Goal: Task Accomplishment & Management: Manage account settings

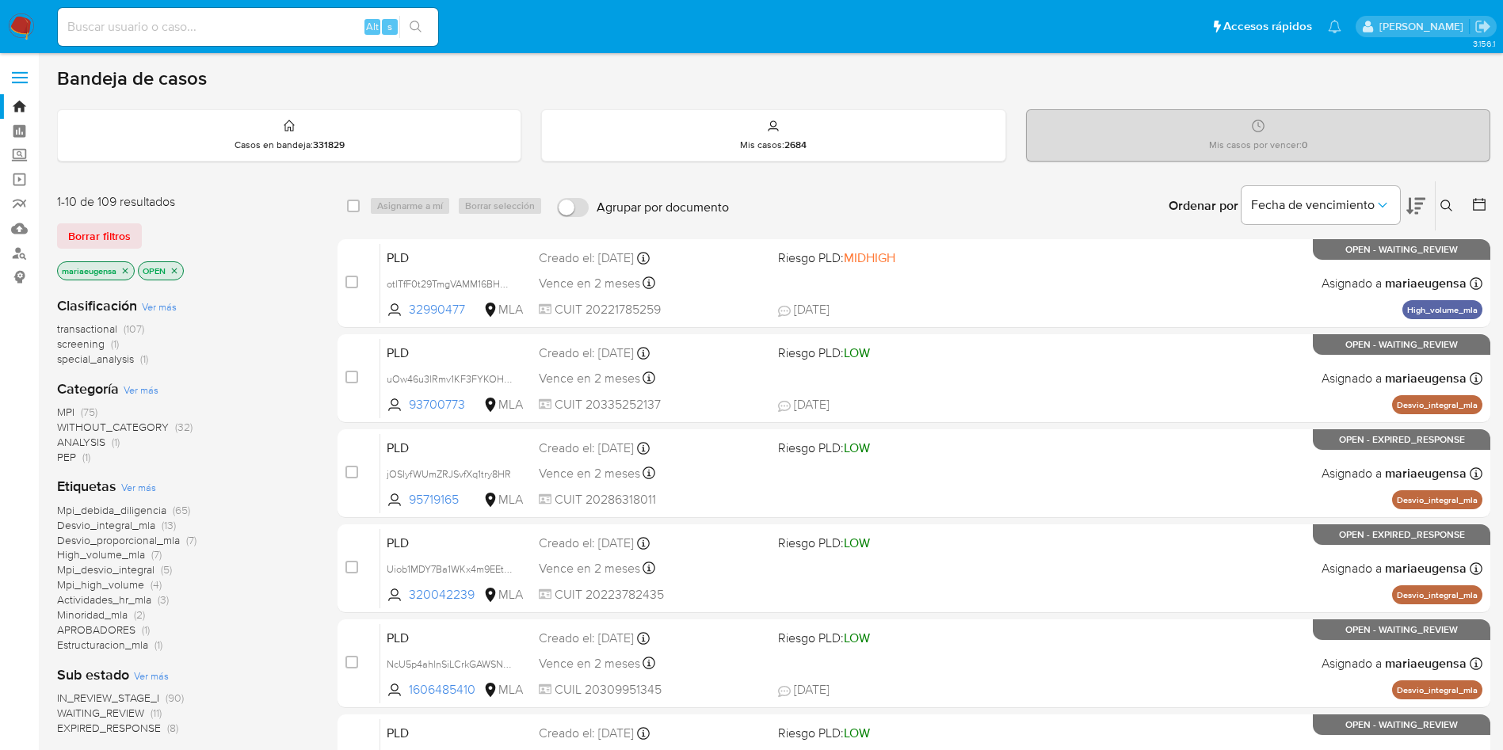
drag, startPoint x: 1446, startPoint y: 203, endPoint x: 1437, endPoint y: 229, distance: 27.8
click at [1013, 202] on icon at bounding box center [1447, 206] width 13 height 13
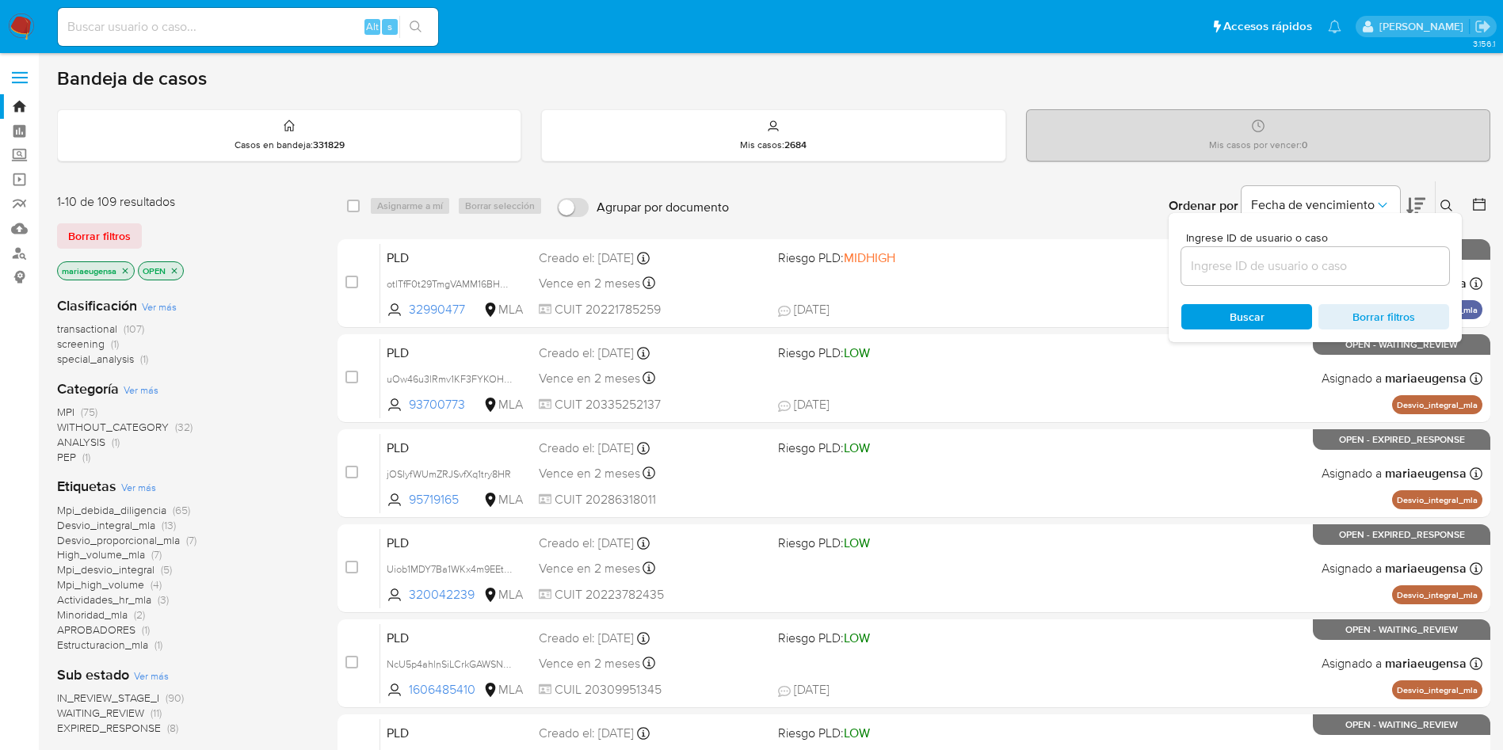
click at [1013, 271] on input at bounding box center [1315, 266] width 268 height 21
type input "AkTcVYLMYRq4IeAuAB3q6oIS"
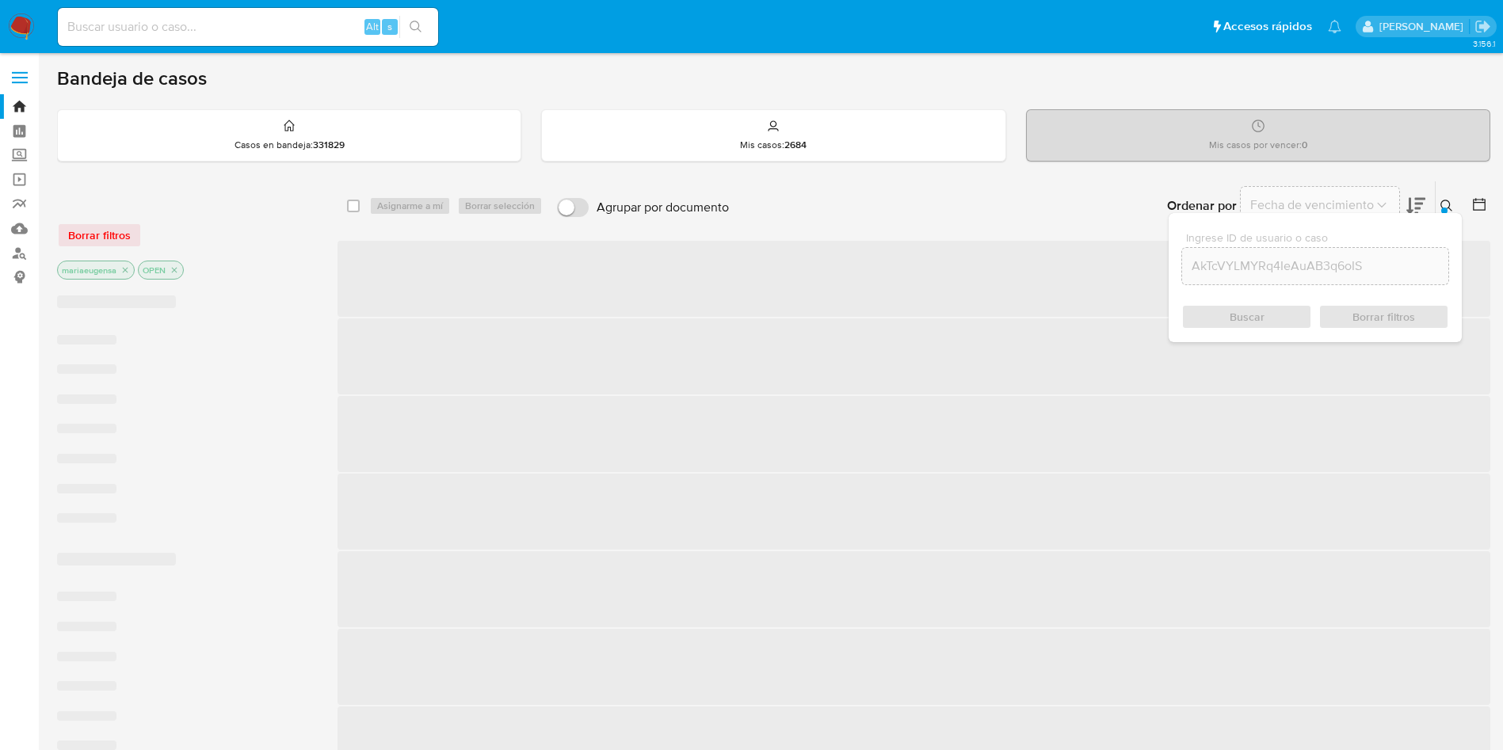
click at [1013, 210] on icon at bounding box center [1447, 206] width 13 height 13
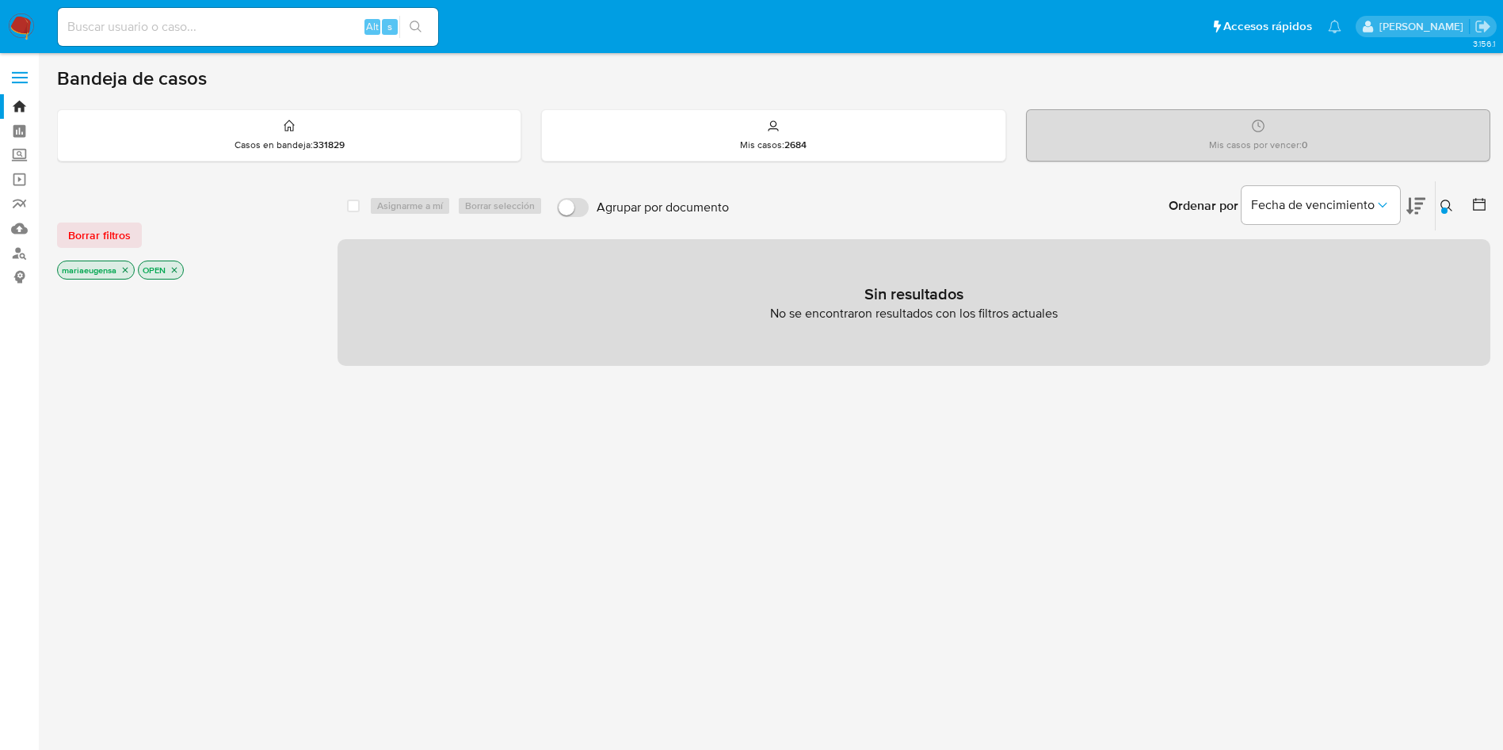
click at [198, 24] on input at bounding box center [248, 27] width 380 height 21
paste input "AkTcVYLMYRq4IeAuAB3q6oIS"
type input "AkTcVYLMYRq4IeAuAB3q6oIS"
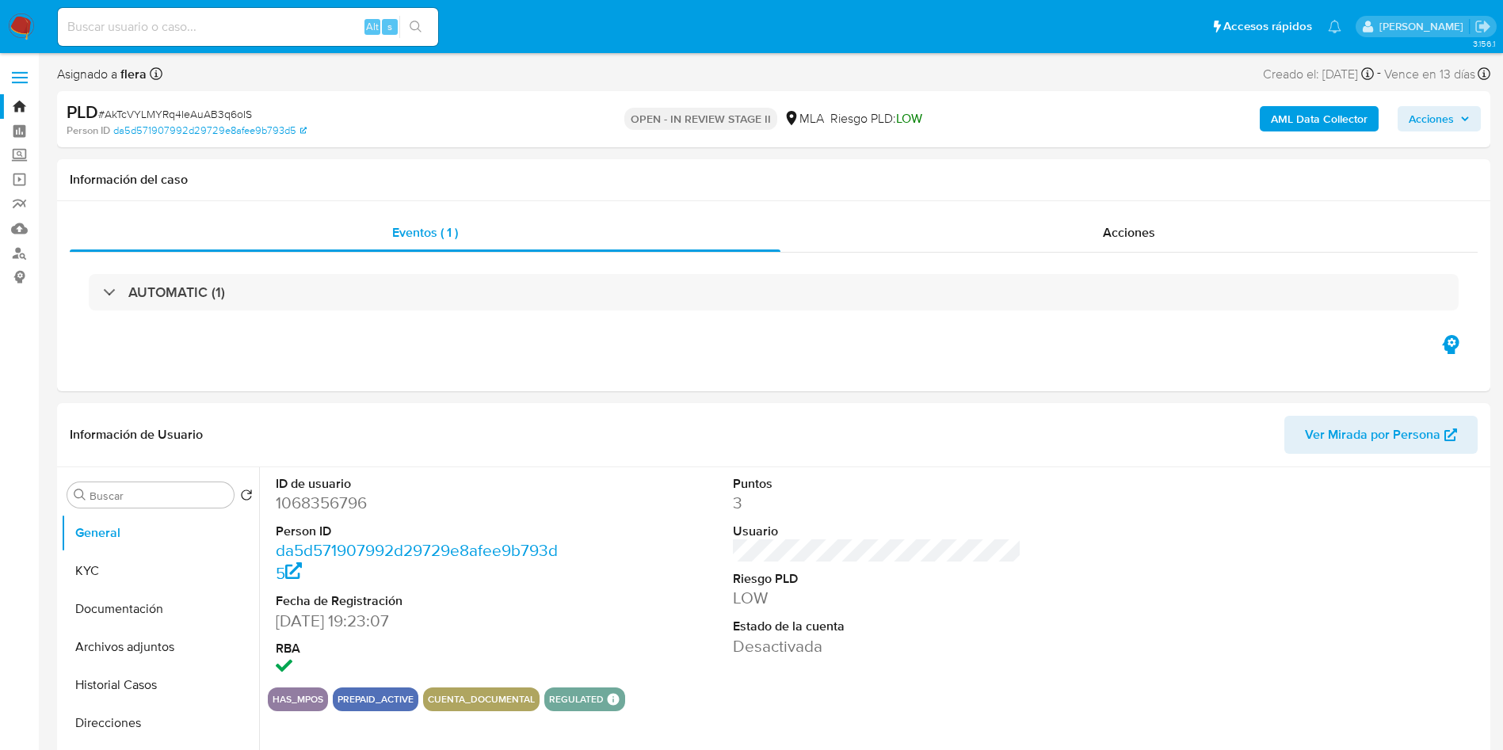
select select "10"
click at [1013, 125] on span "Acciones" at bounding box center [1431, 118] width 45 height 25
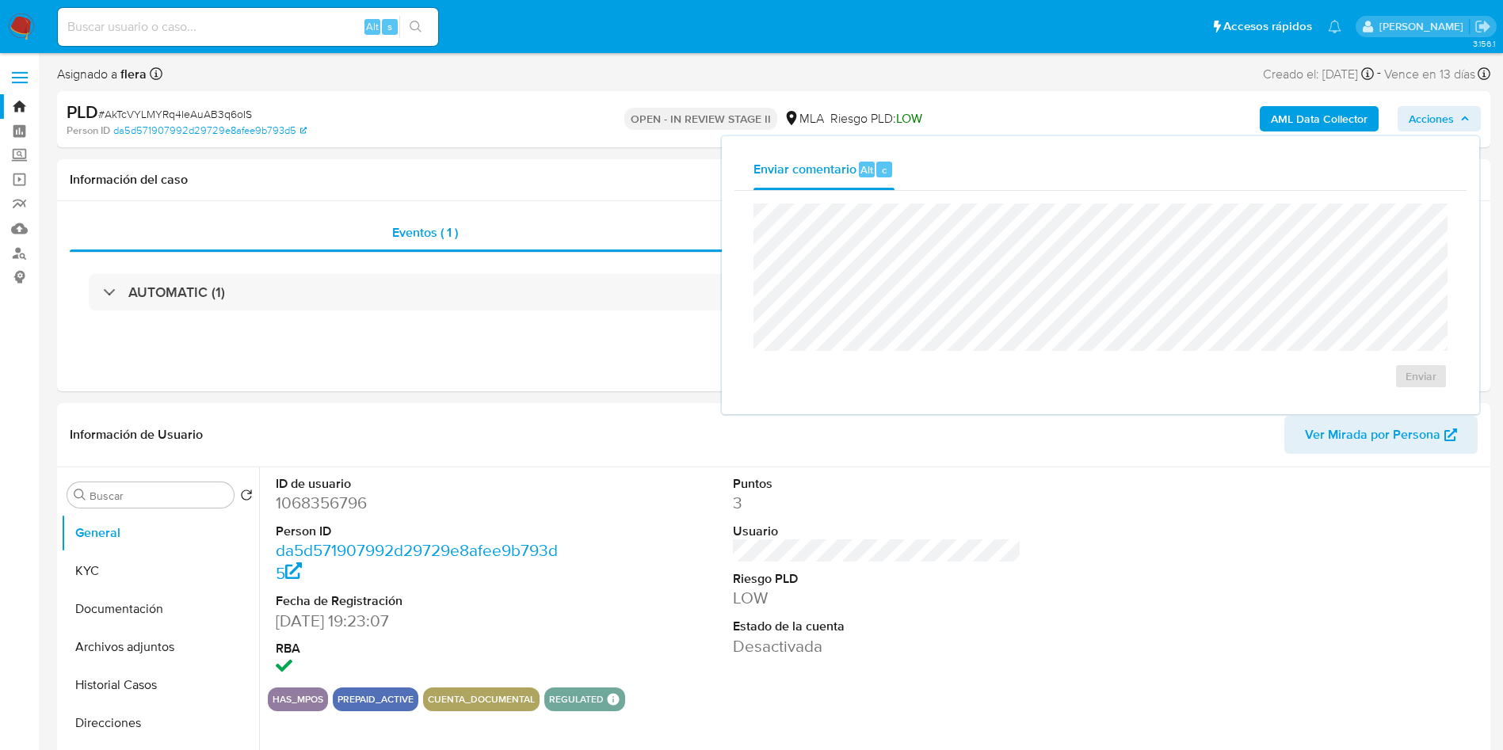
click at [1013, 109] on span "Acciones" at bounding box center [1439, 119] width 61 height 22
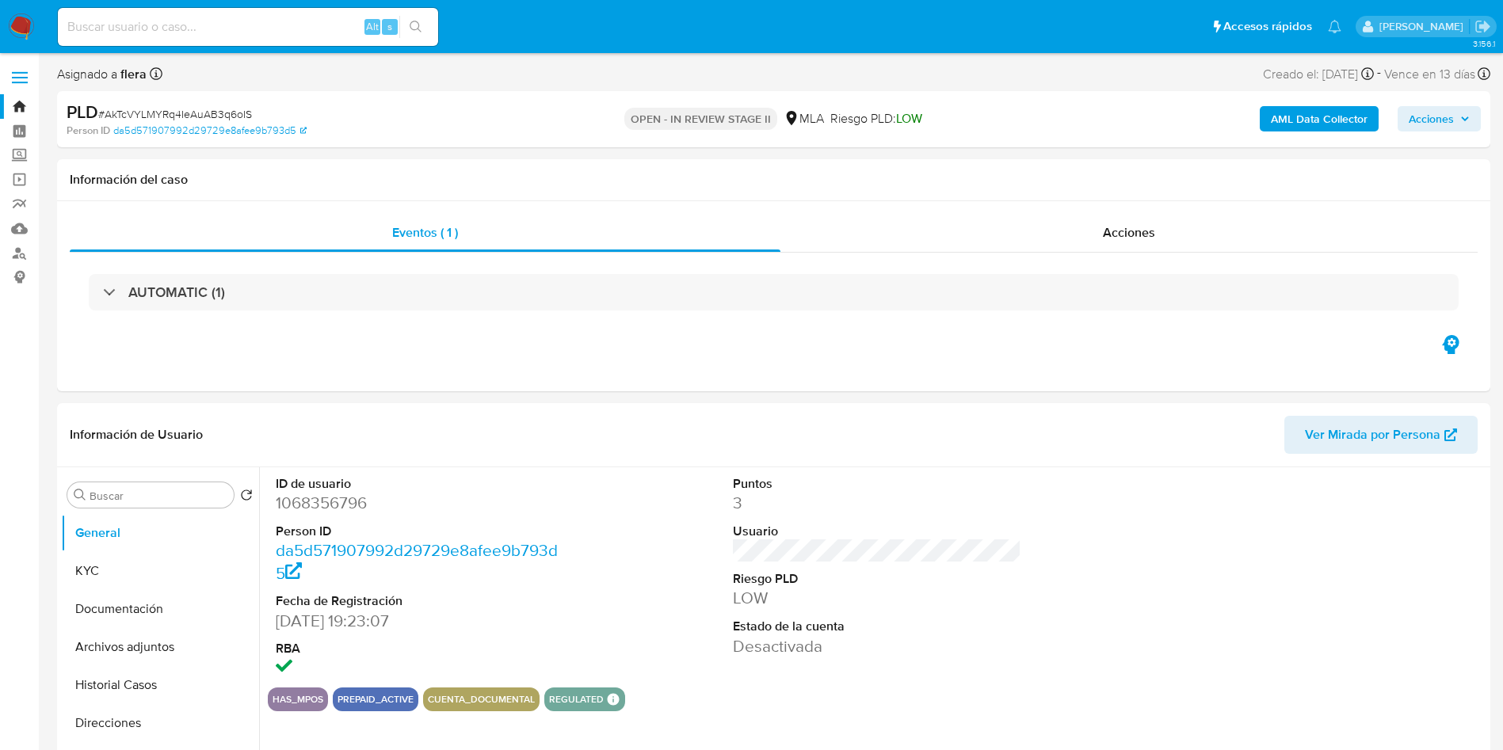
click at [1013, 108] on span "Acciones" at bounding box center [1439, 119] width 61 height 22
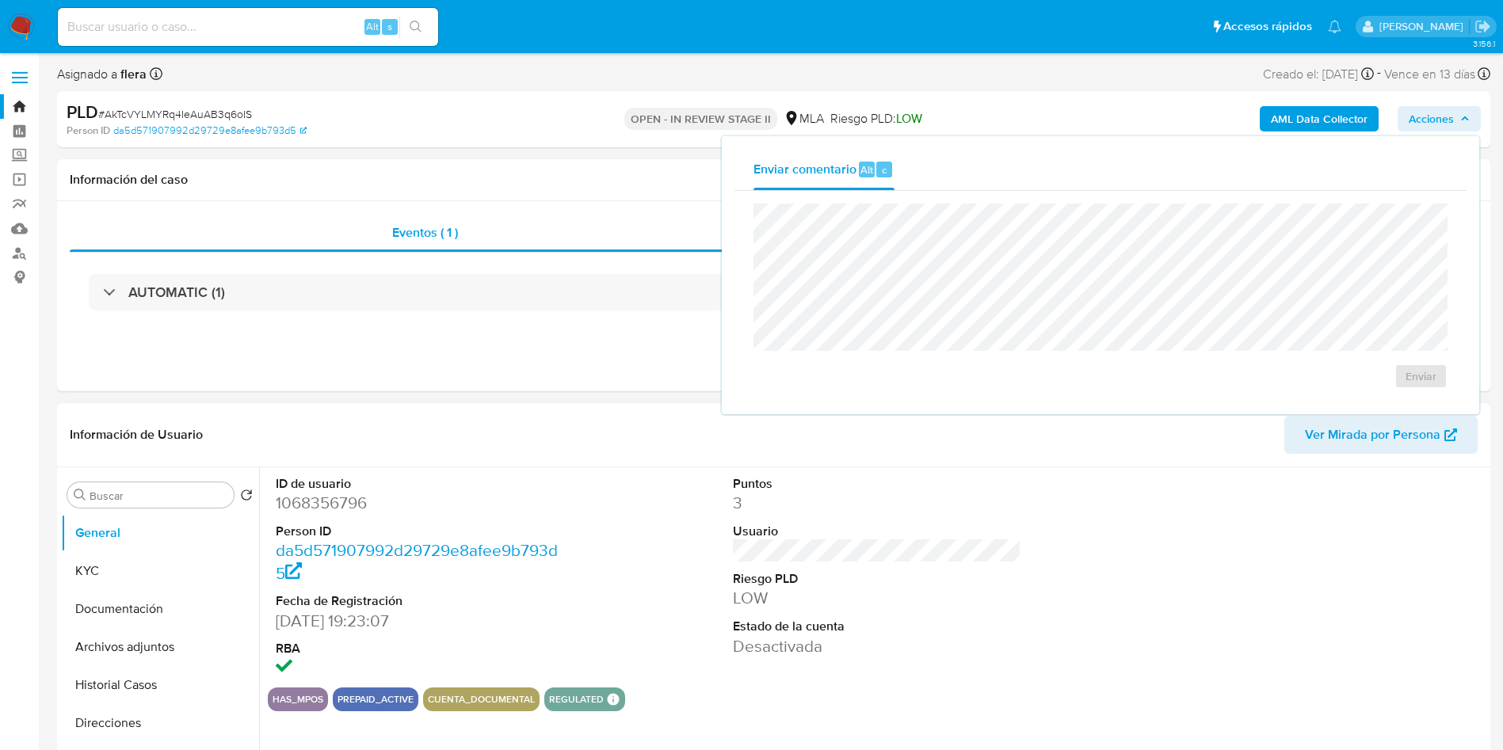
click at [317, 499] on dd "1068356796" at bounding box center [420, 503] width 289 height 22
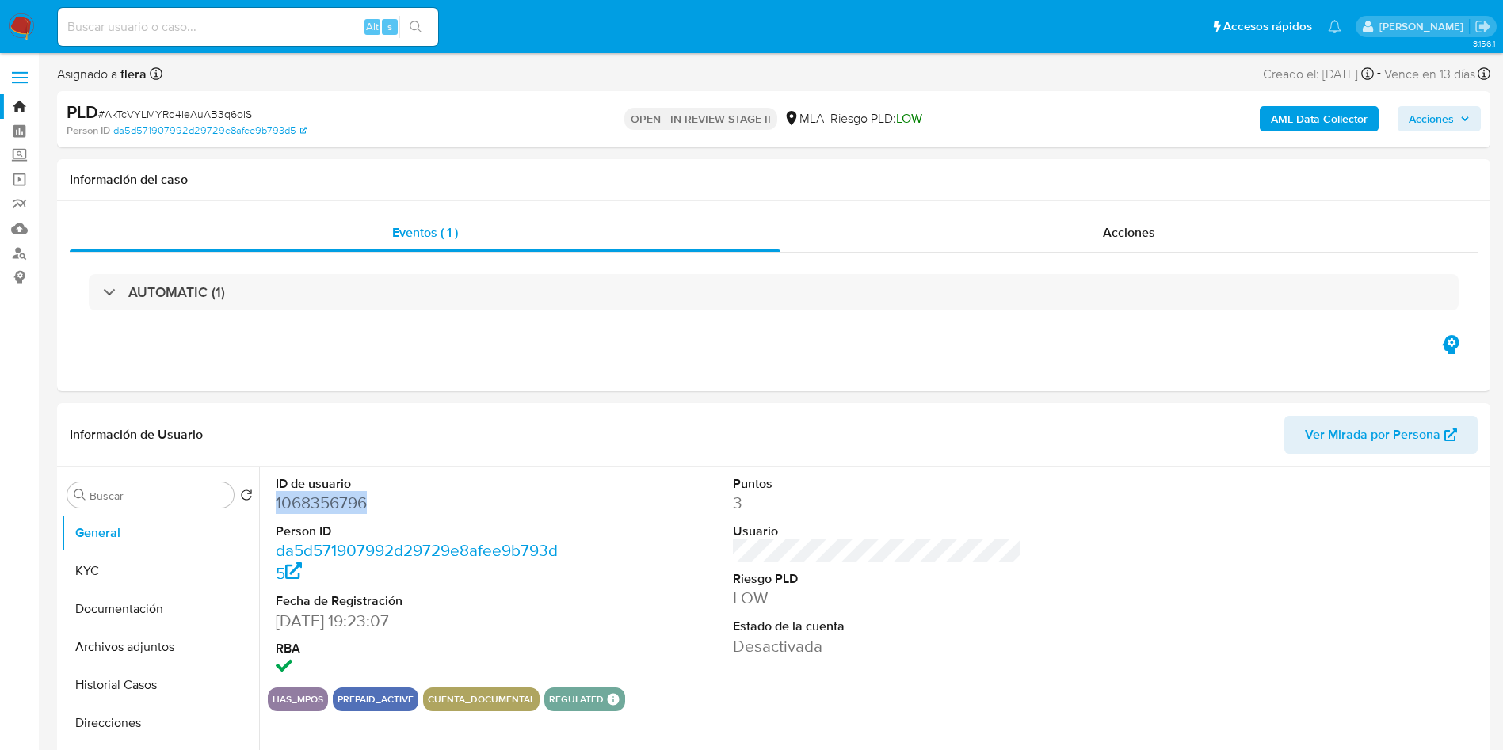
copy dd "1068356796"
click at [128, 18] on input at bounding box center [248, 27] width 380 height 21
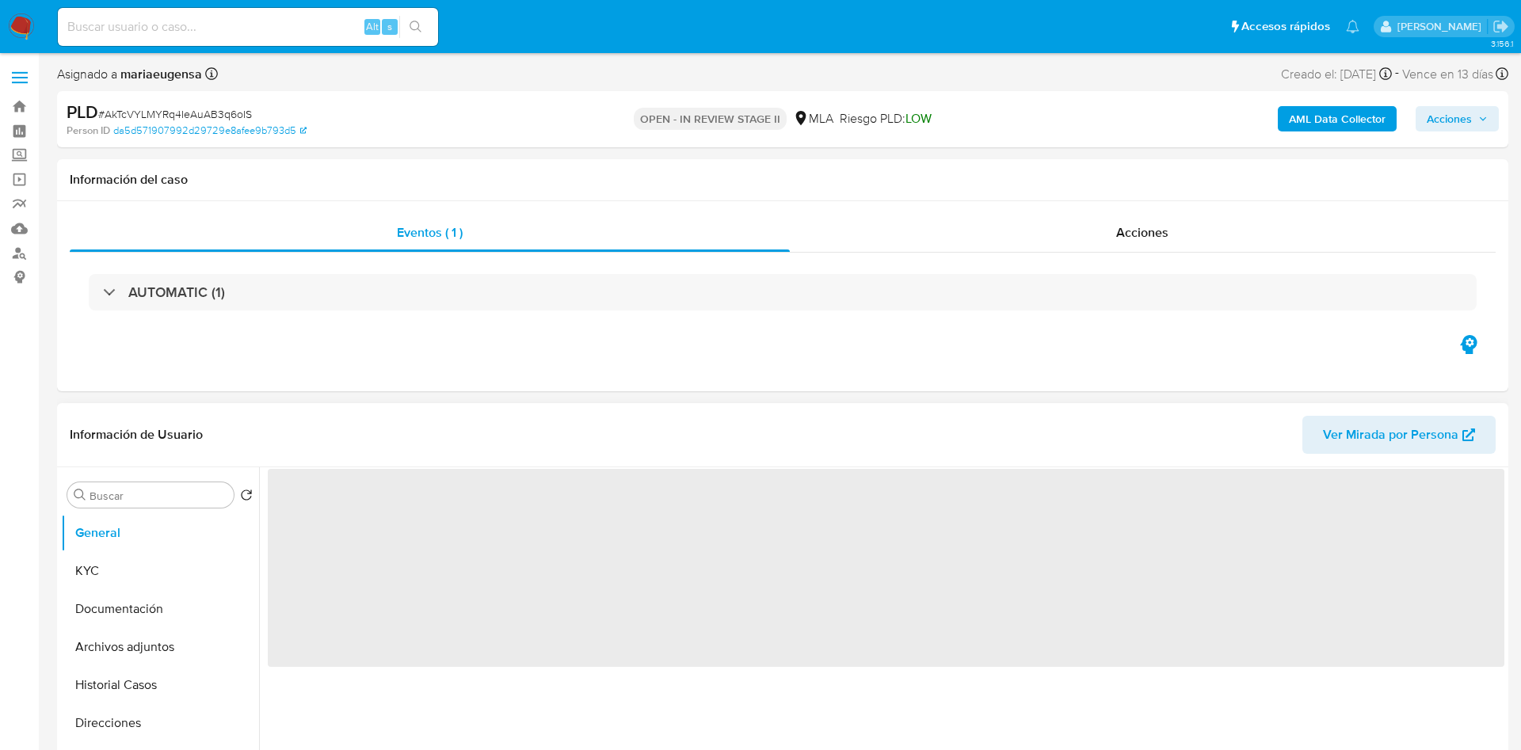
select select "10"
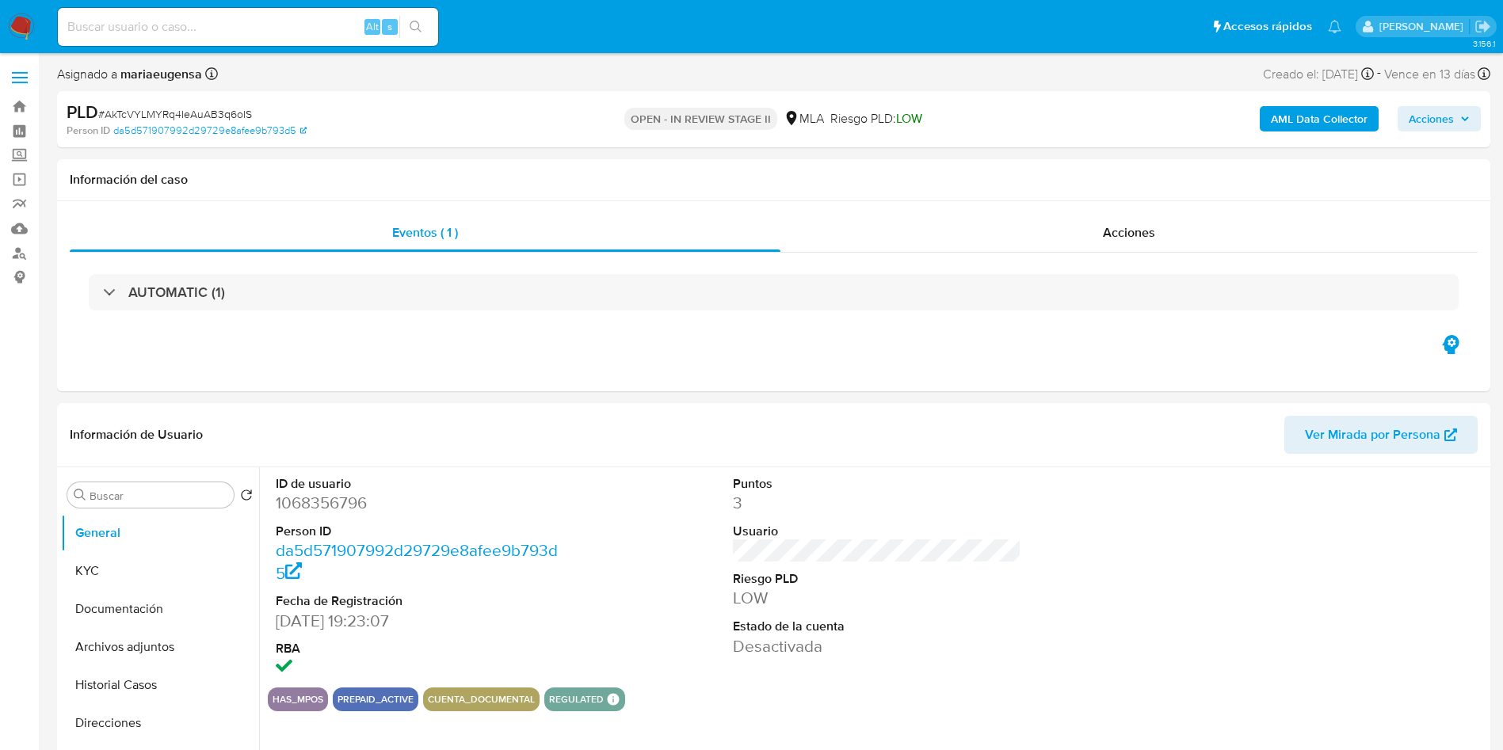
click at [1454, 109] on span "Acciones" at bounding box center [1439, 119] width 61 height 22
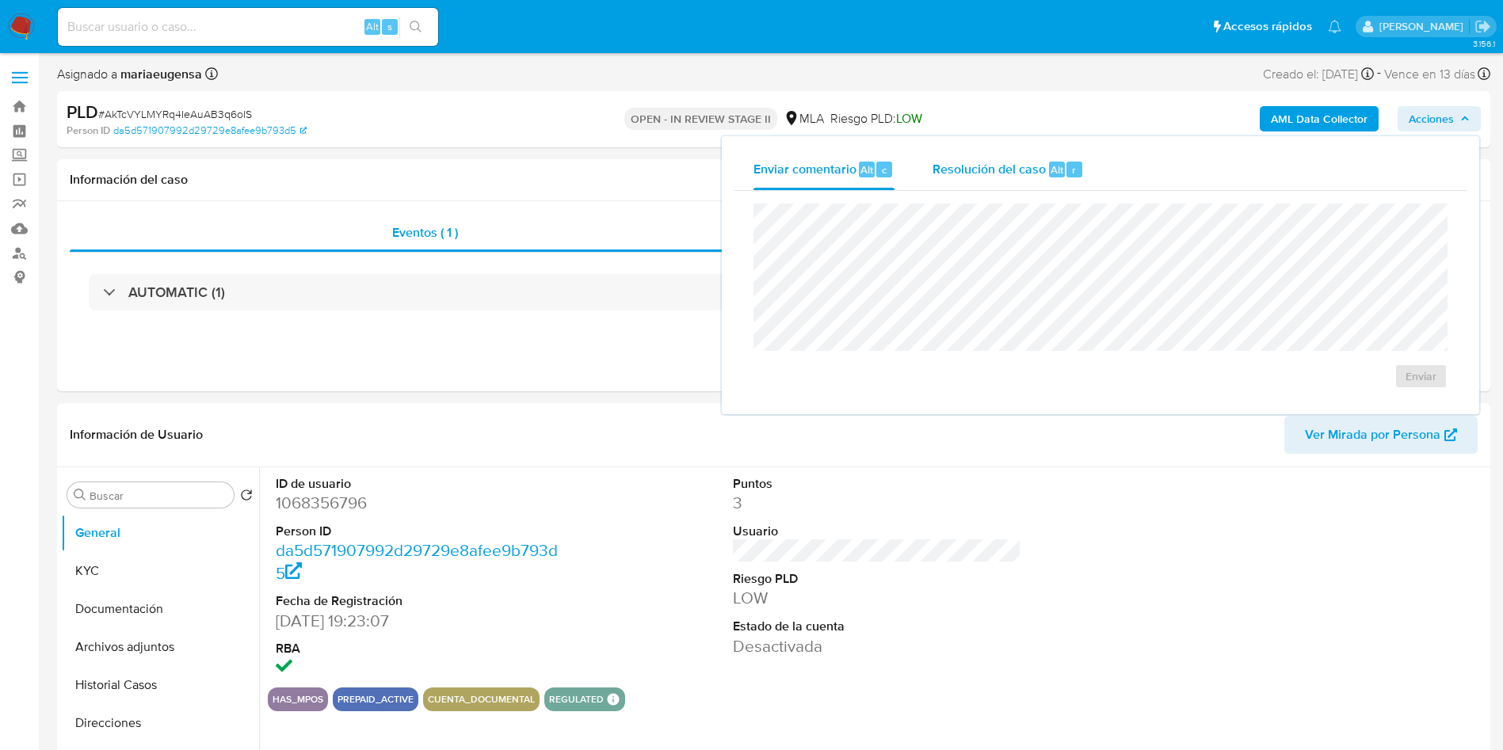
click at [981, 158] on div "Resolución del caso Alt r" at bounding box center [1008, 169] width 151 height 41
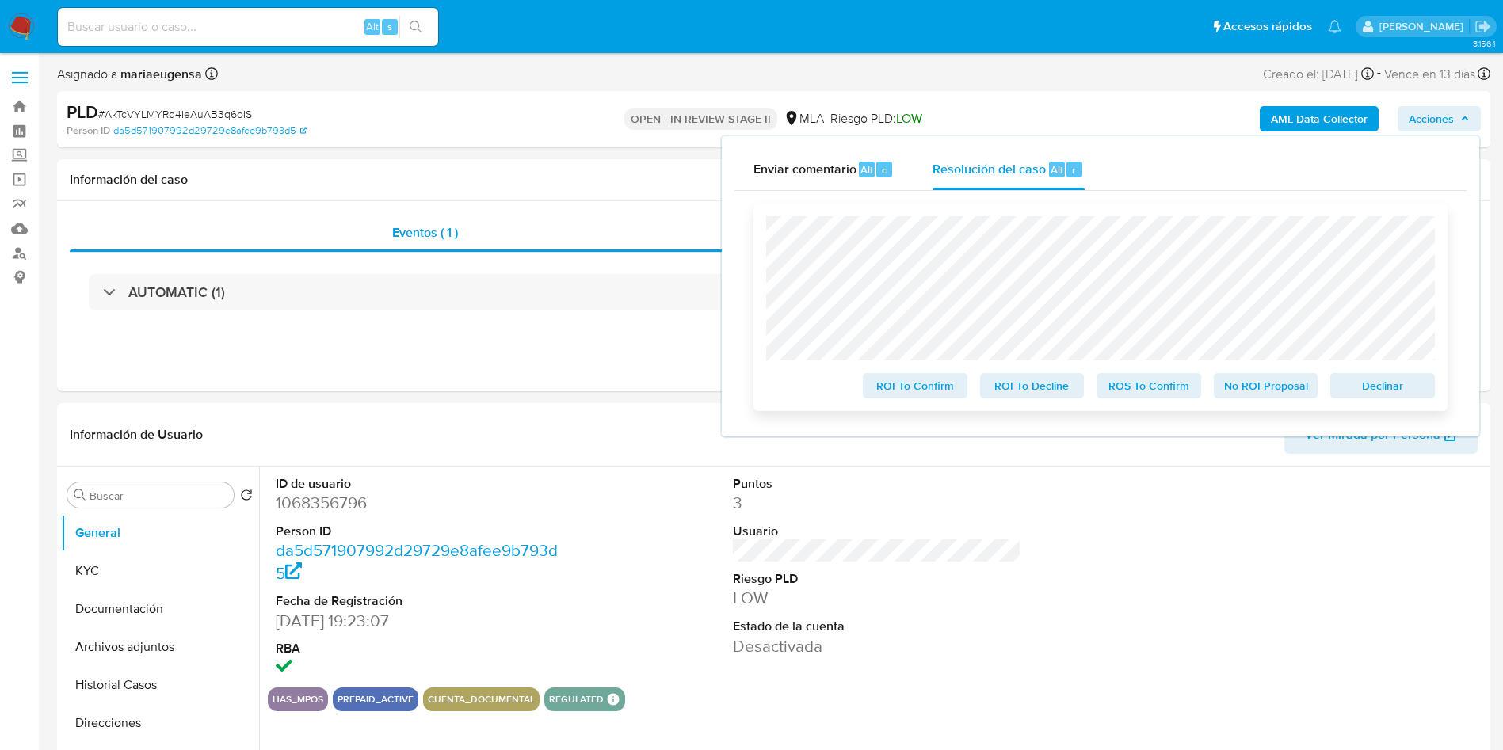
click at [1348, 396] on span "Declinar" at bounding box center [1382, 386] width 82 height 22
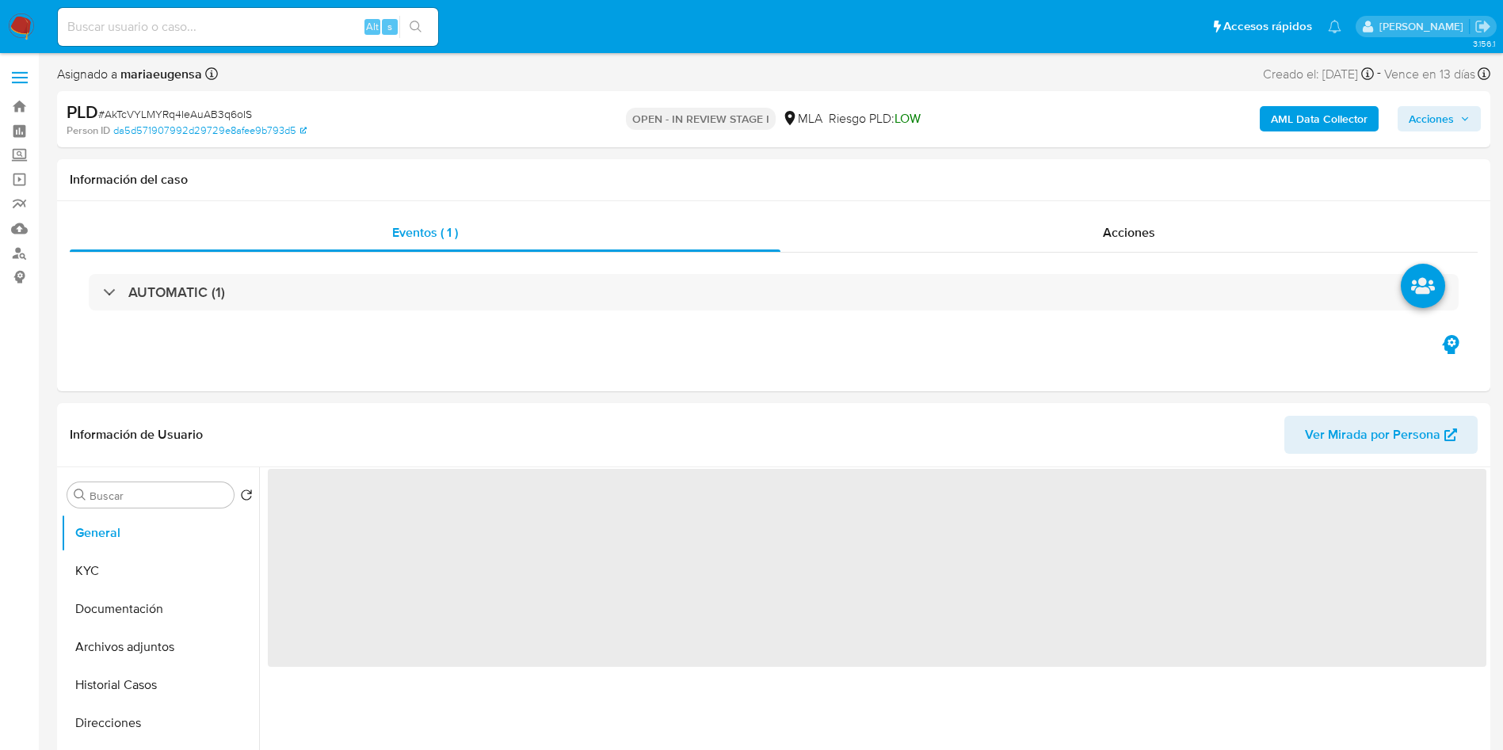
select select "10"
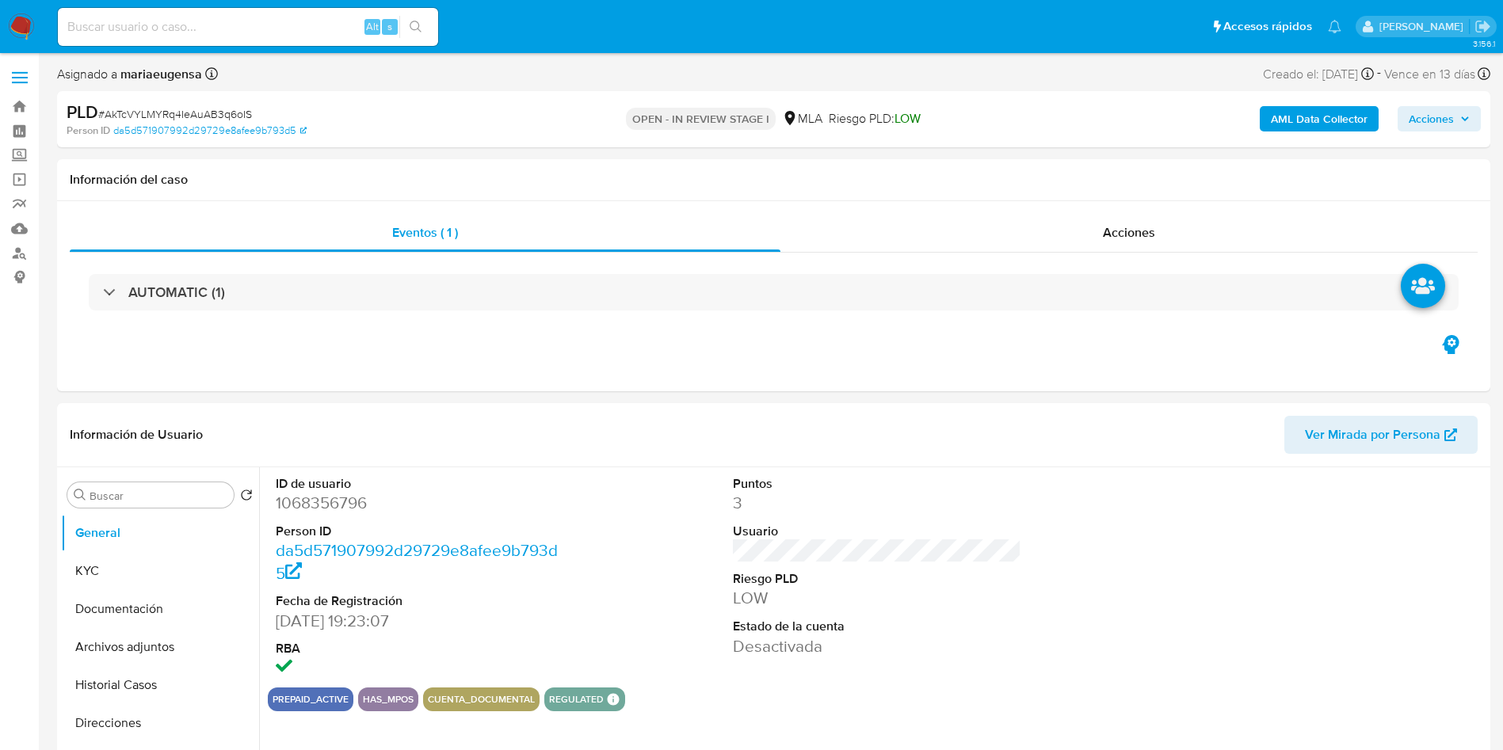
click at [1471, 120] on button "Acciones" at bounding box center [1439, 118] width 83 height 25
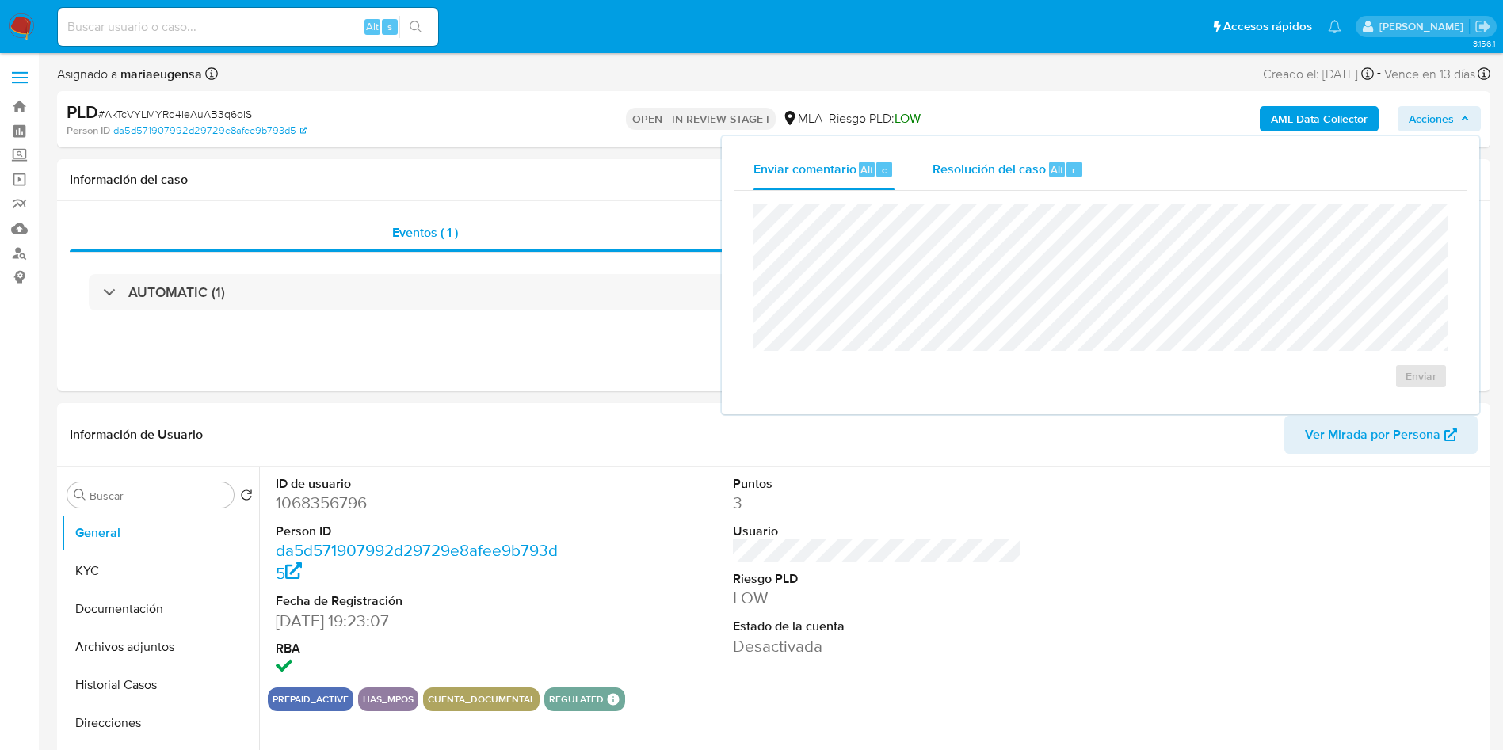
click at [1002, 167] on span "Resolución del caso" at bounding box center [989, 169] width 113 height 18
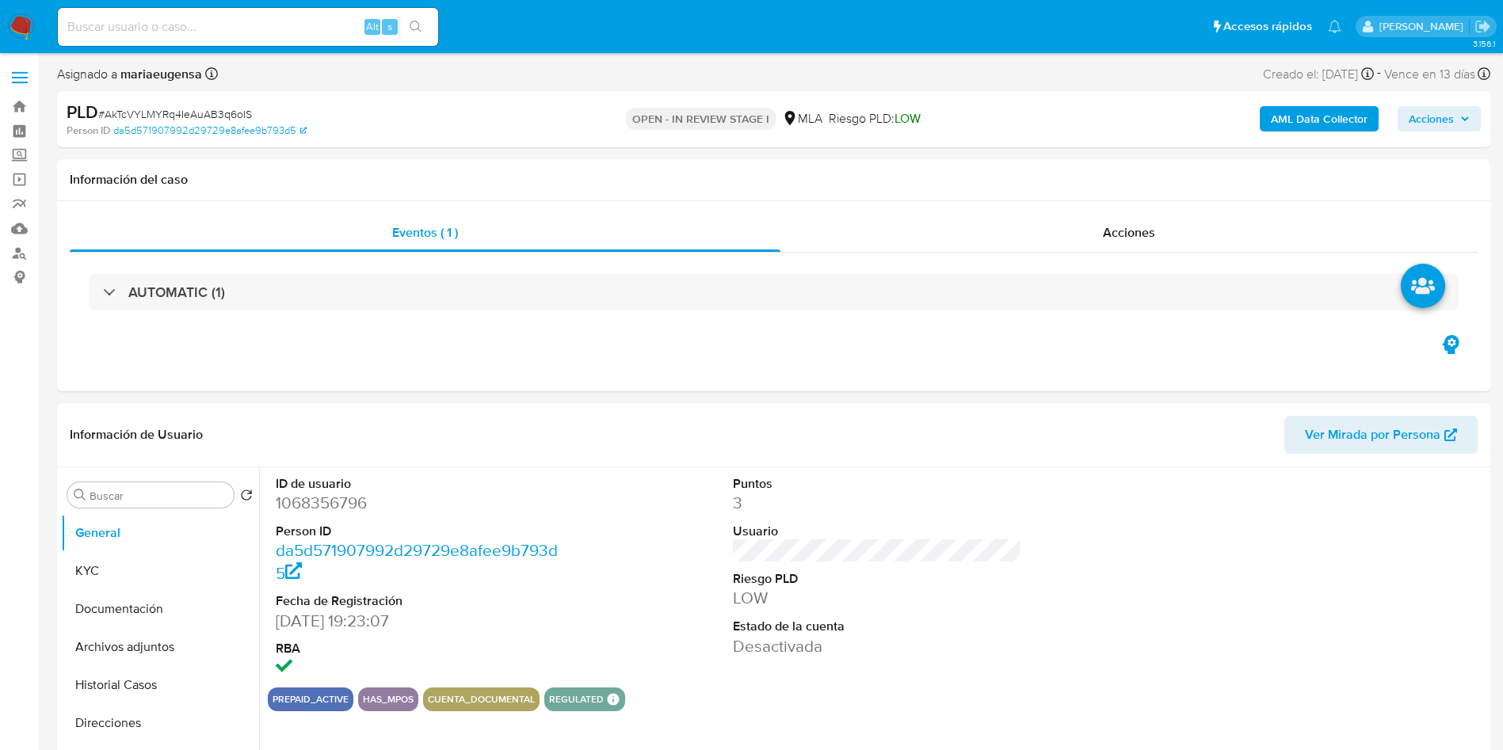
click at [243, 110] on span "# AkTcVYLMYRq4IeAuAB3q6oIS" at bounding box center [175, 114] width 154 height 16
copy span "AkTcVYLMYRq4IeAuAB3q6oIS"
click at [250, 21] on input at bounding box center [248, 27] width 380 height 21
paste input "AkTcVYLMYRq4IeAuAB3q6oIS"
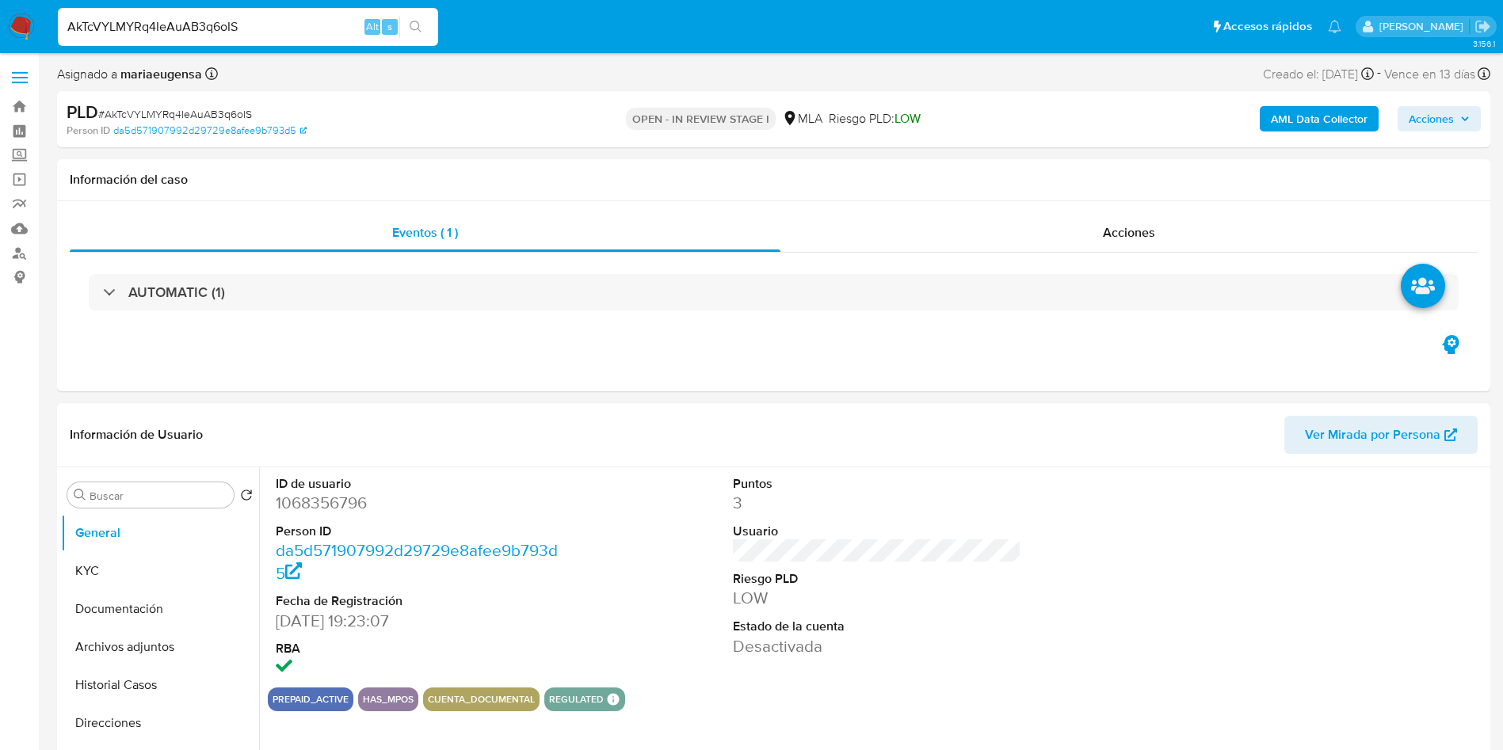
type input "AkTcVYLMYRq4IeAuAB3q6oIS"
click at [1433, 124] on span "Acciones" at bounding box center [1431, 118] width 45 height 25
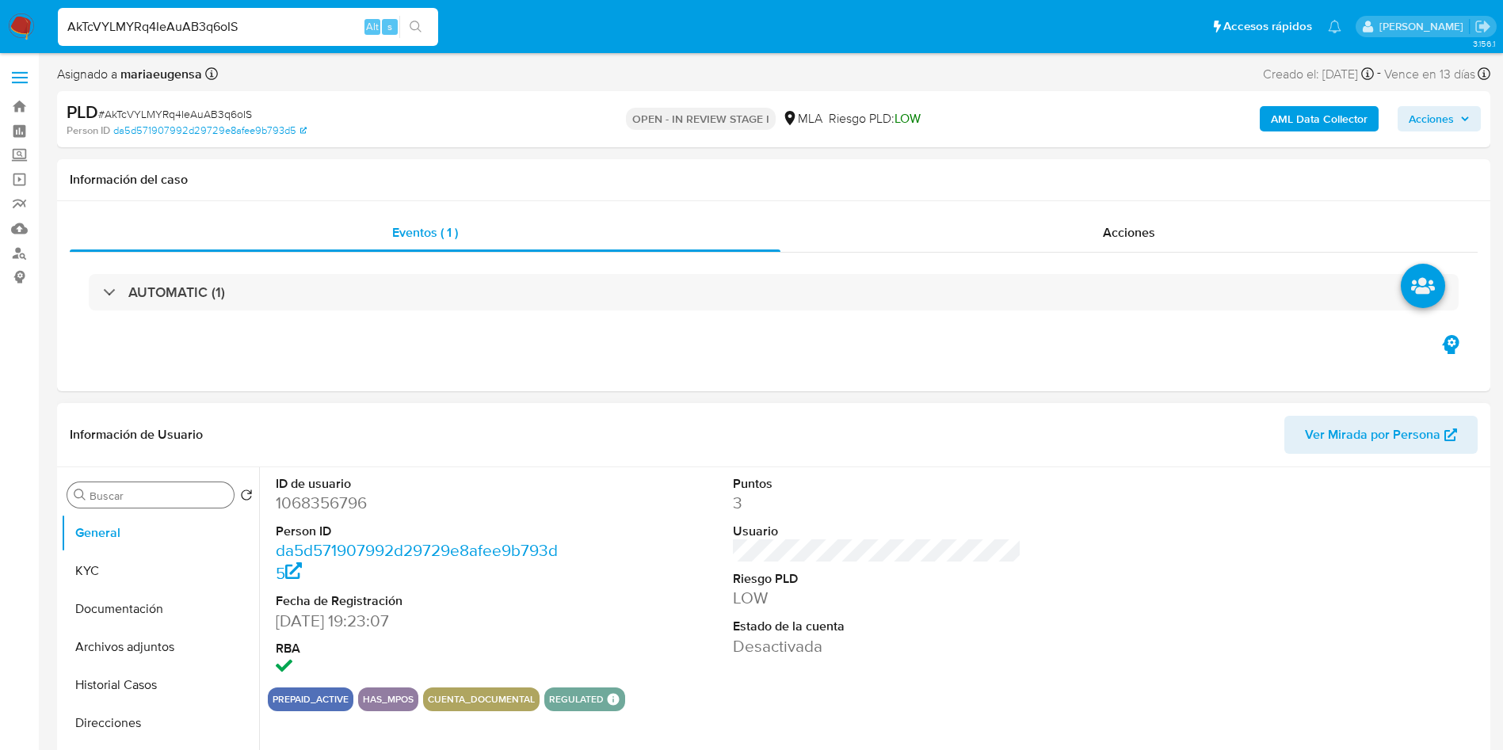
click at [144, 497] on input "Buscar" at bounding box center [159, 496] width 138 height 14
type input "arc"
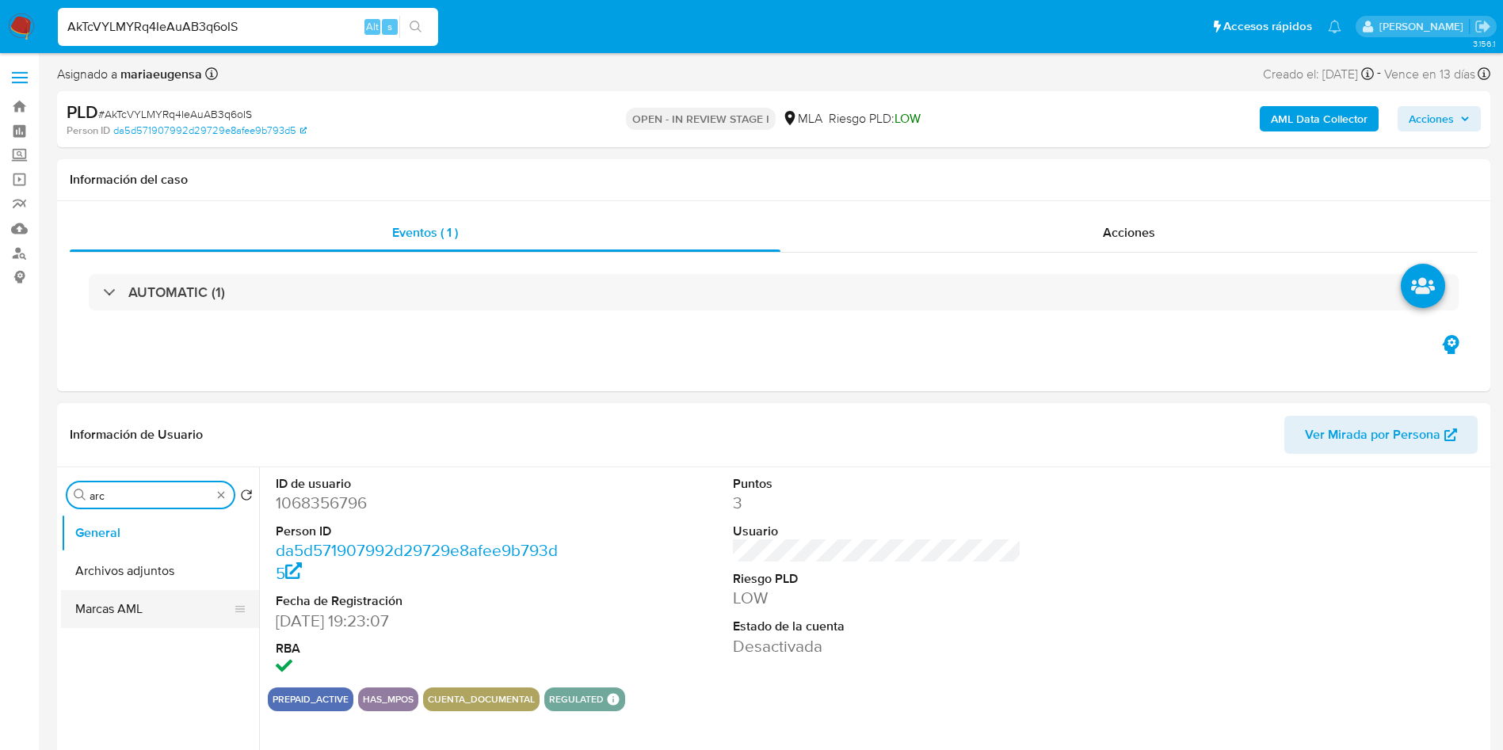
drag, startPoint x: 148, startPoint y: 583, endPoint x: 158, endPoint y: 567, distance: 18.9
click at [148, 583] on button "Archivos adjuntos" at bounding box center [160, 571] width 198 height 38
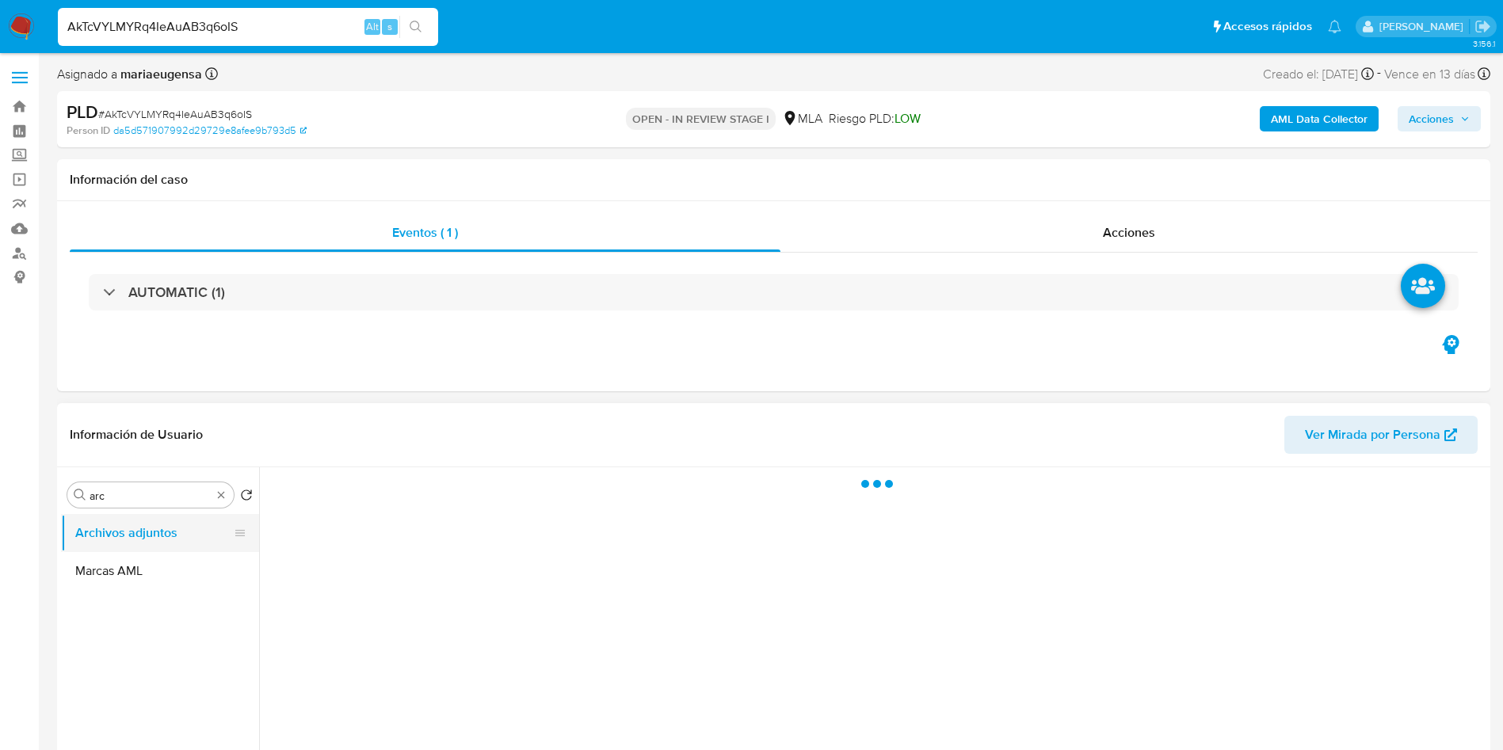
click at [155, 536] on button "Archivos adjuntos" at bounding box center [153, 533] width 185 height 38
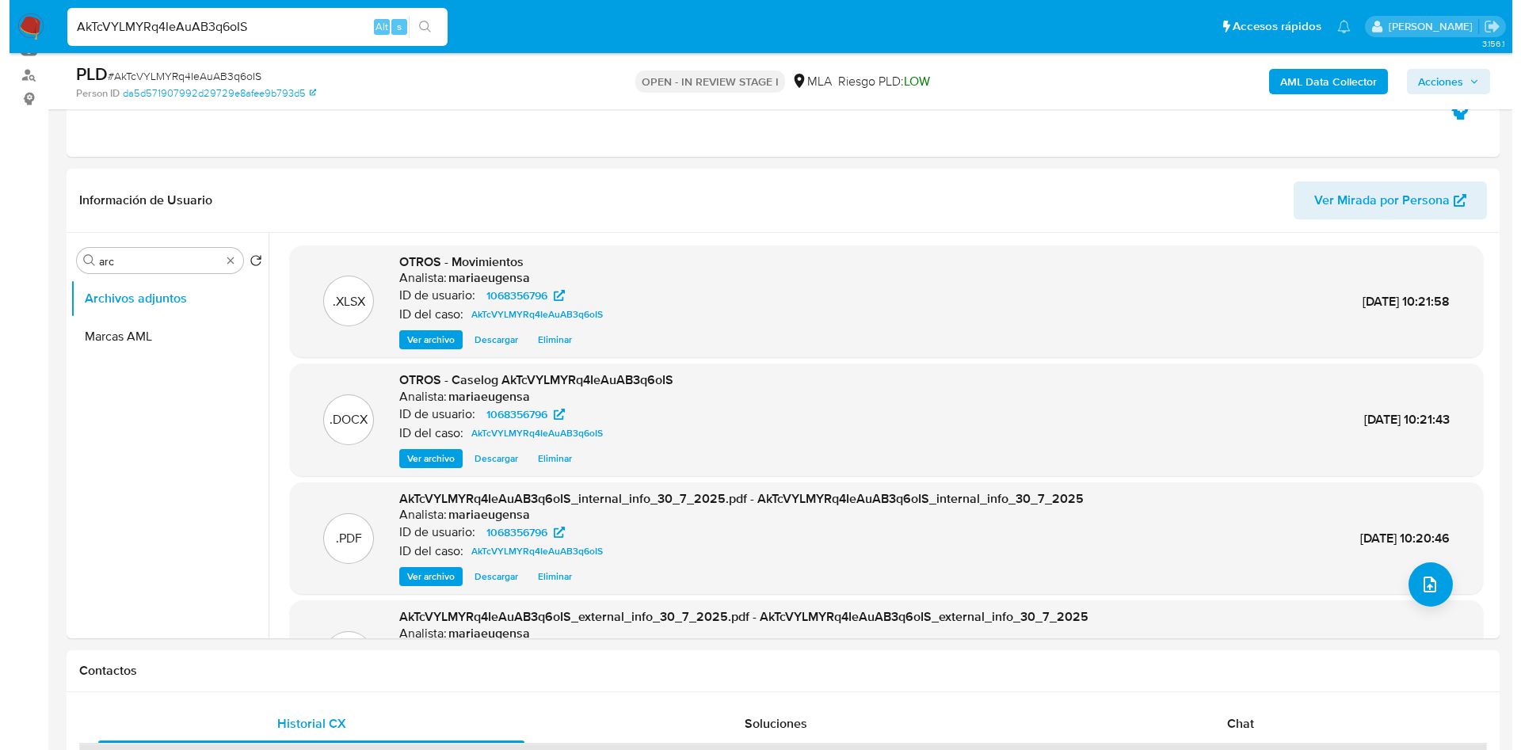
scroll to position [181, 0]
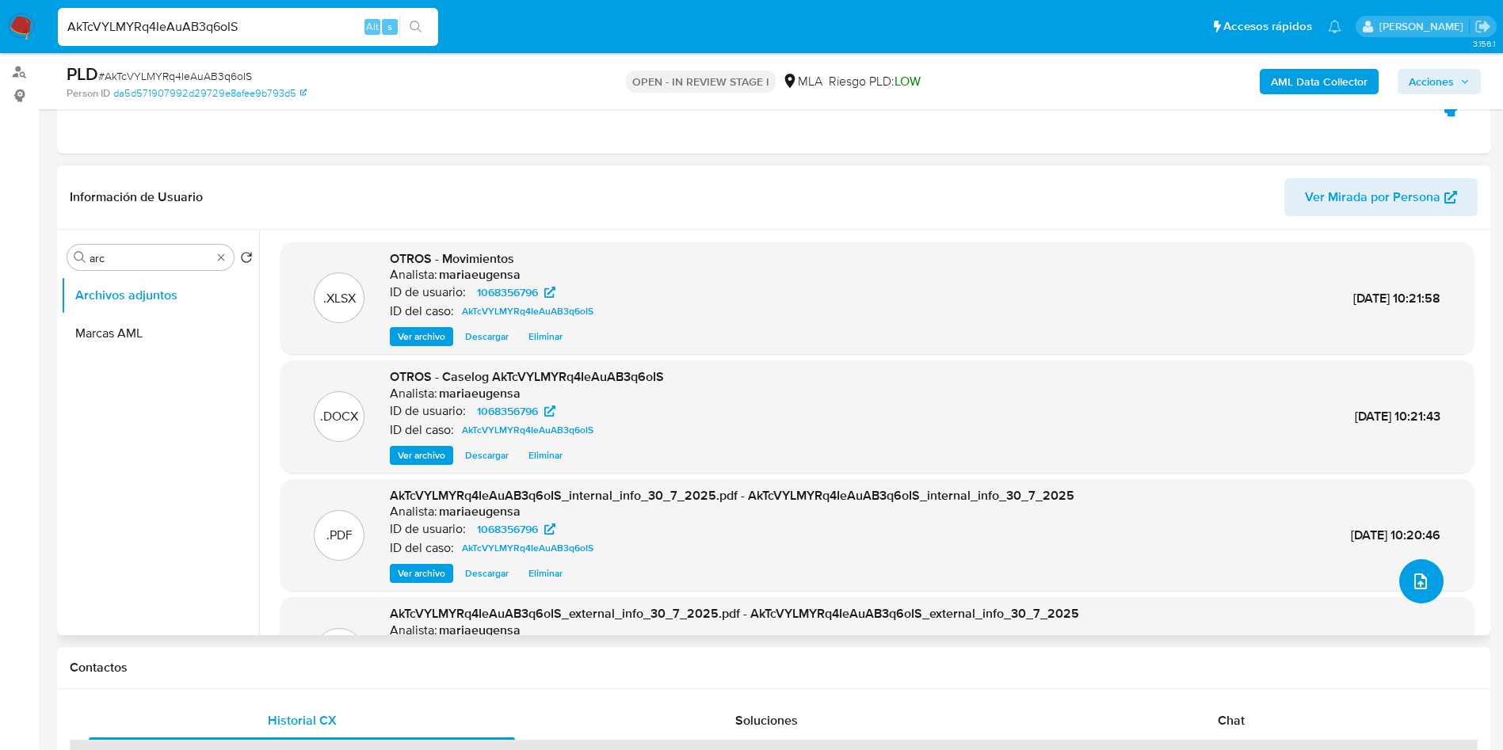
click at [1424, 589] on button "upload-file" at bounding box center [1421, 581] width 44 height 44
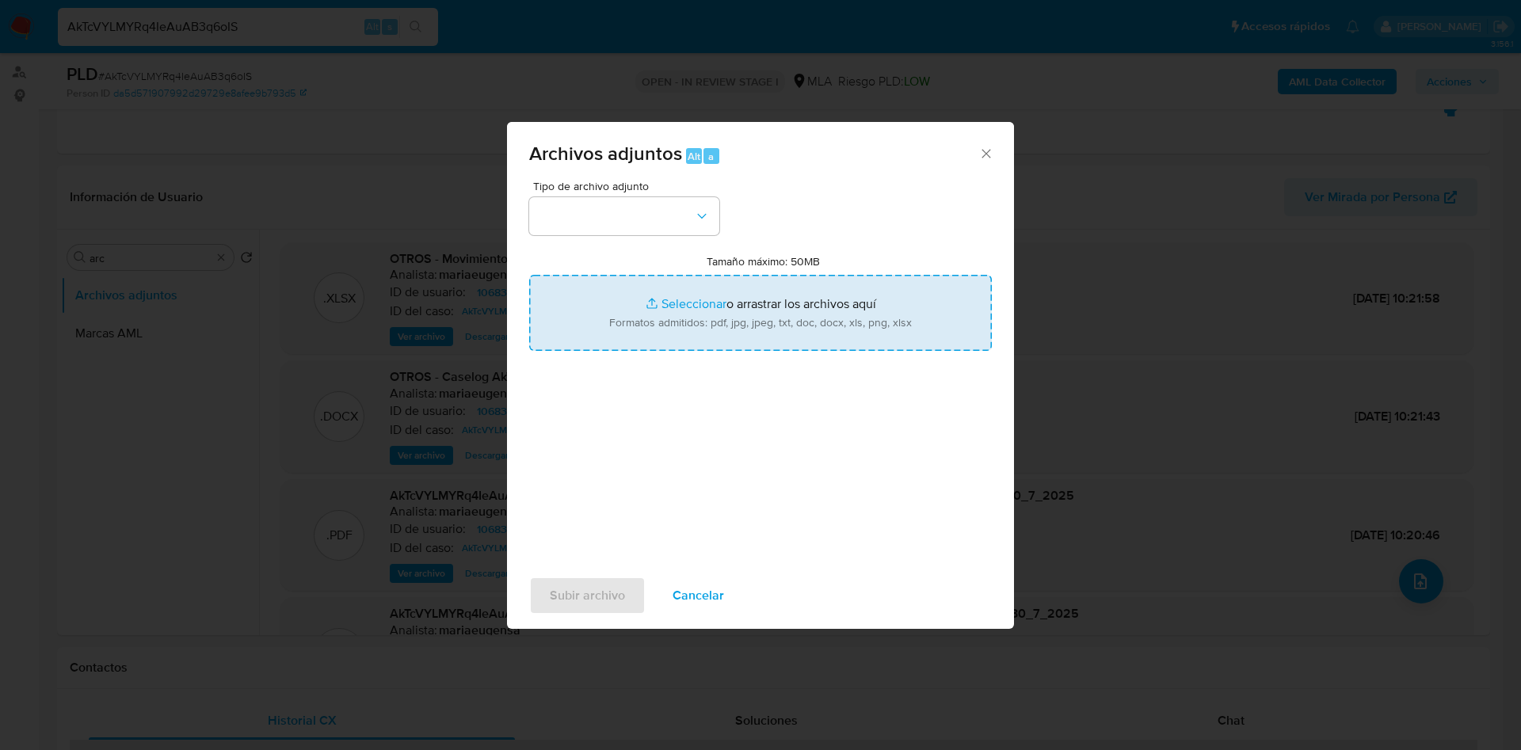
click at [705, 326] on input "Tamaño máximo: 50MB Seleccionar archivos" at bounding box center [760, 313] width 463 height 76
type input "C:\fakepath\Caselog AkTcVYLMYRq4IeAuAB3q6oIS - V2.docx"
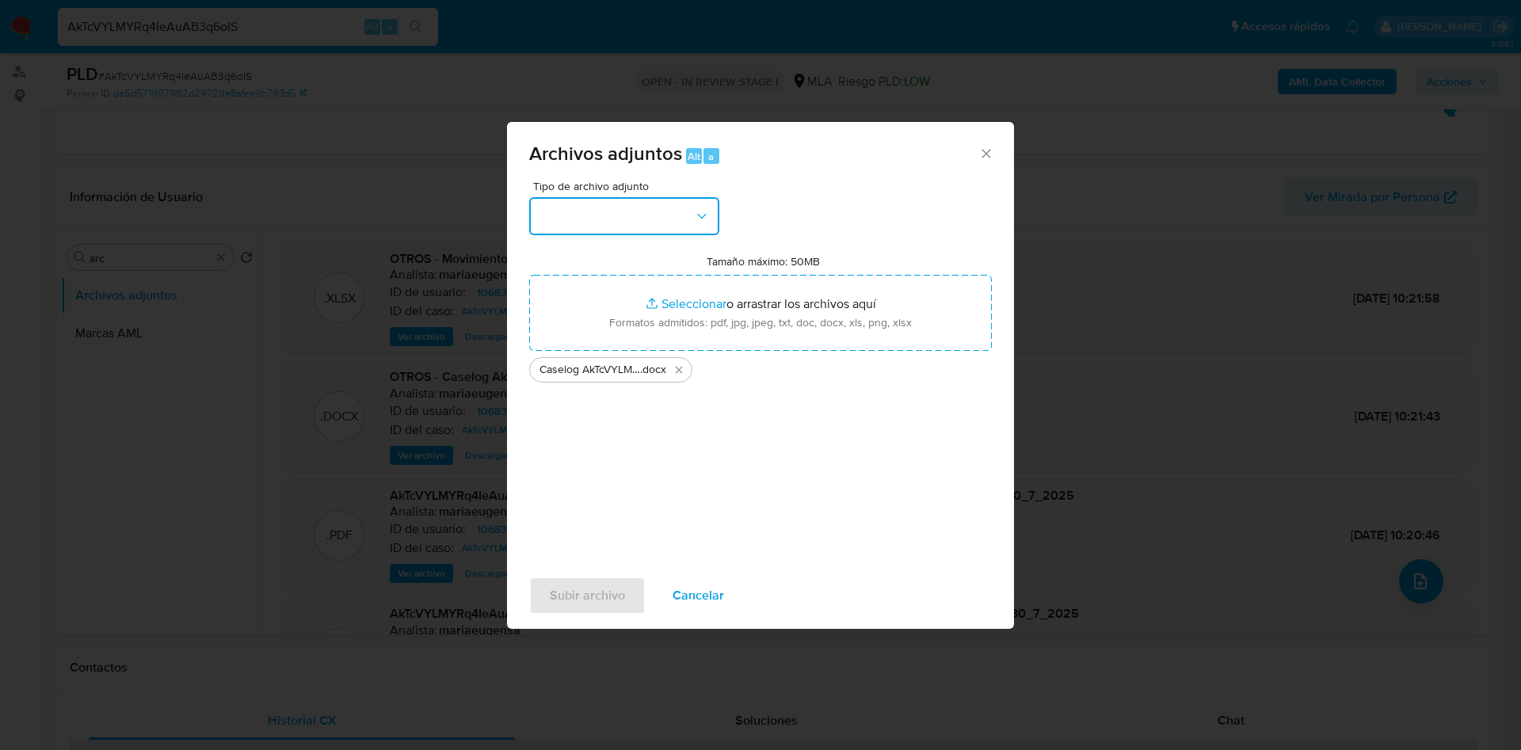
click at [693, 230] on button "button" at bounding box center [624, 216] width 190 height 38
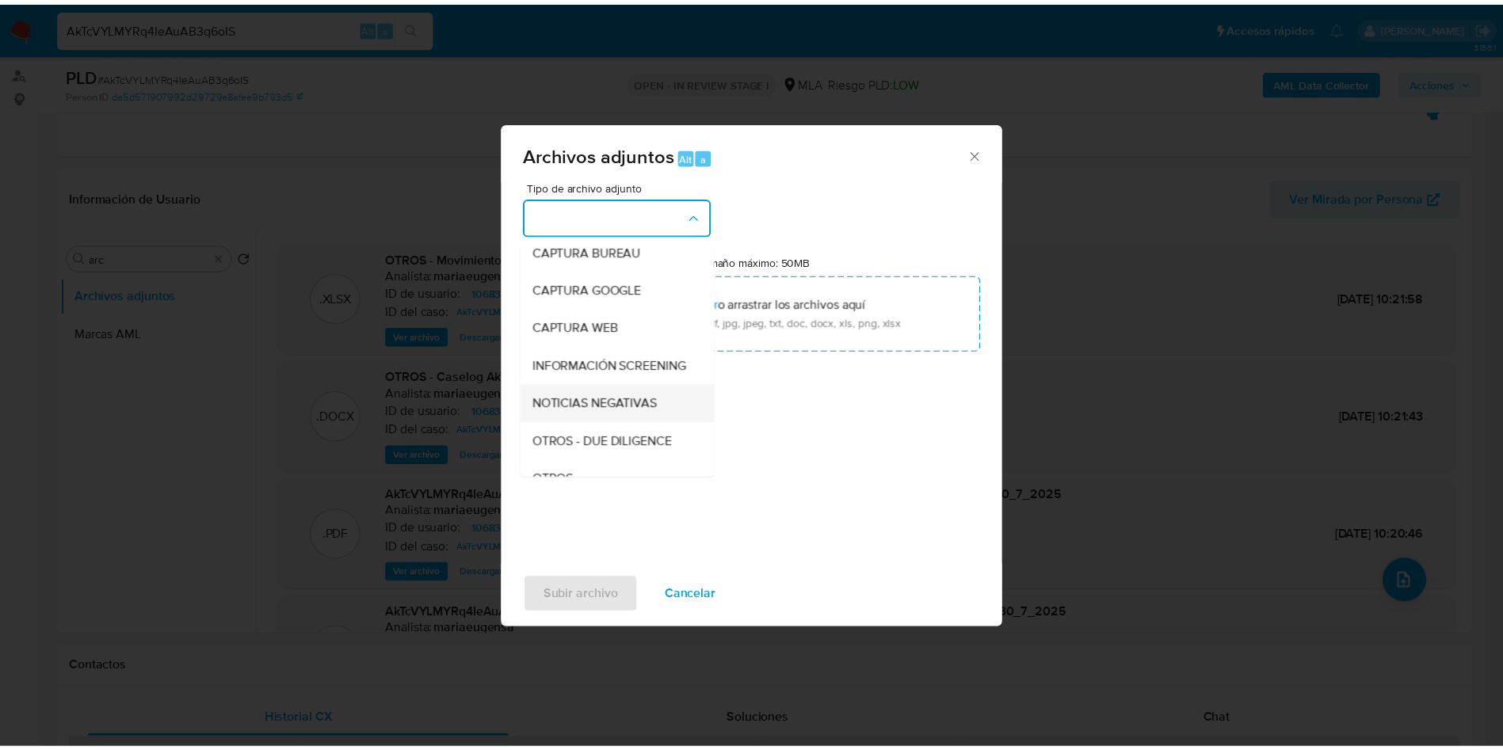
scroll to position [119, 0]
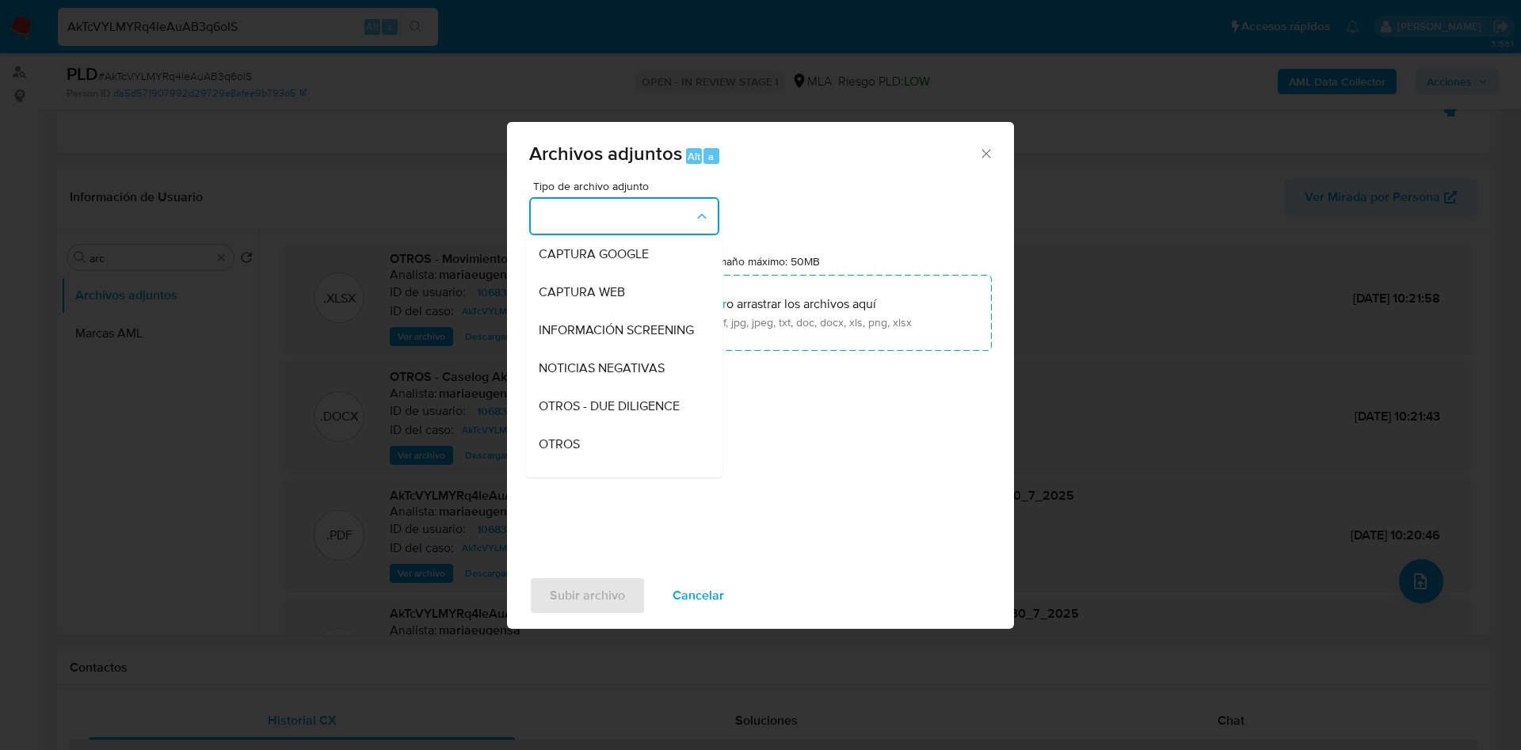
click at [584, 452] on div "OTROS" at bounding box center [620, 444] width 162 height 38
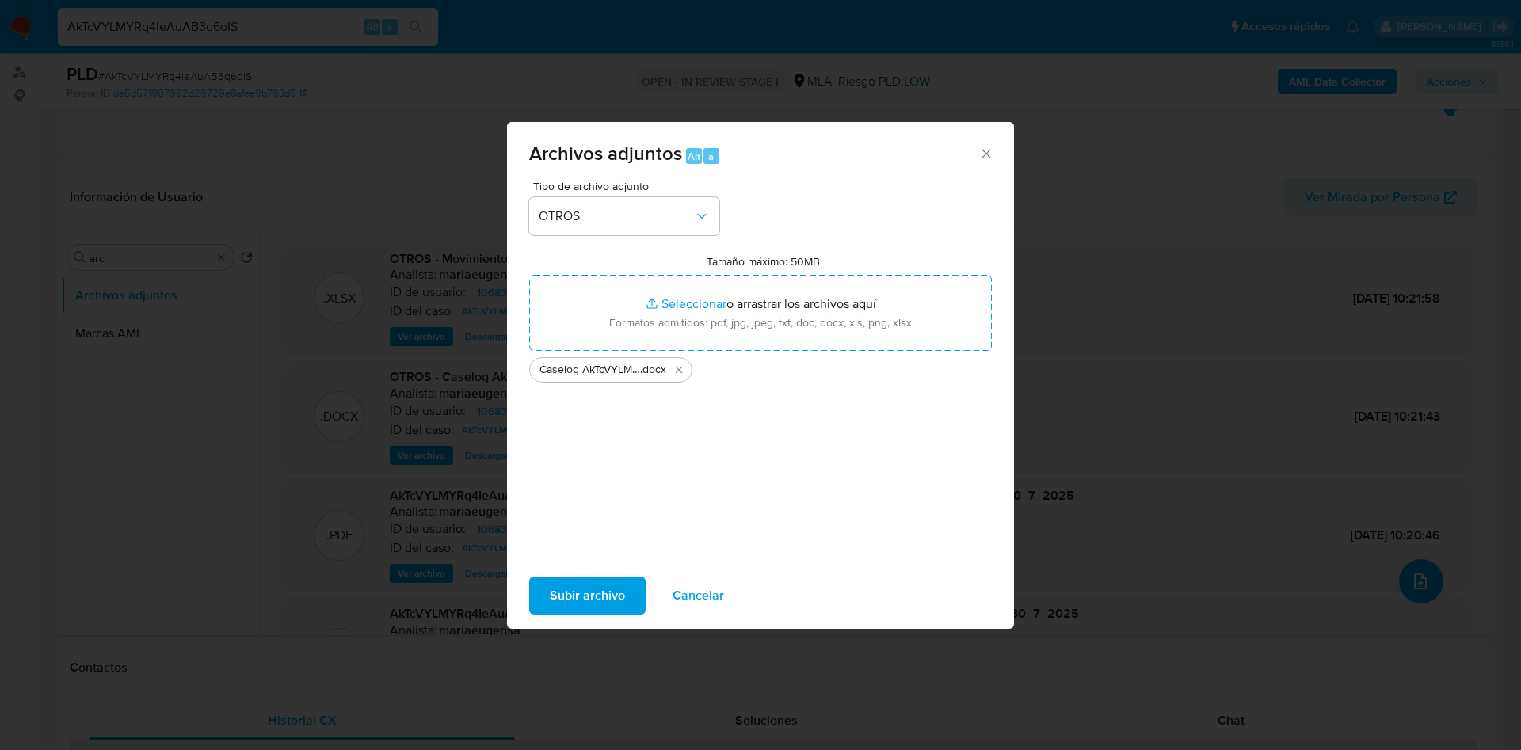
click at [561, 583] on span "Subir archivo" at bounding box center [587, 595] width 75 height 35
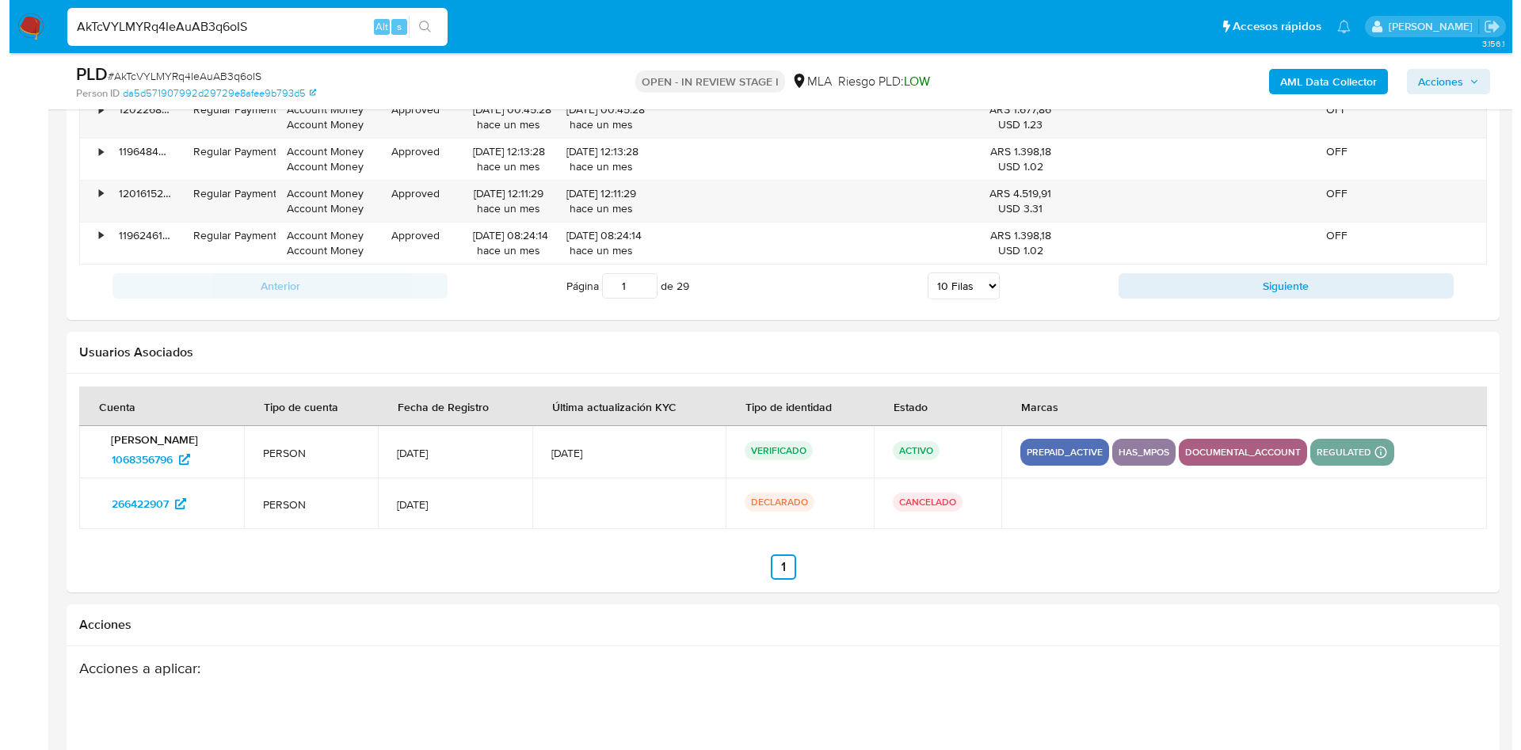
scroll to position [2423, 0]
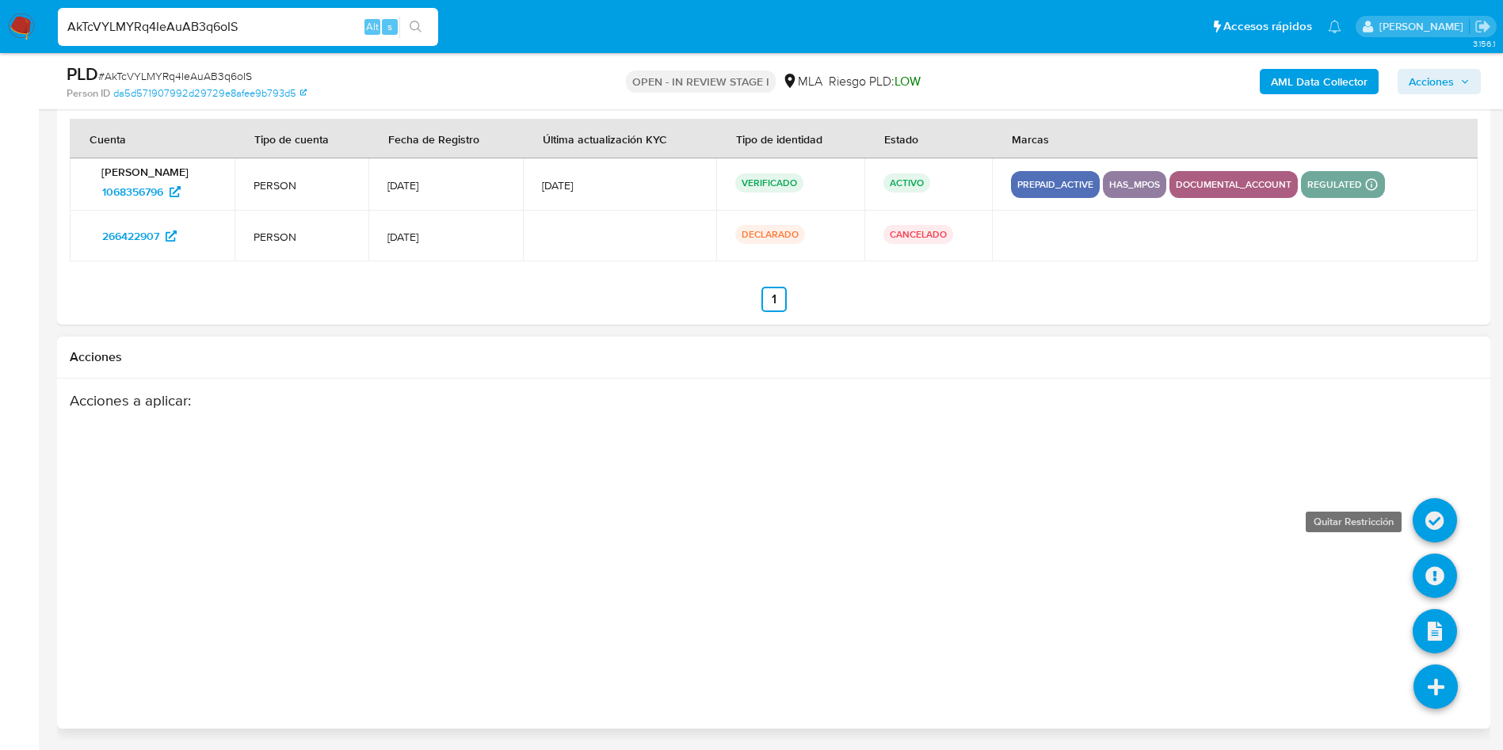
click at [1421, 521] on icon at bounding box center [1435, 520] width 44 height 44
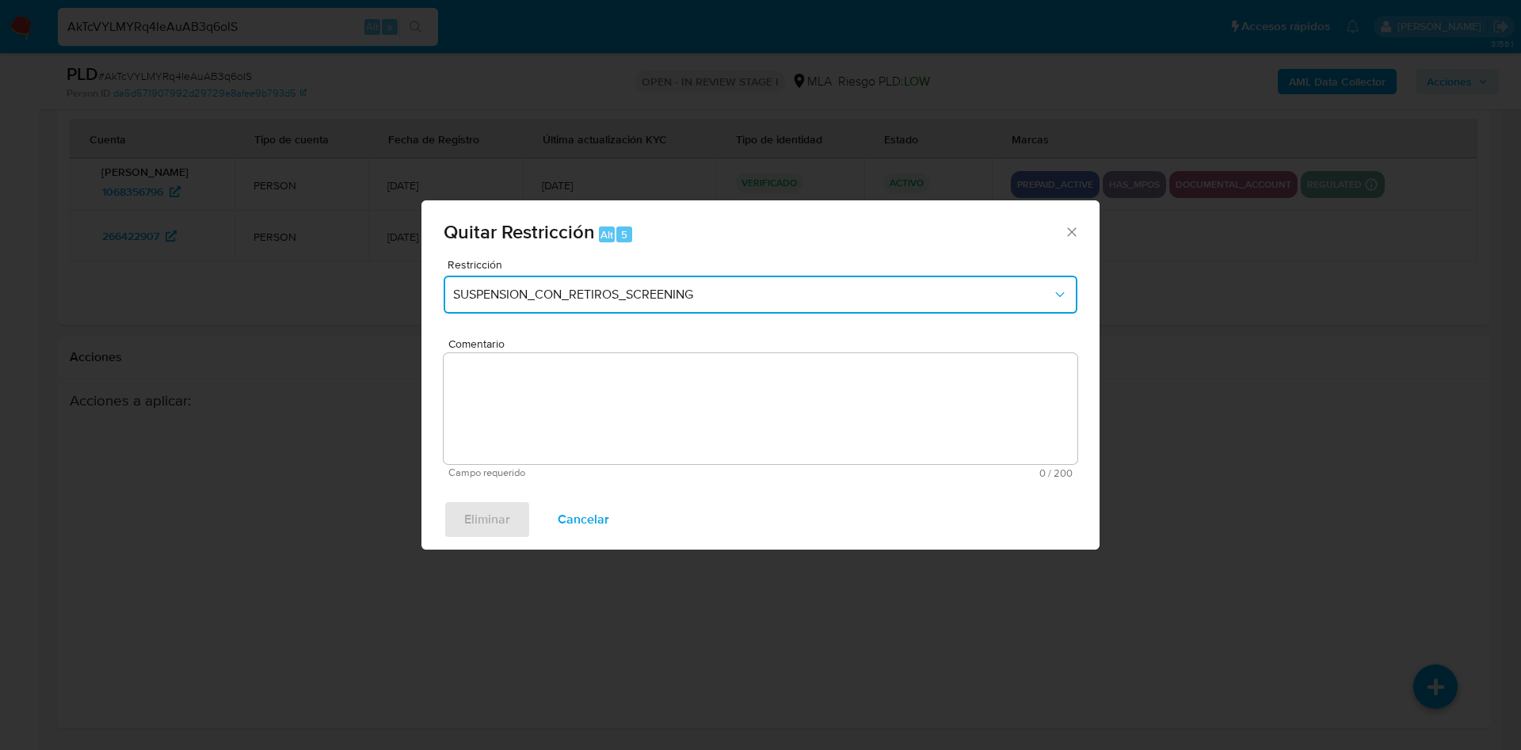
click at [690, 284] on button "SUSPENSION_CON_RETIROS_SCREENING" at bounding box center [761, 295] width 634 height 38
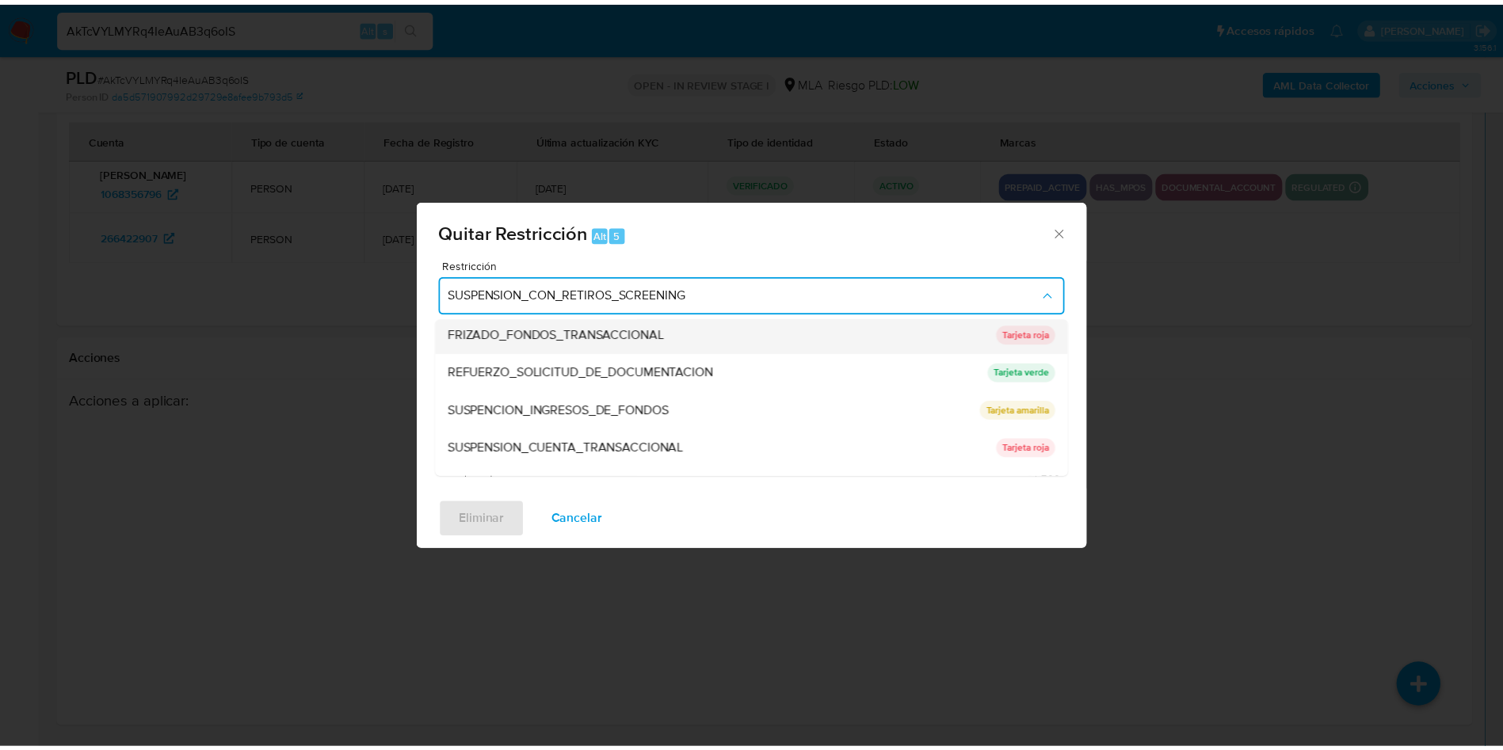
scroll to position [336, 0]
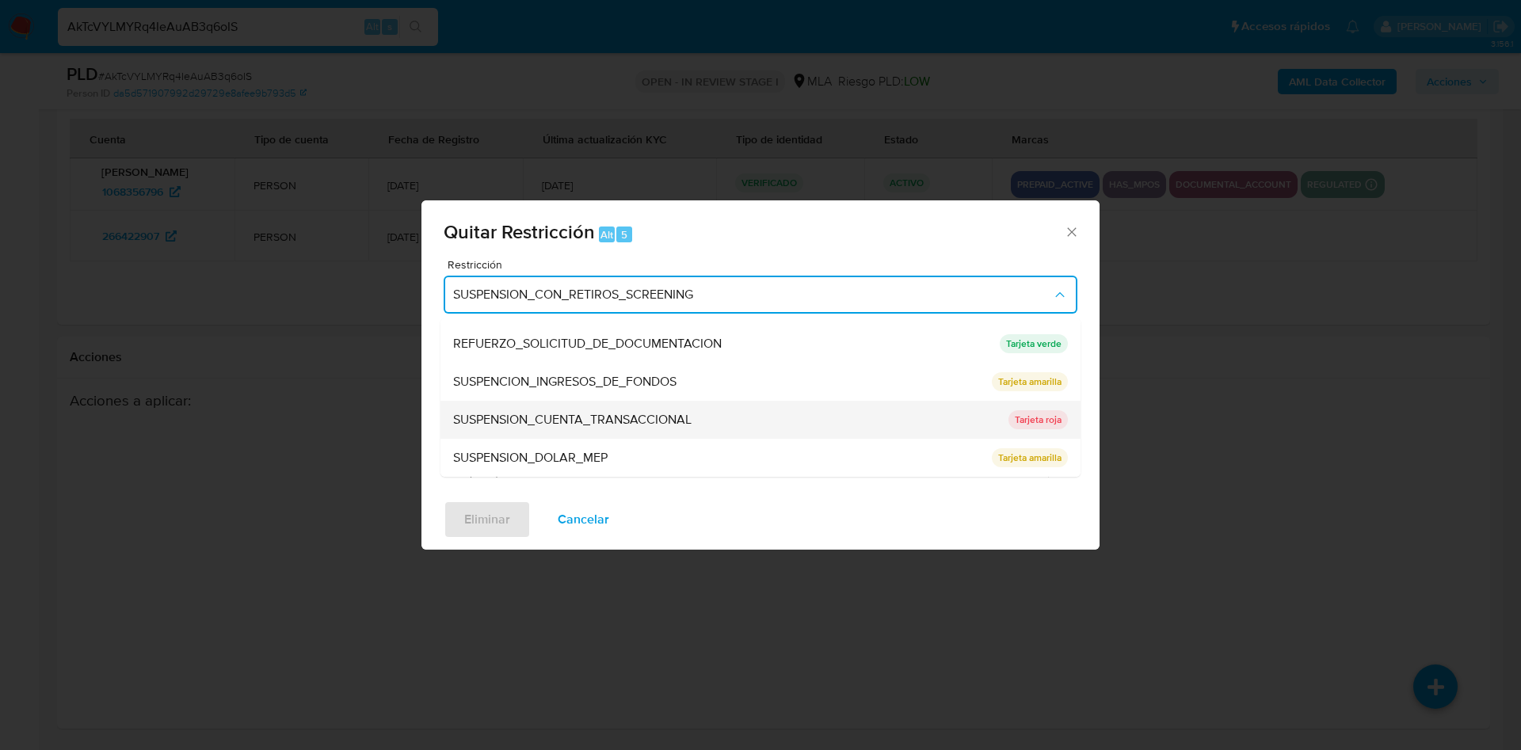
click at [605, 414] on span "SUSPENSION_CUENTA_TRANSACCIONAL" at bounding box center [572, 420] width 238 height 16
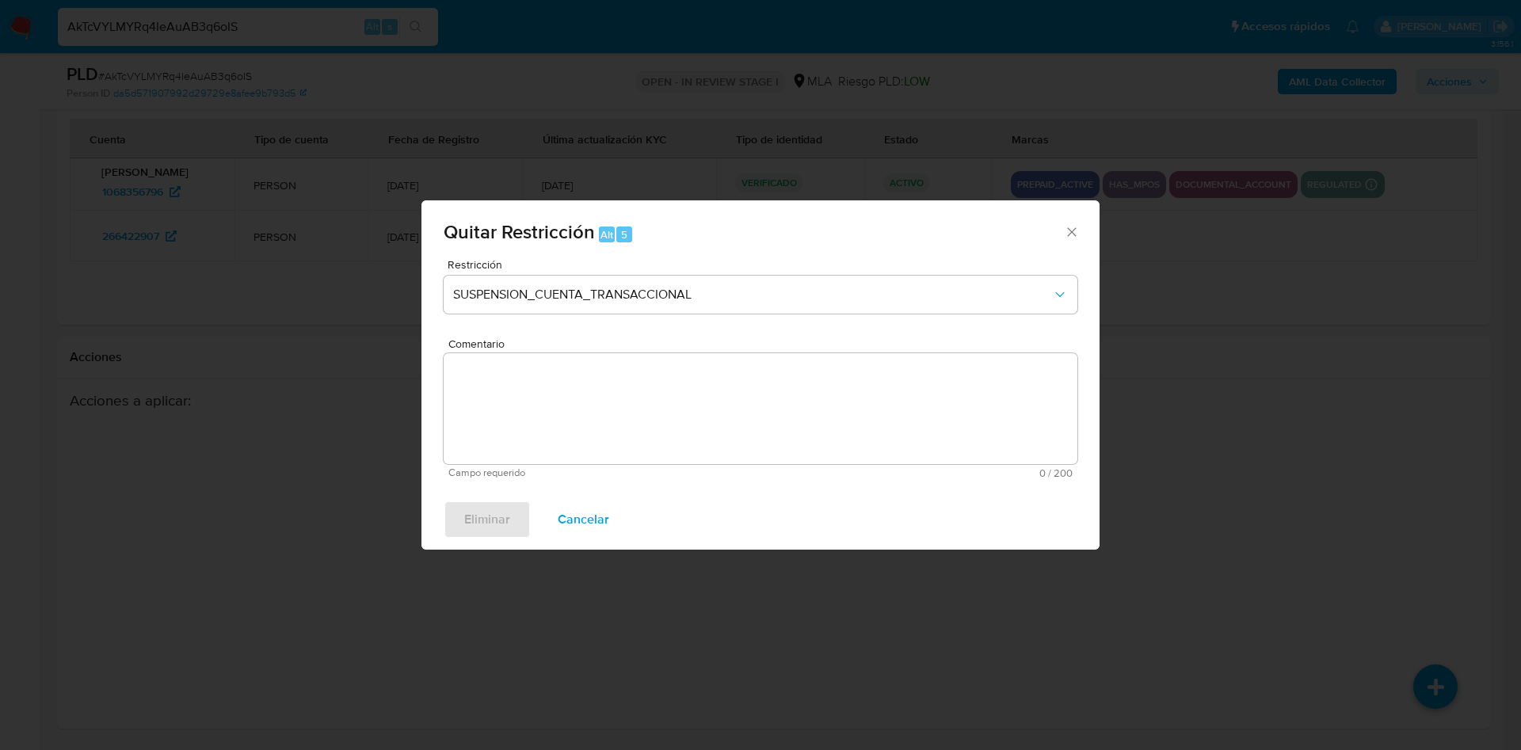
click at [612, 420] on textarea "Comentario" at bounding box center [761, 408] width 634 height 111
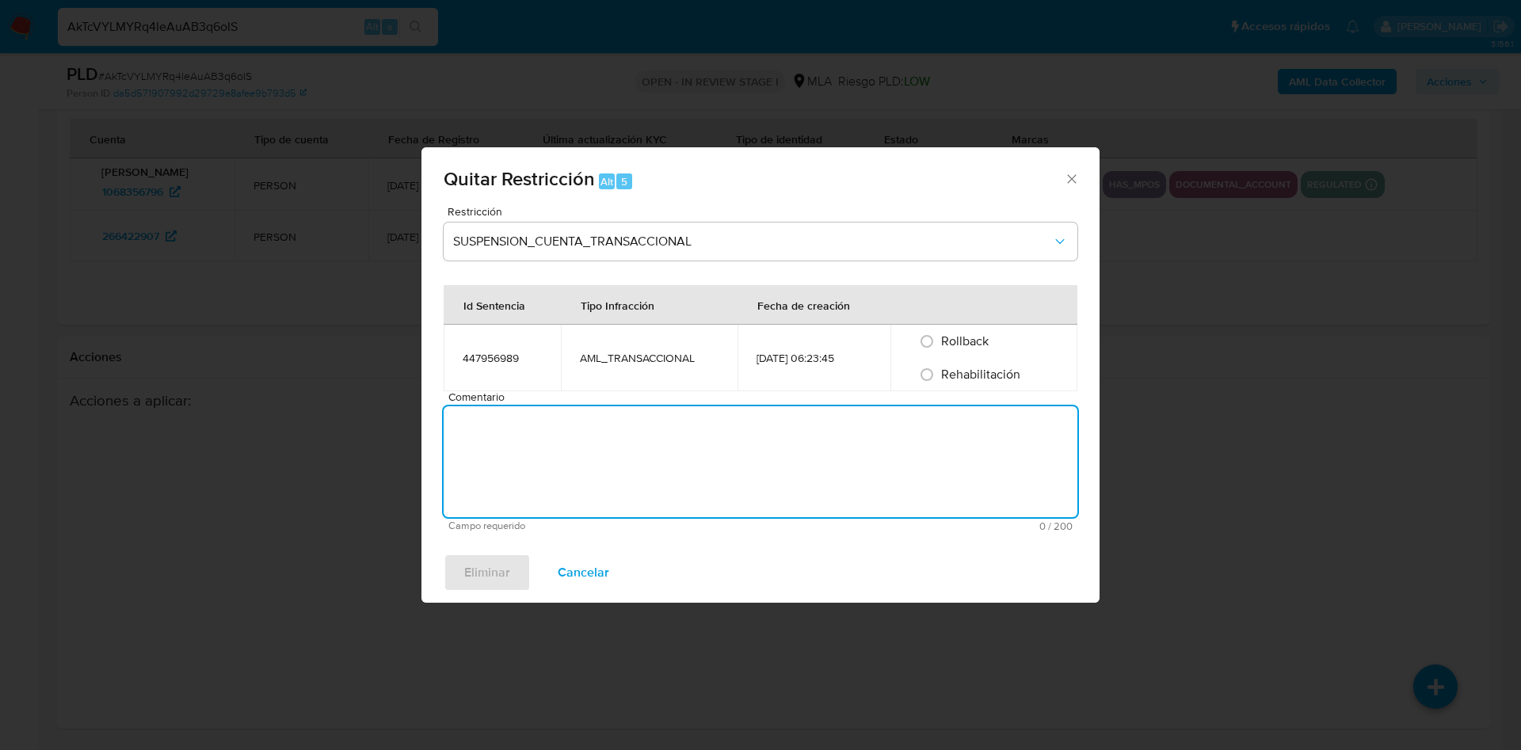
type textarea "a"
type textarea "AML"
click at [937, 374] on input "Rehabilitación" at bounding box center [926, 374] width 25 height 25
radio input "true"
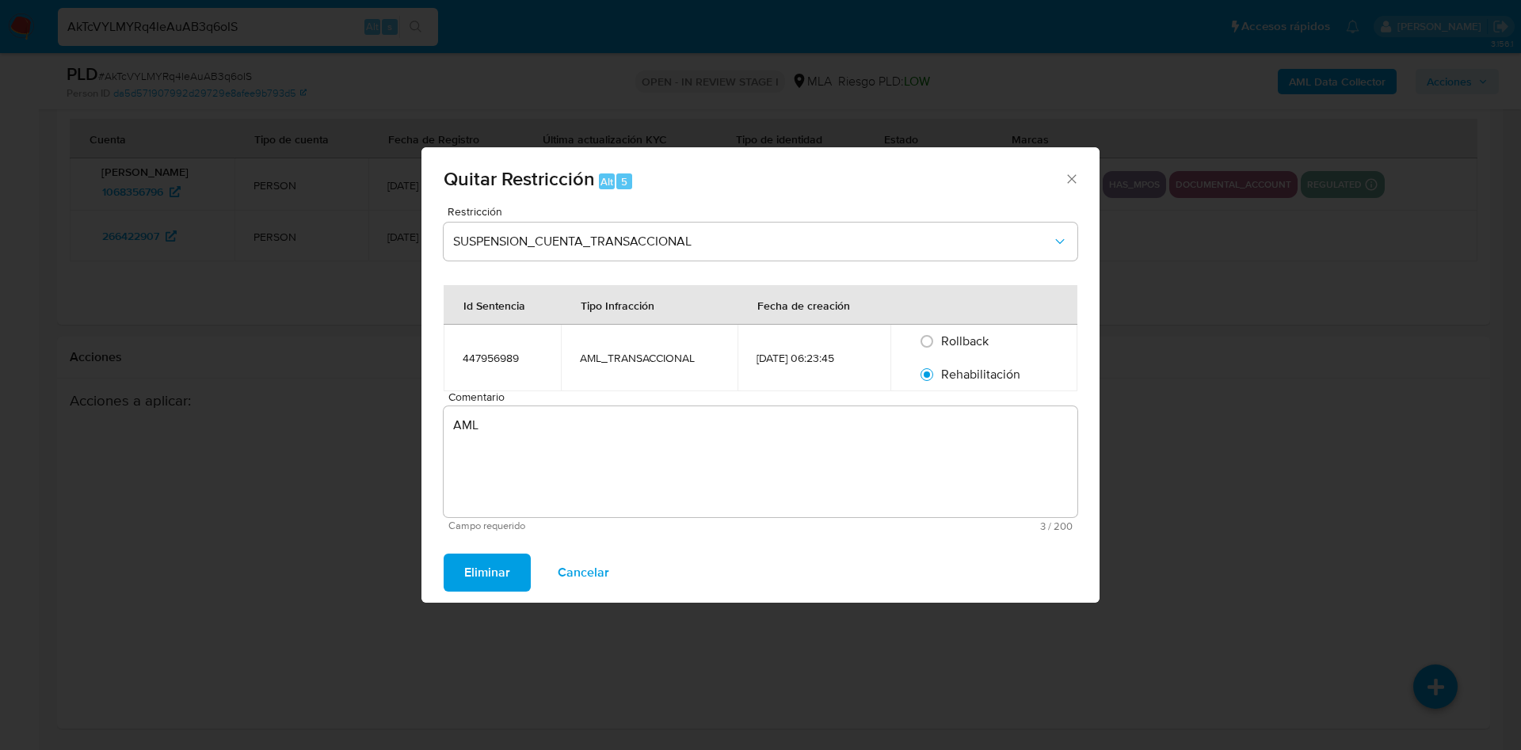
click at [504, 567] on span "Eliminar" at bounding box center [487, 572] width 46 height 35
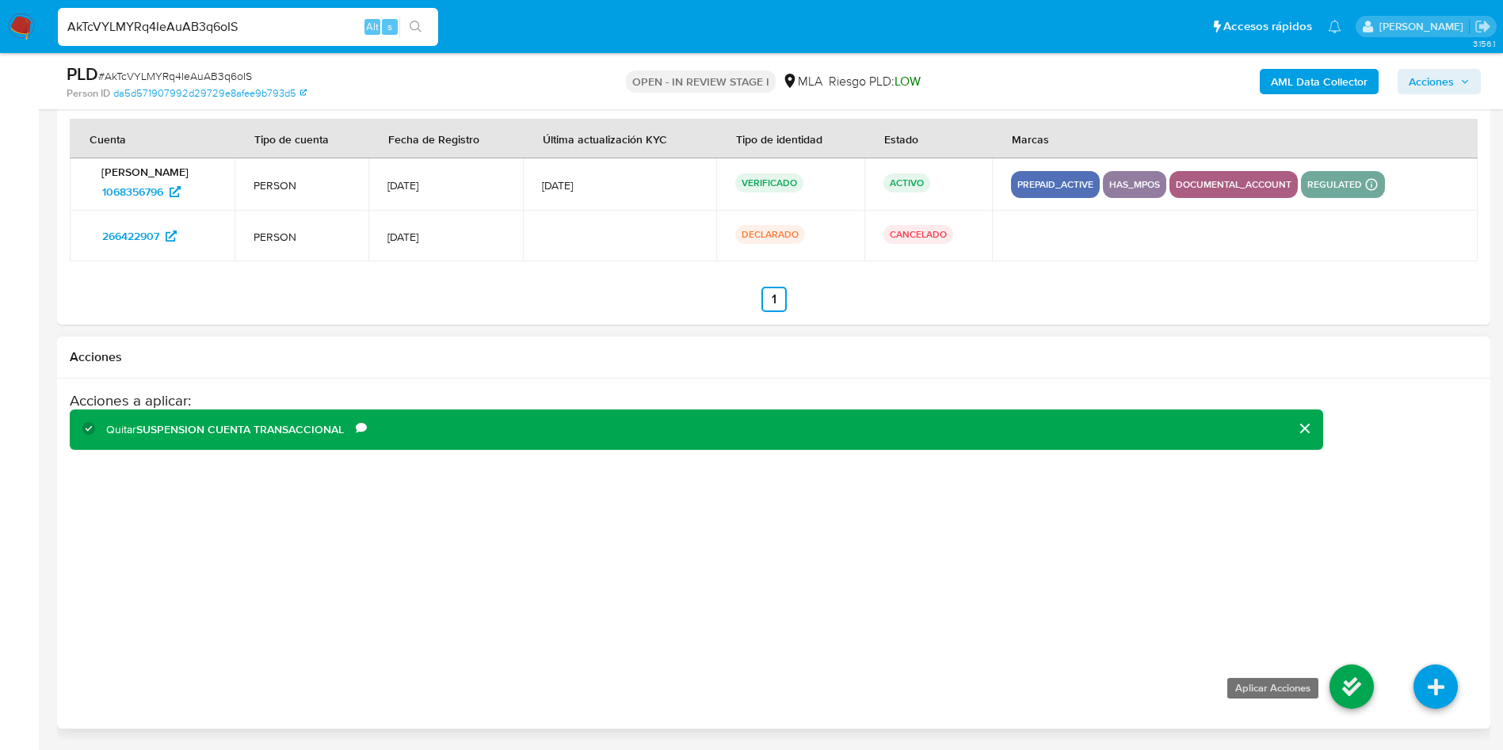
click at [1363, 681] on icon at bounding box center [1352, 687] width 44 height 44
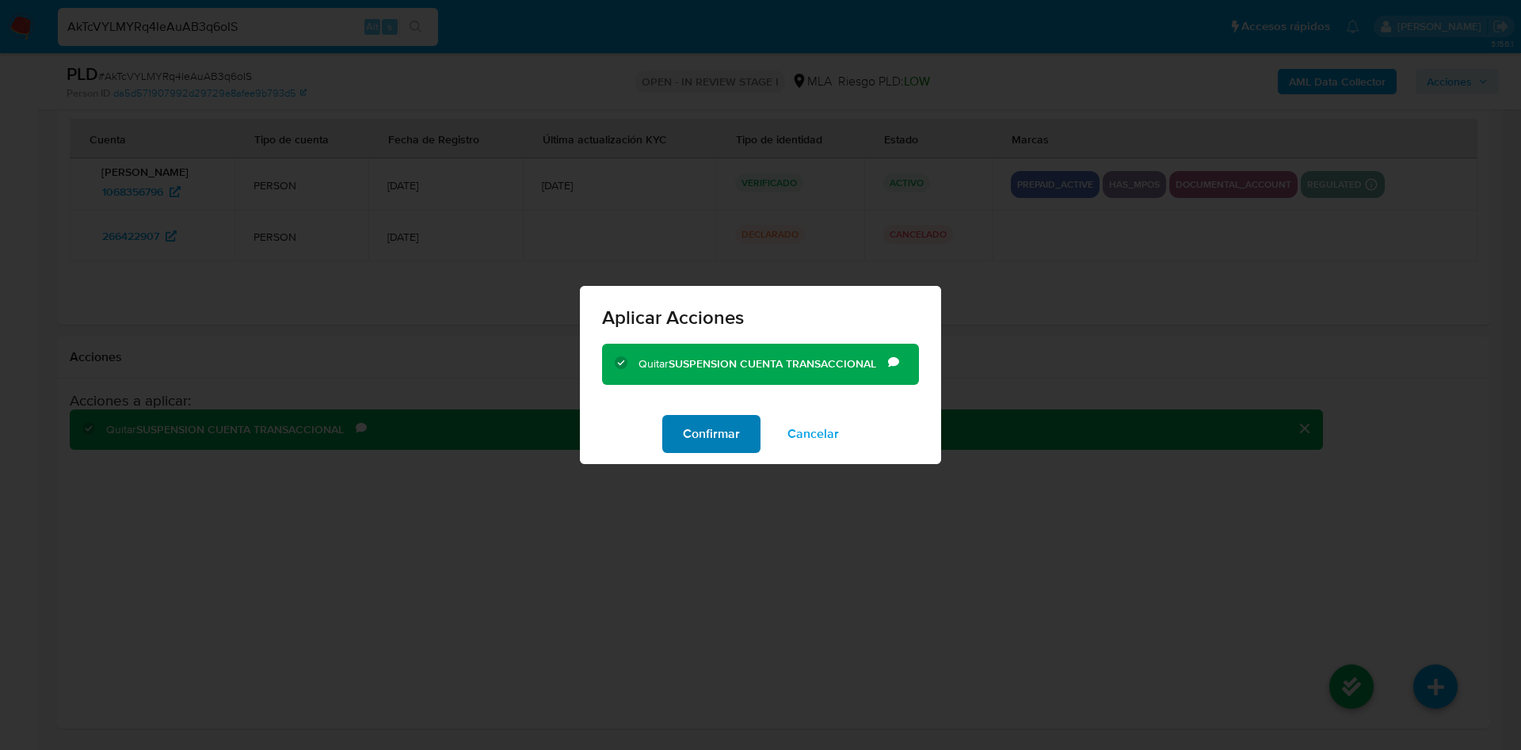
click at [669, 439] on button "Confirmar" at bounding box center [711, 434] width 98 height 38
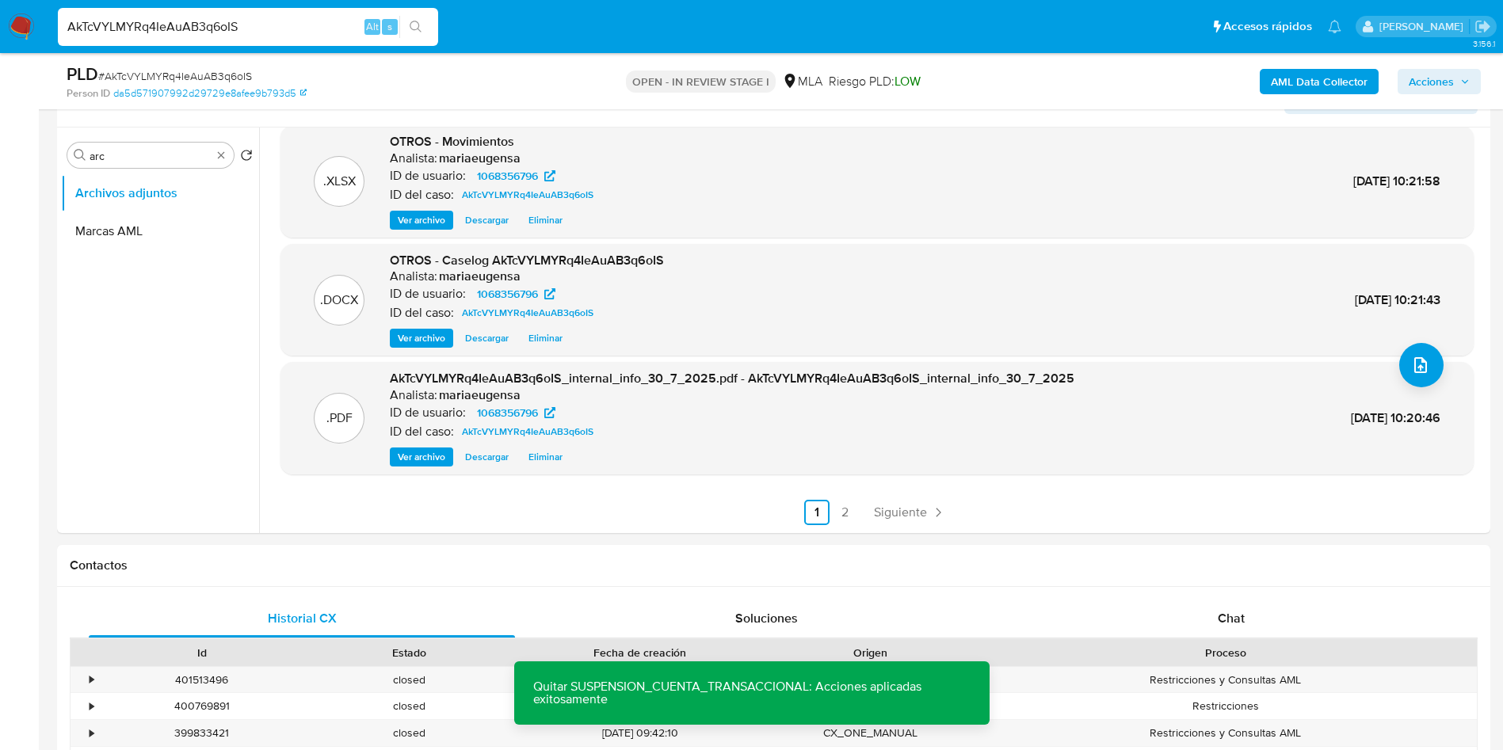
scroll to position [0, 0]
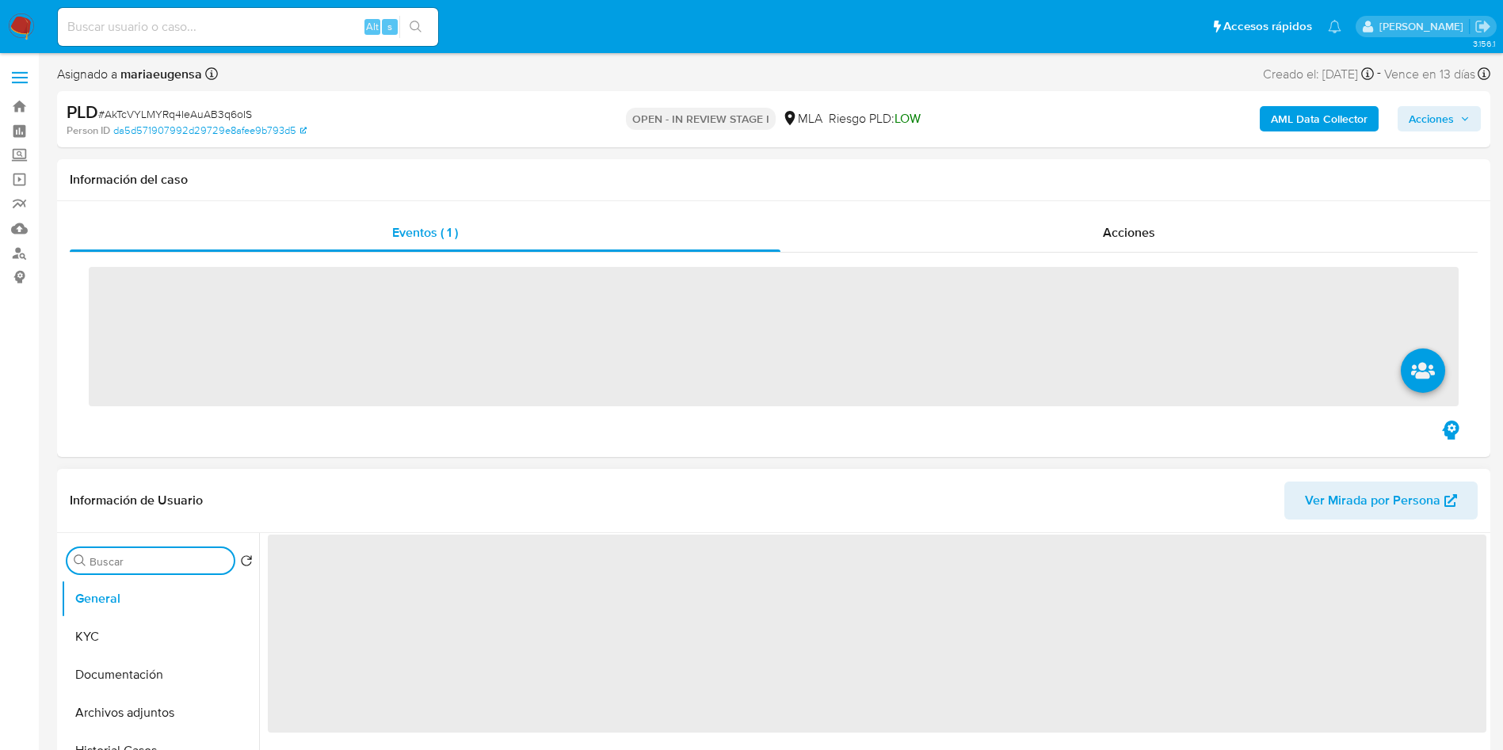
click at [180, 555] on input "Buscar" at bounding box center [159, 562] width 138 height 14
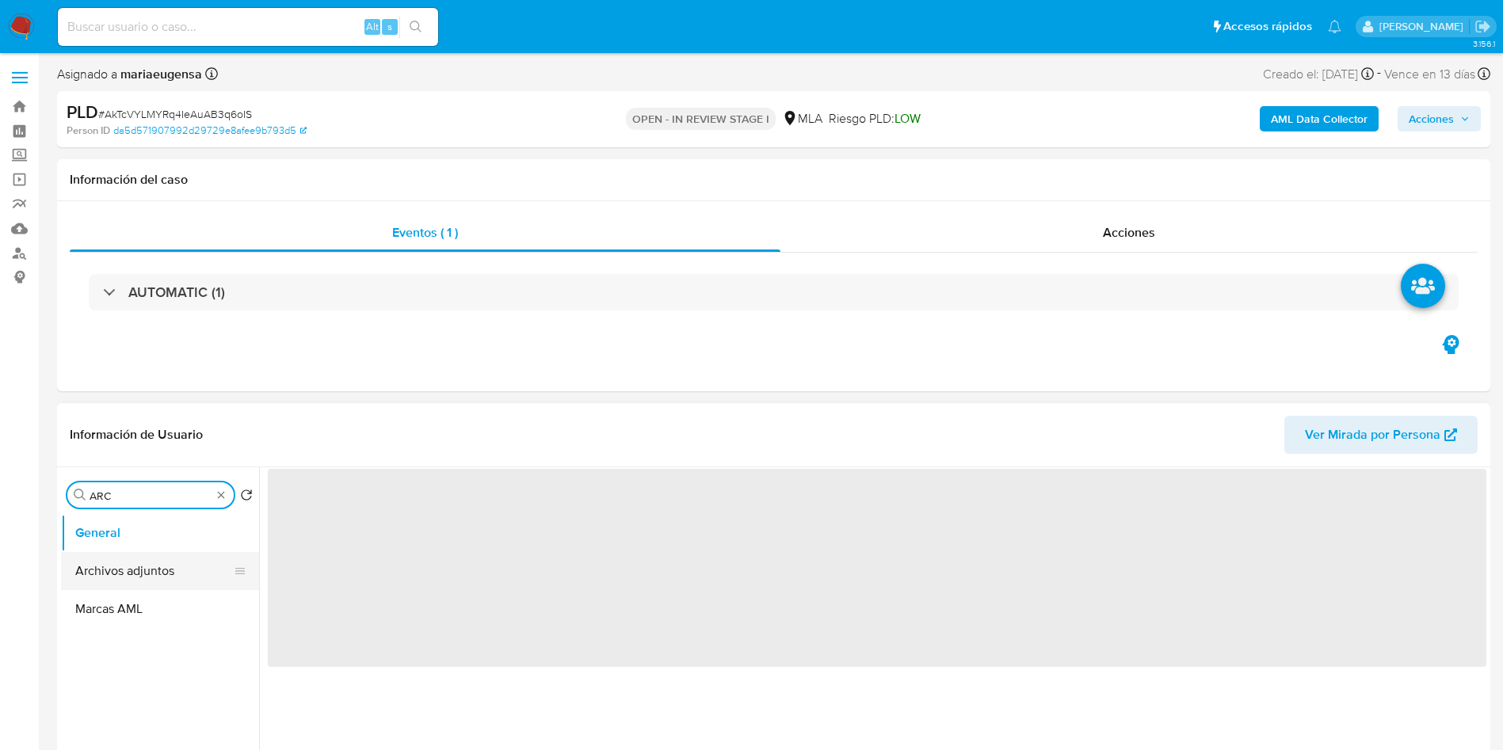
type input "ARC"
click at [158, 557] on button "Archivos adjuntos" at bounding box center [153, 571] width 185 height 38
select select "10"
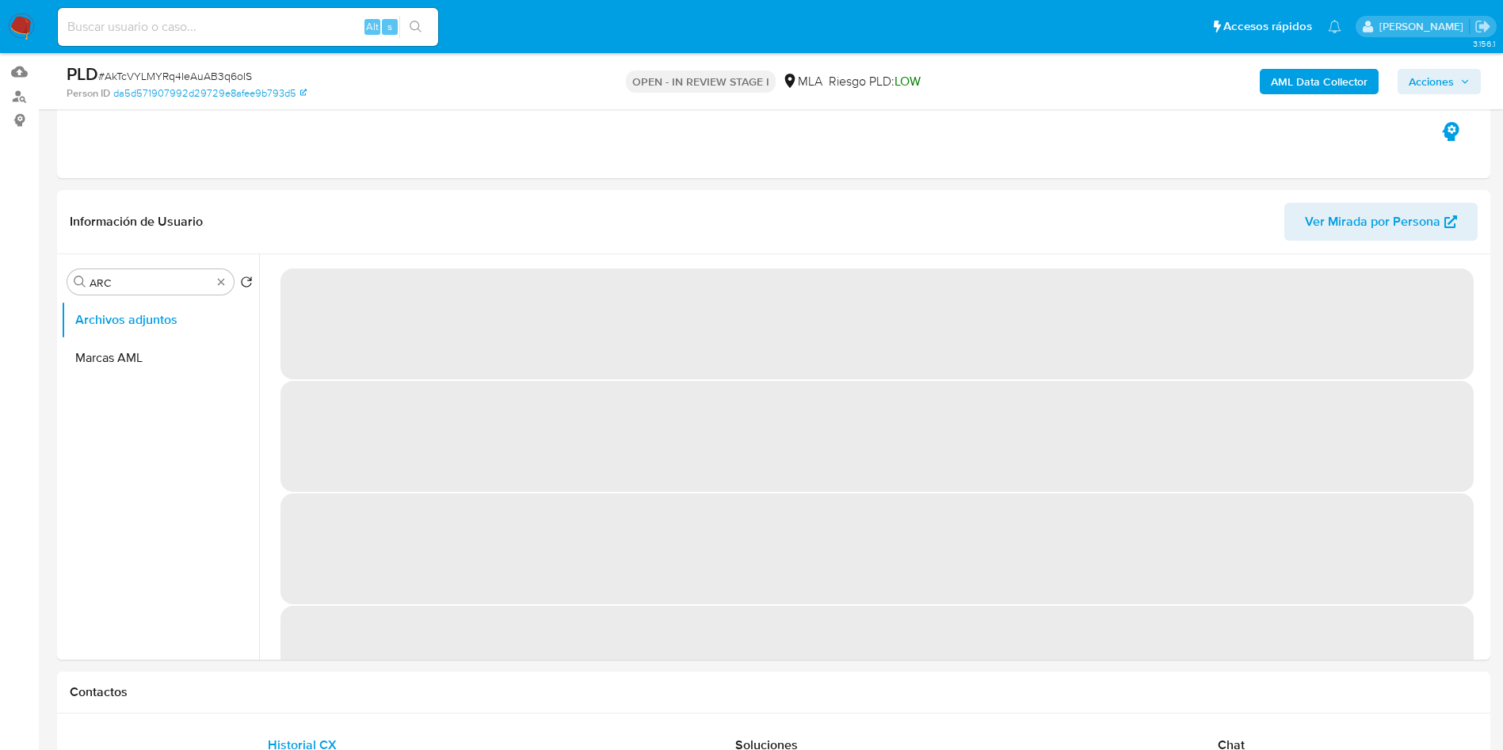
scroll to position [217, 0]
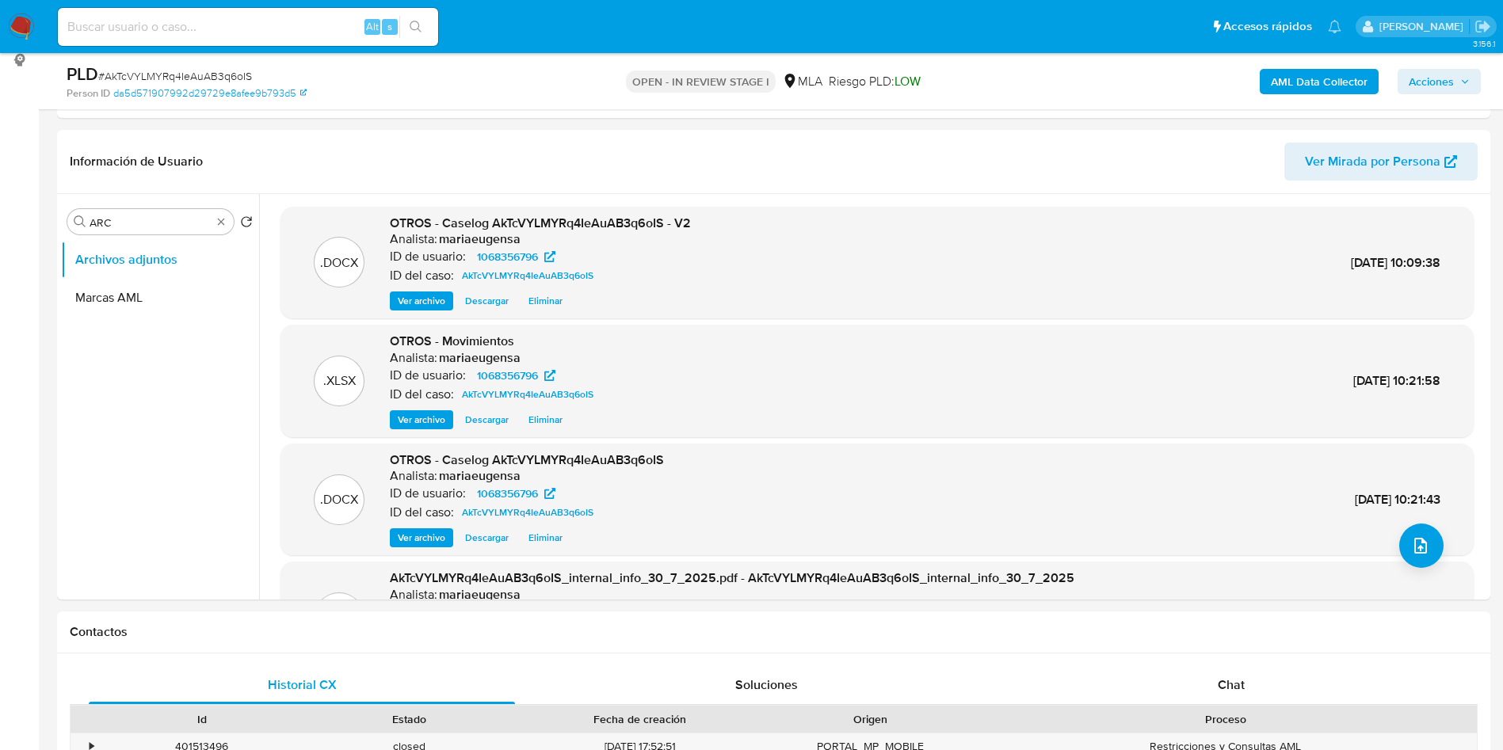
drag, startPoint x: 1451, startPoint y: 75, endPoint x: 1400, endPoint y: 93, distance: 53.6
click at [1444, 81] on span "Acciones" at bounding box center [1431, 81] width 45 height 25
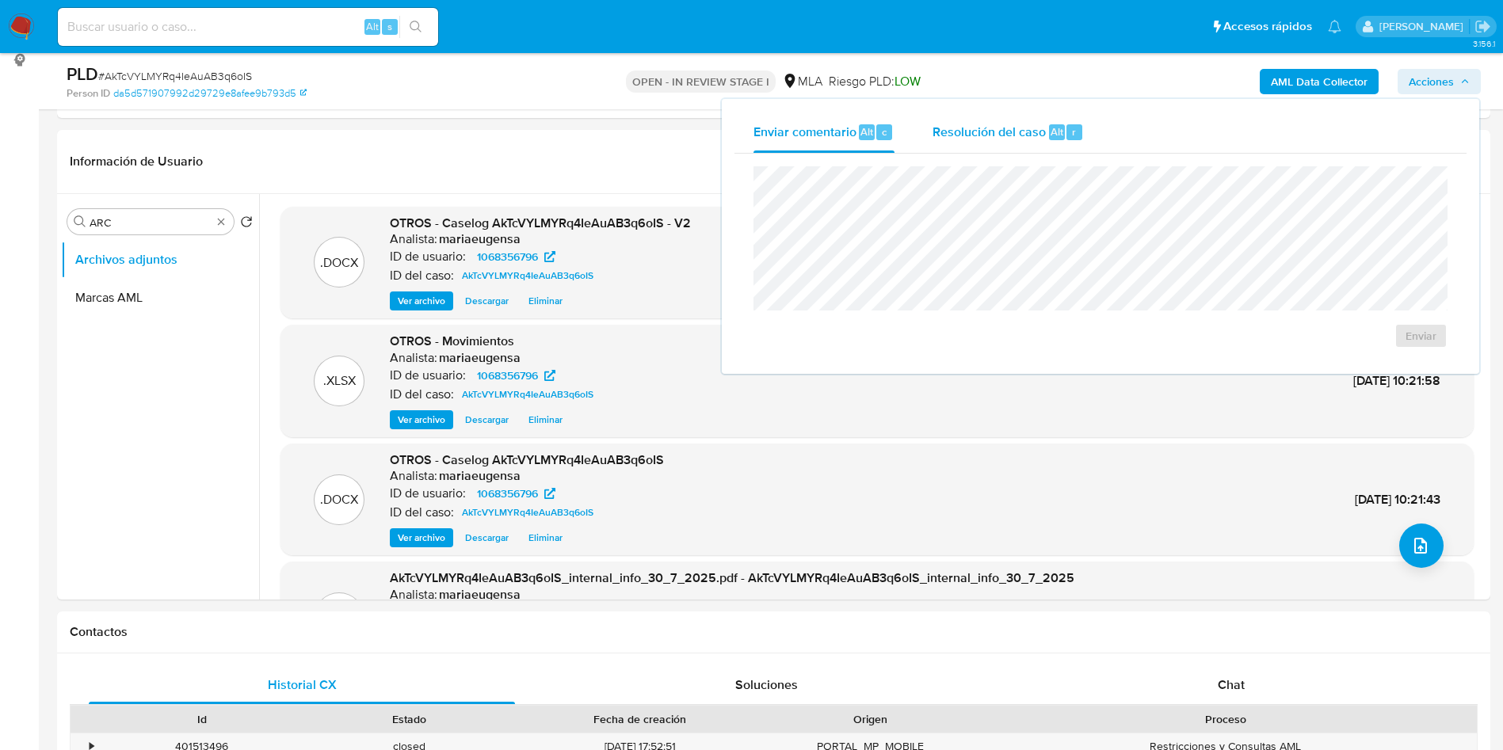
click at [1032, 136] on span "Resolución del caso" at bounding box center [989, 131] width 113 height 18
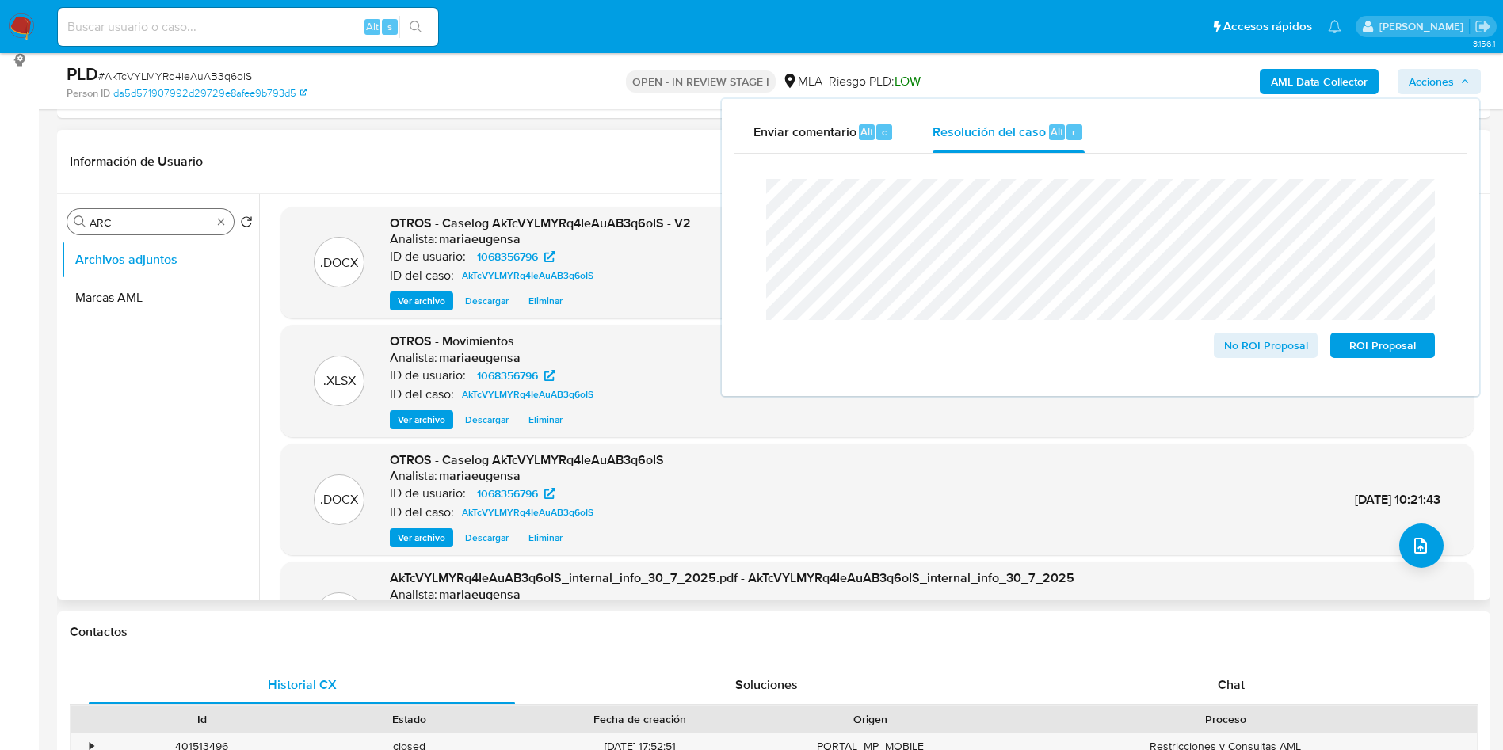
click at [146, 229] on div "Buscar ARC" at bounding box center [150, 221] width 166 height 25
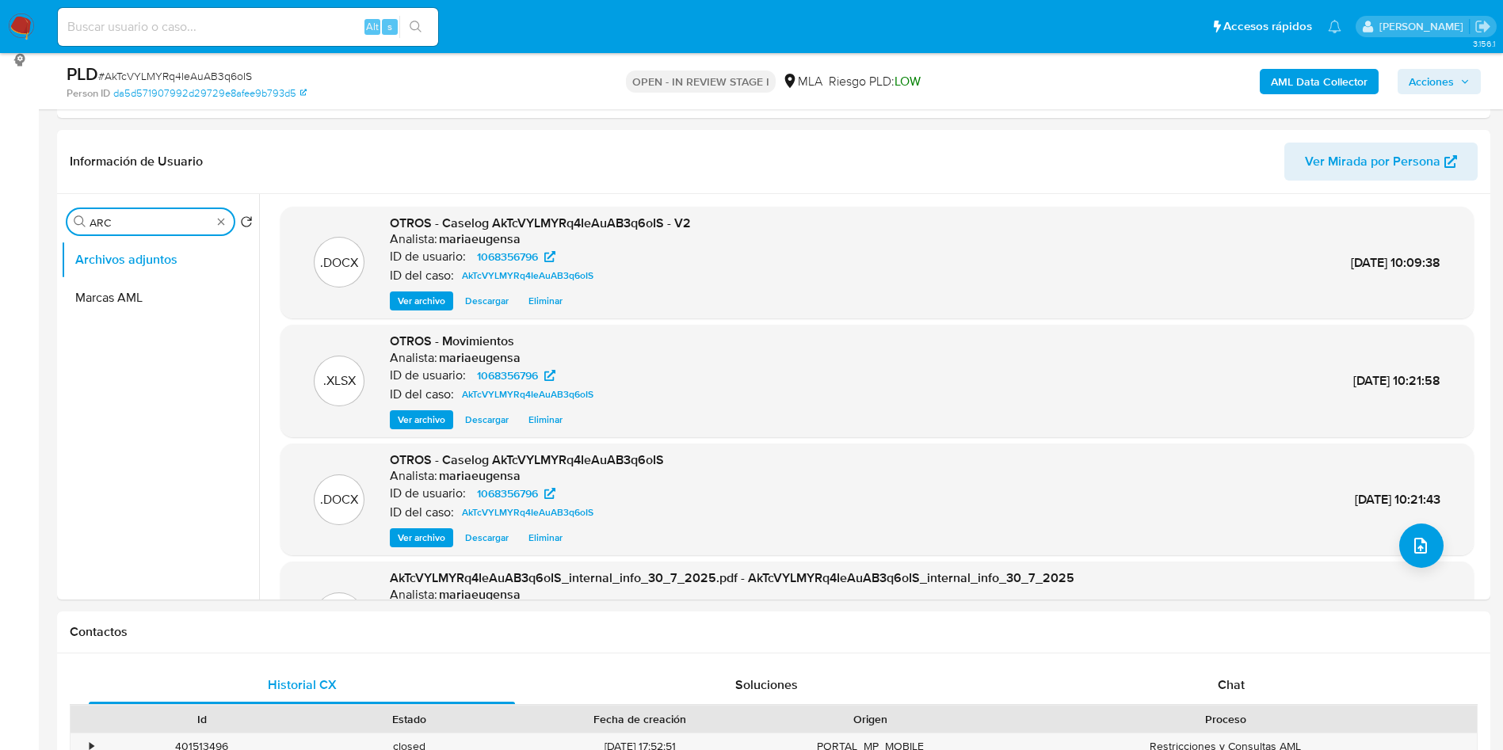
scroll to position [1, 0]
drag, startPoint x: 145, startPoint y: 226, endPoint x: 40, endPoint y: 235, distance: 105.0
type input "res"
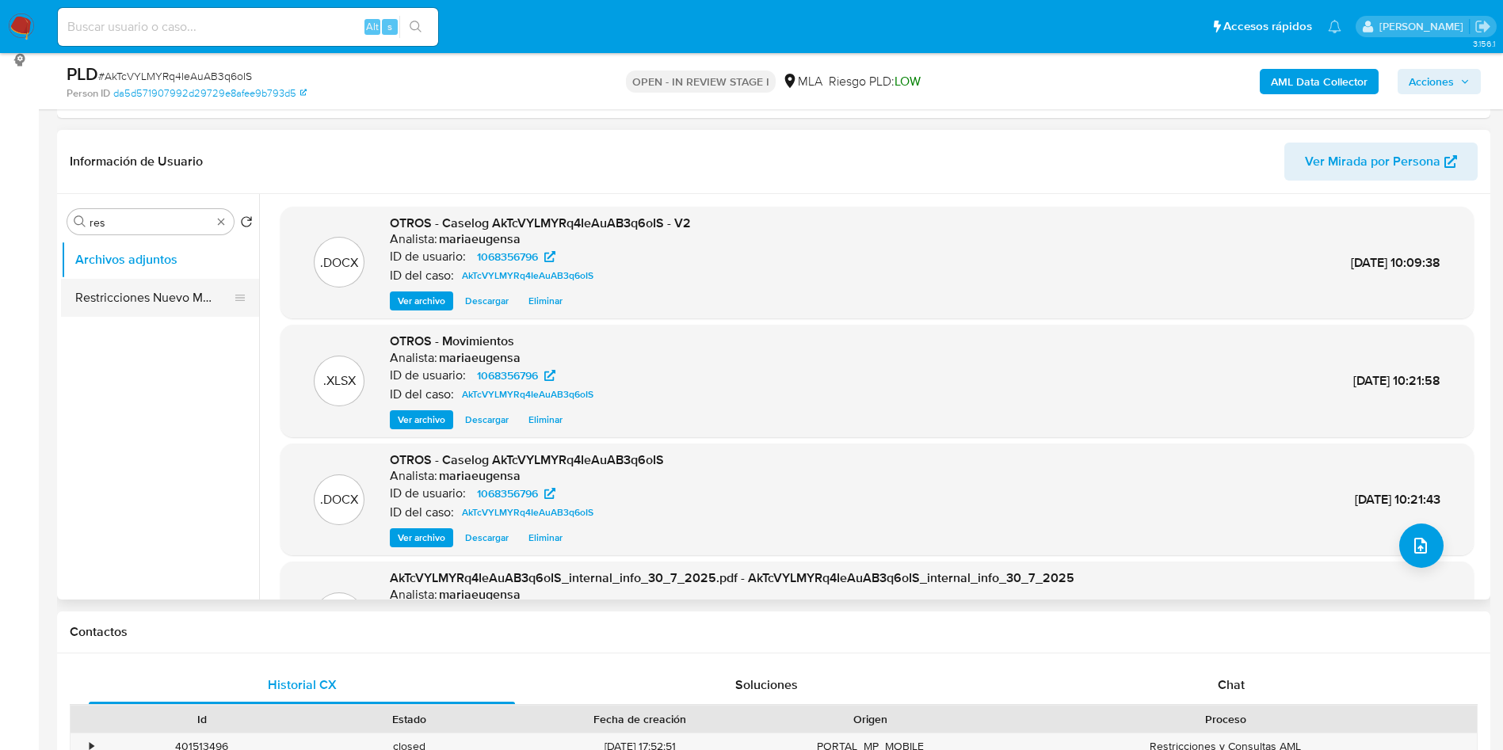
click at [166, 288] on button "Restricciones Nuevo Mundo" at bounding box center [153, 298] width 185 height 38
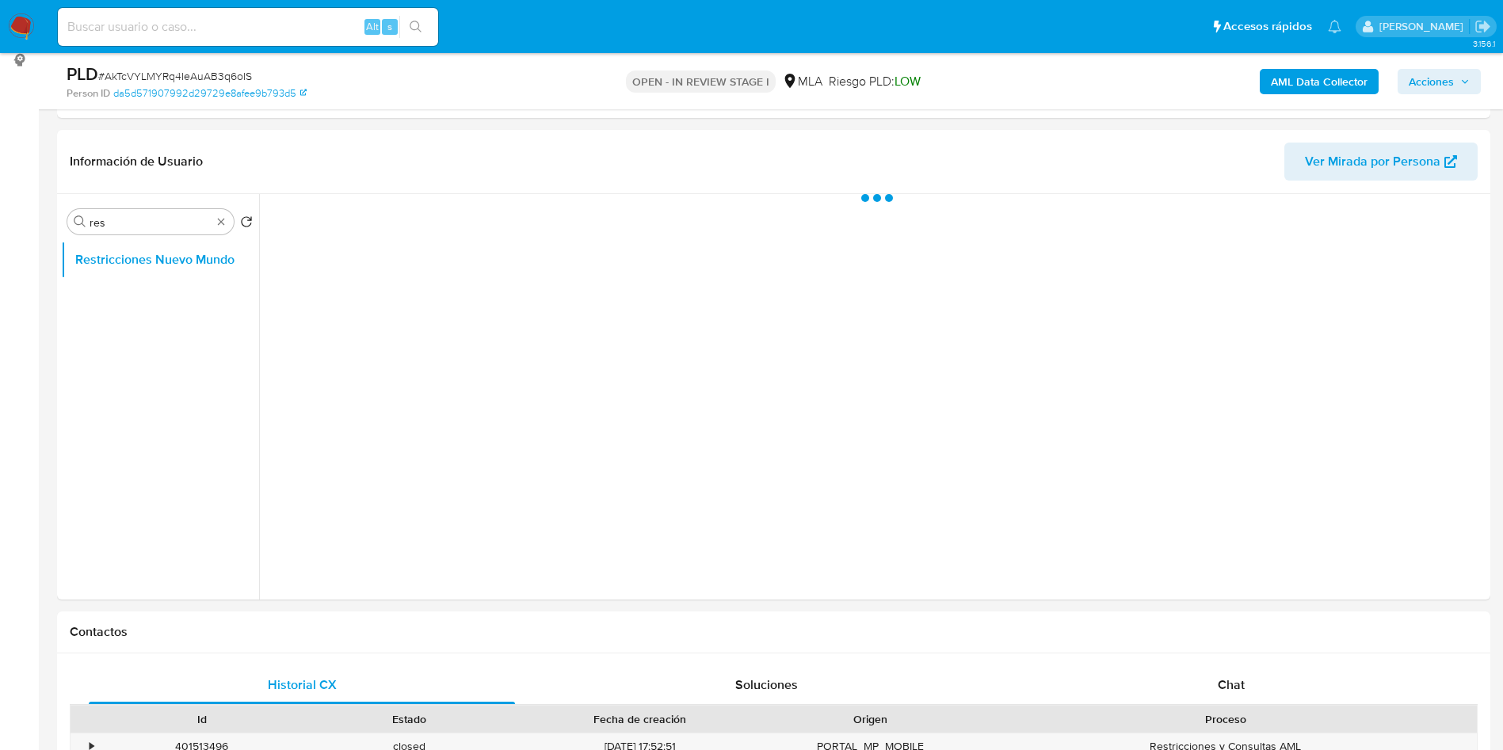
click at [1444, 81] on span "Acciones" at bounding box center [1431, 81] width 45 height 25
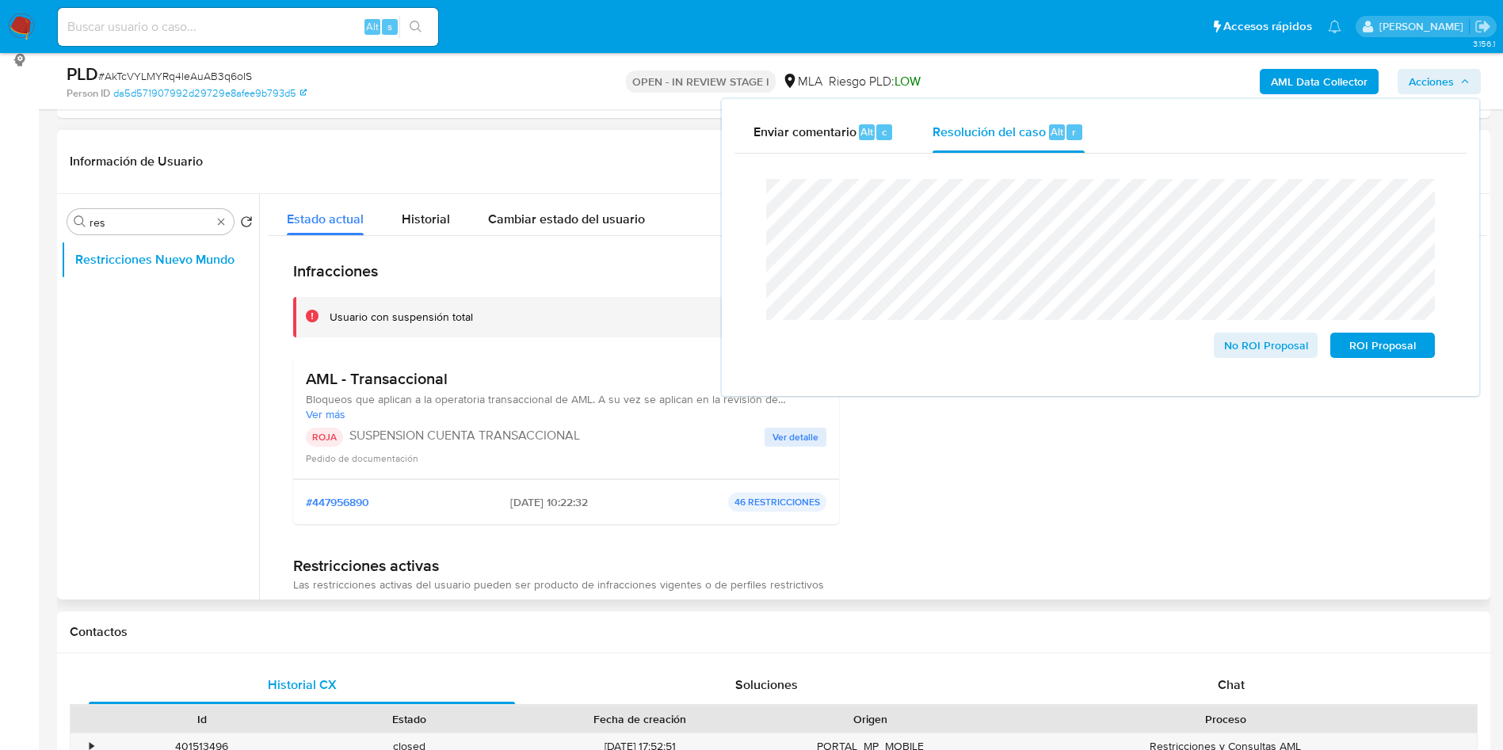
click at [257, 174] on header "Información de Usuario Ver Mirada por Persona" at bounding box center [774, 162] width 1408 height 38
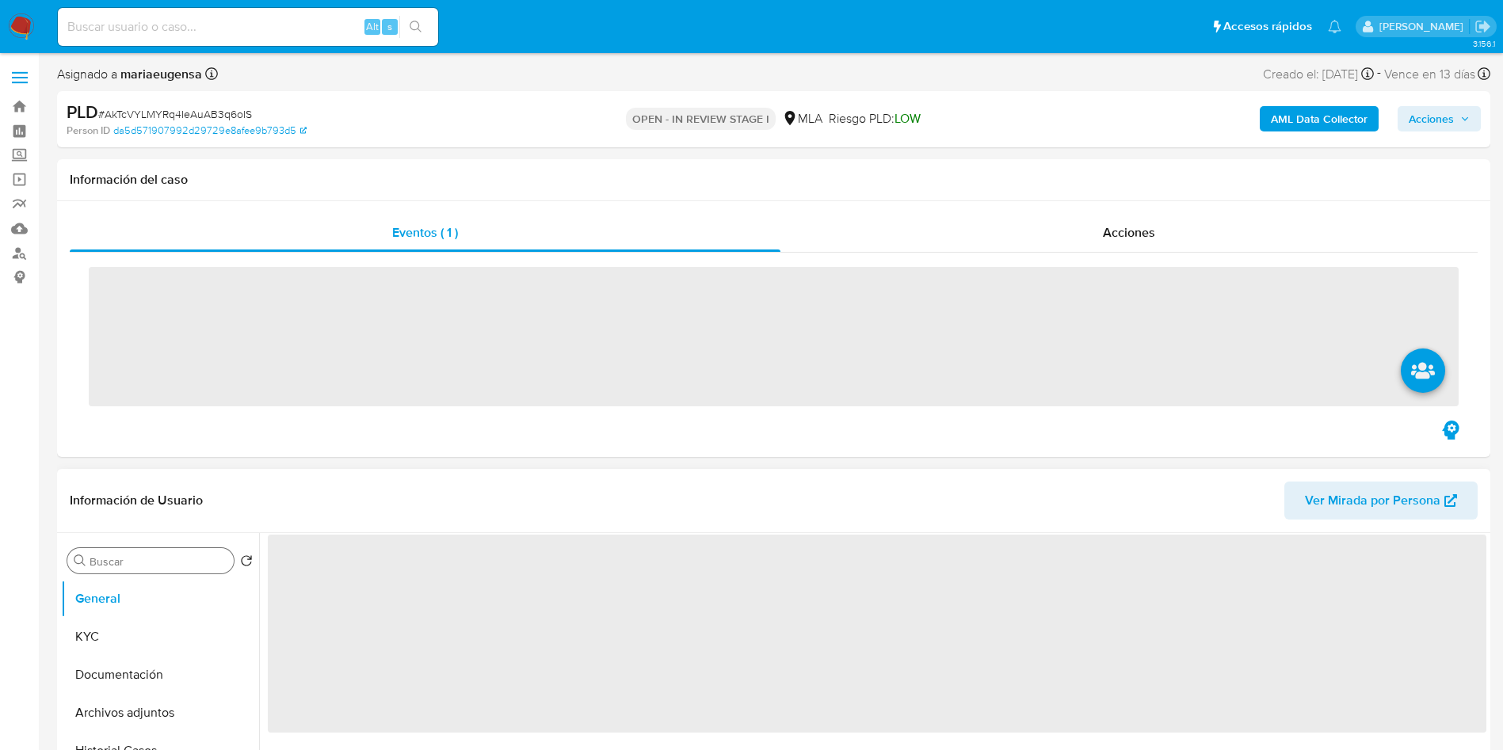
click at [128, 564] on input "Buscar" at bounding box center [159, 562] width 138 height 14
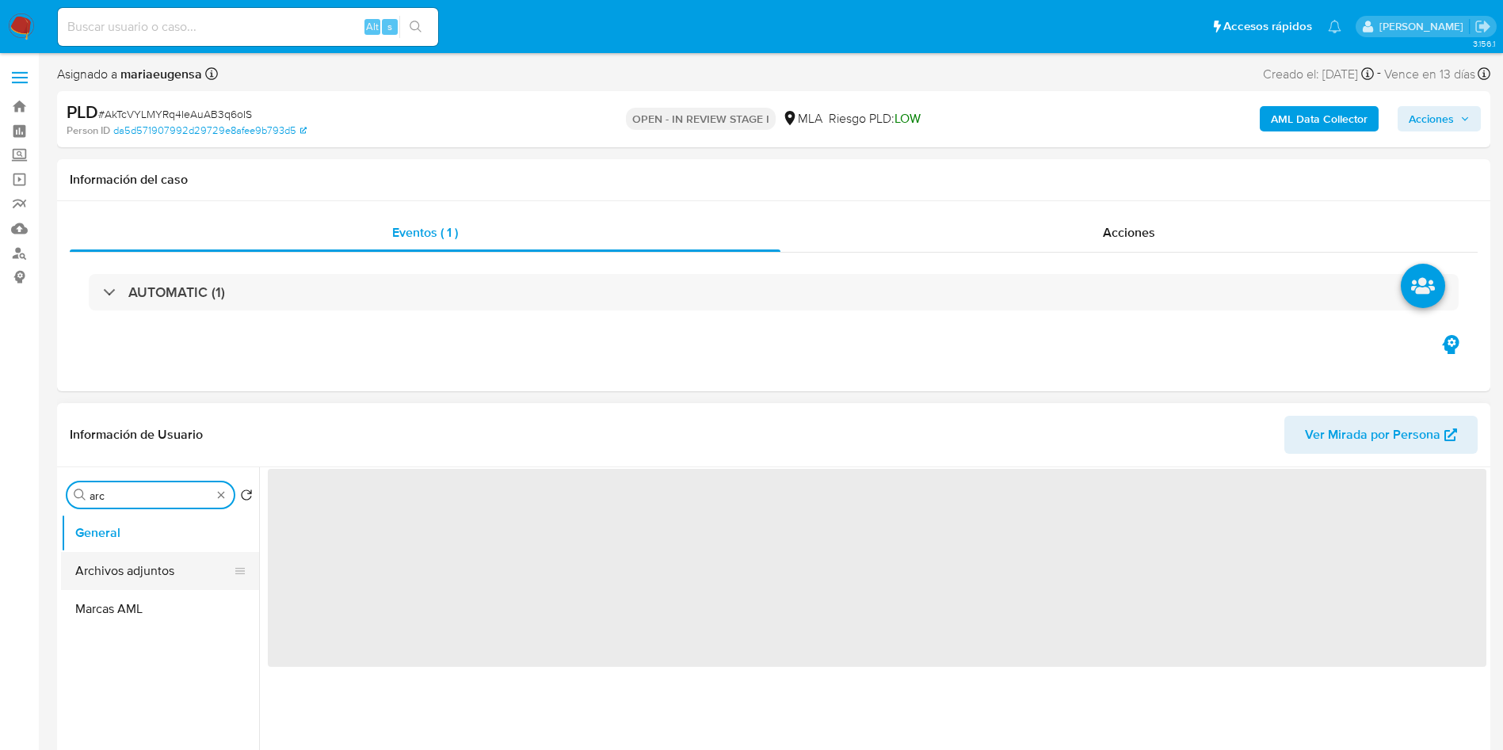
type input "arc"
click at [147, 573] on button "Archivos adjuntos" at bounding box center [153, 571] width 185 height 38
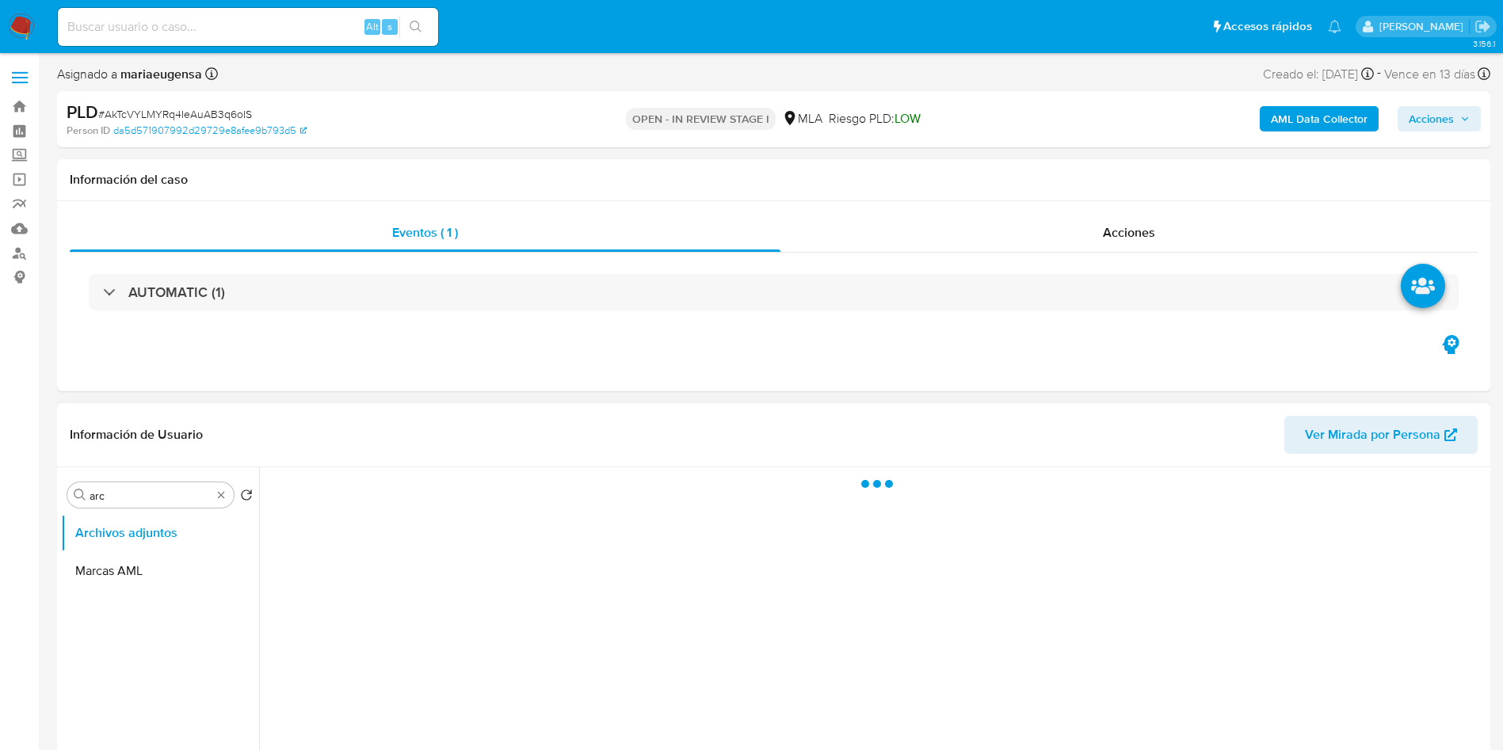
select select "10"
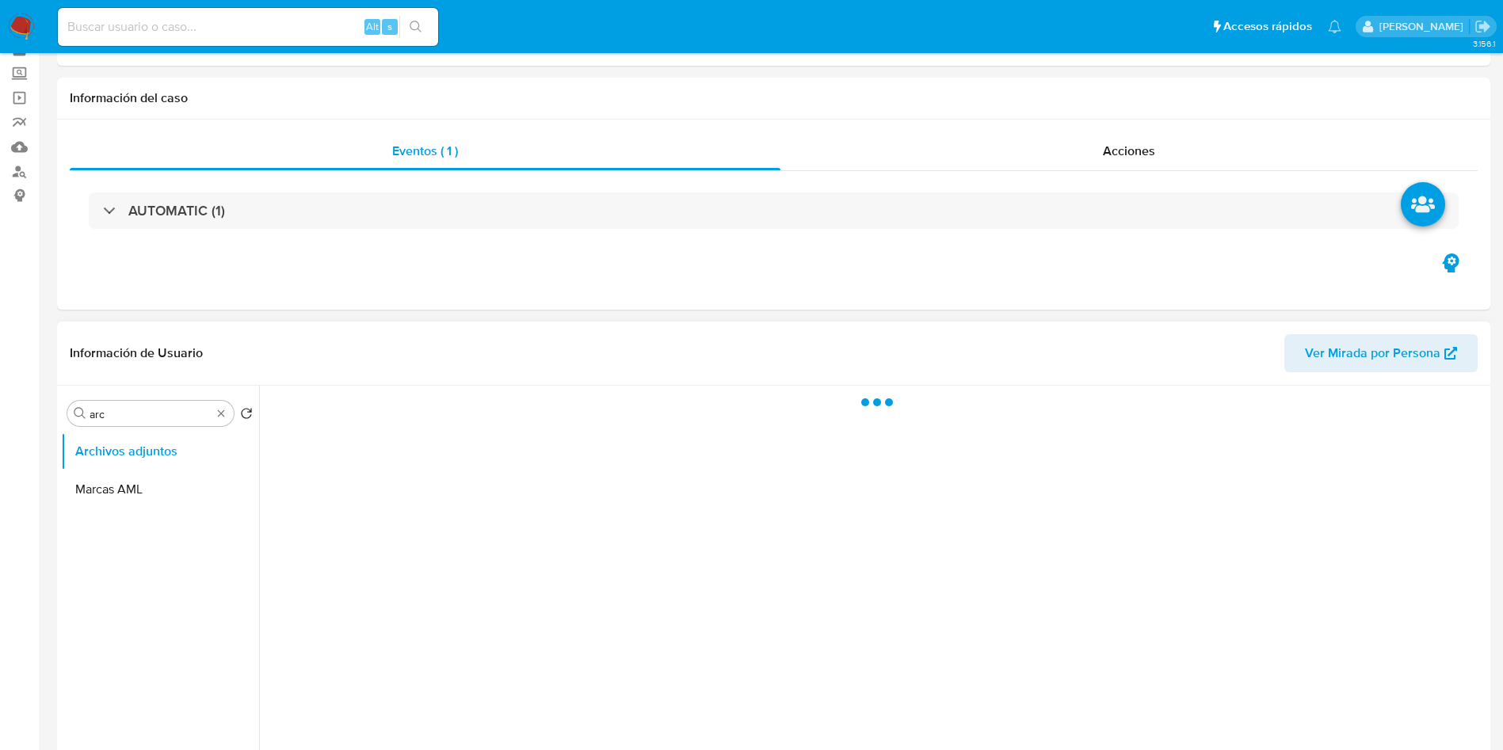
scroll to position [119, 0]
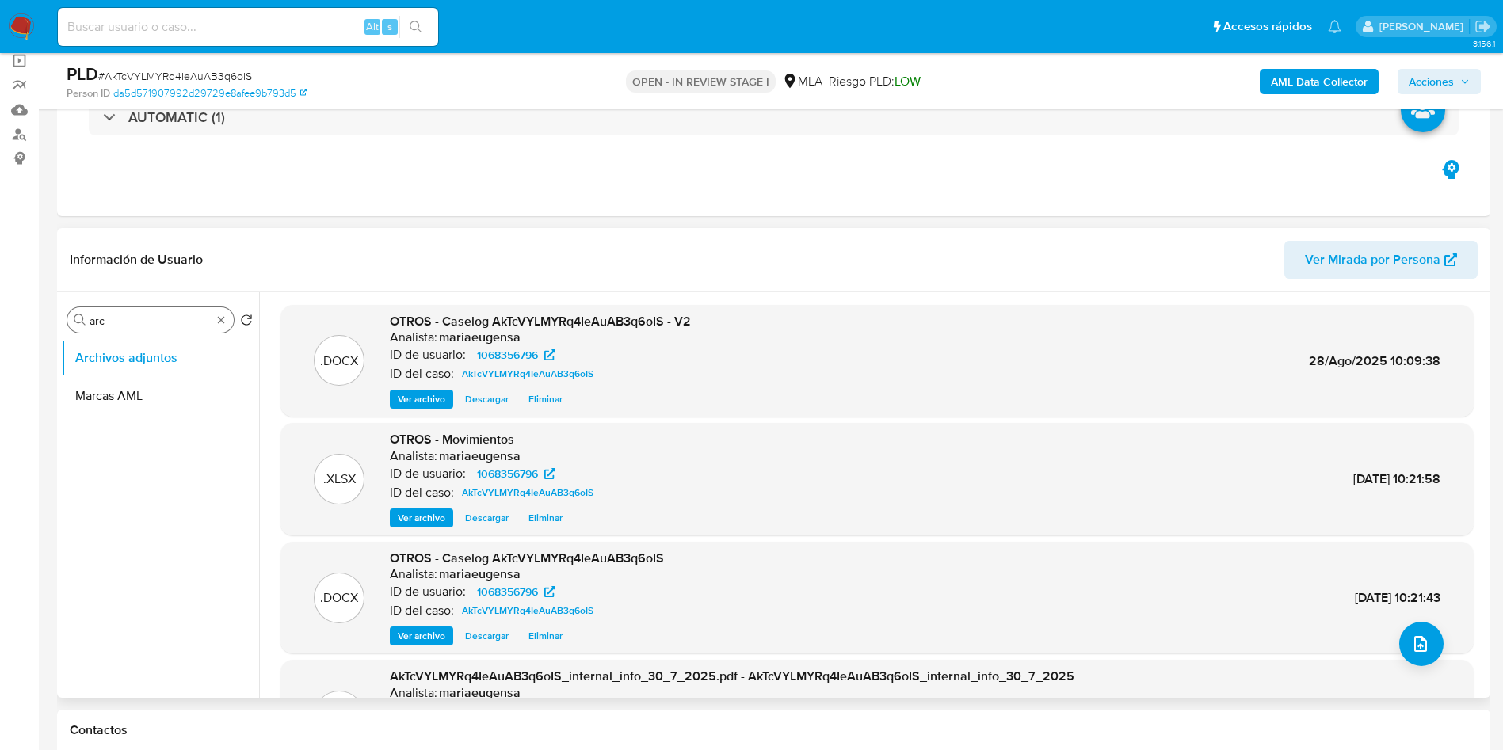
click at [120, 315] on input "arc" at bounding box center [151, 321] width 122 height 14
click at [120, 314] on input "arc" at bounding box center [151, 321] width 122 height 14
type input "res"
click at [126, 389] on button "Restricciones Nuevo Mundo" at bounding box center [153, 396] width 185 height 38
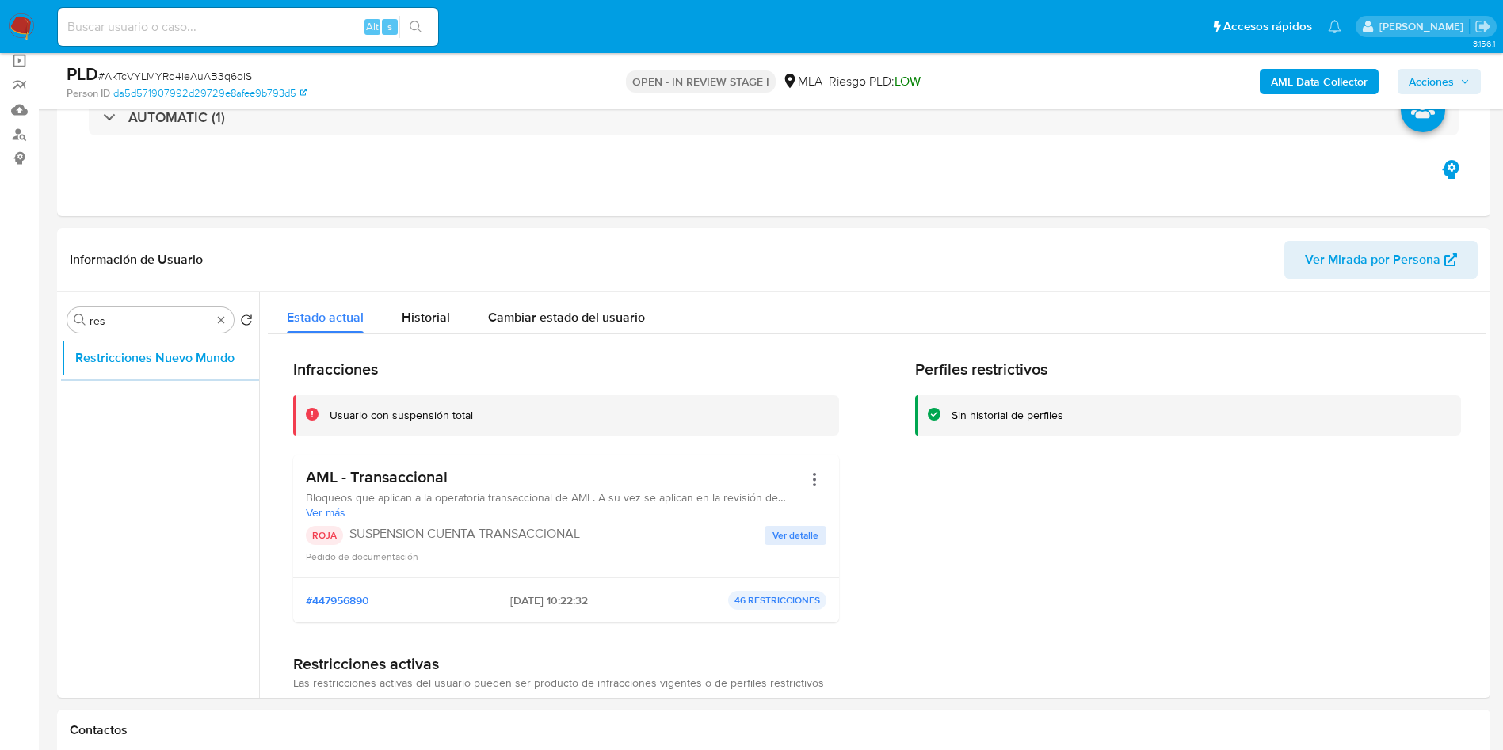
scroll to position [594, 0]
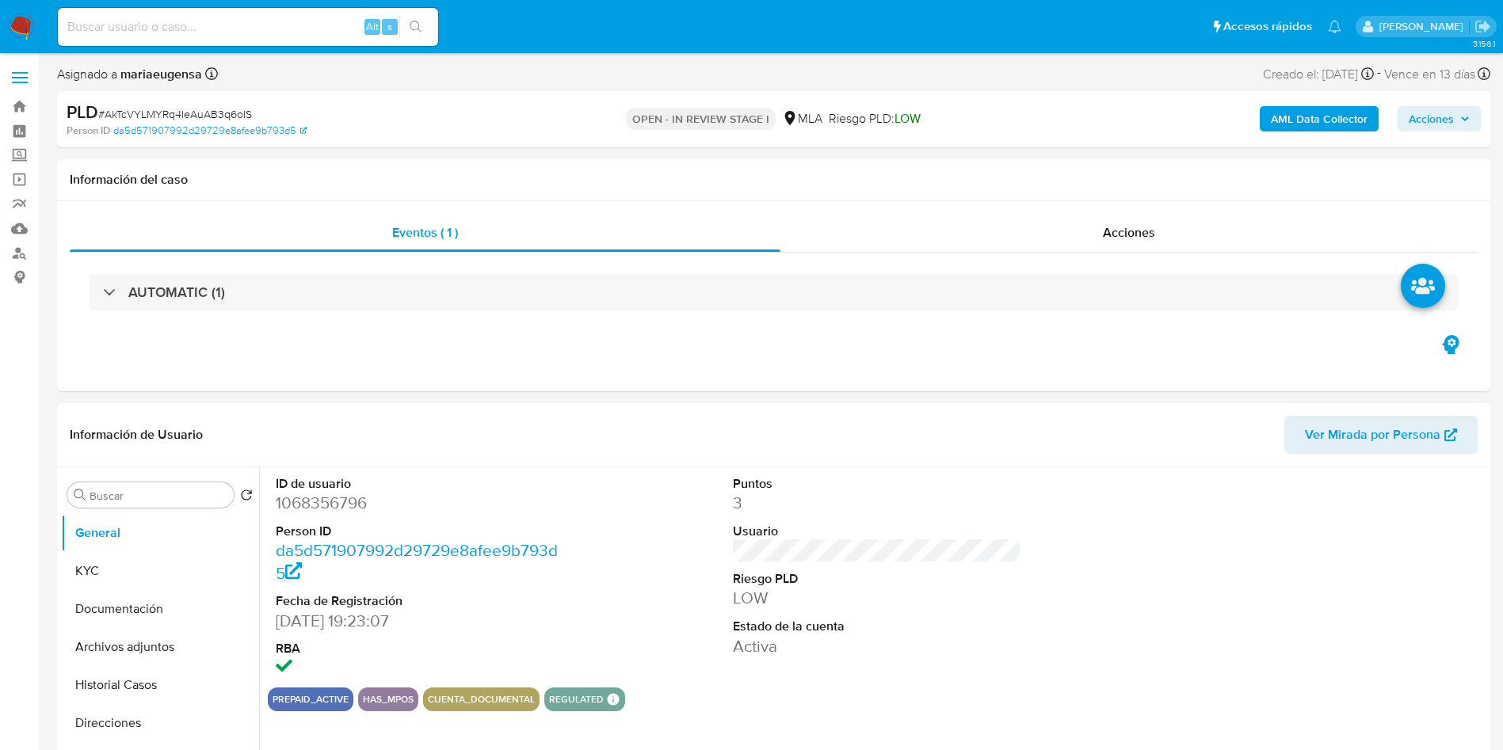
select select "10"
click at [143, 501] on input "Buscar" at bounding box center [159, 496] width 138 height 14
click at [166, 561] on button "Archivos adjuntos" at bounding box center [153, 571] width 185 height 38
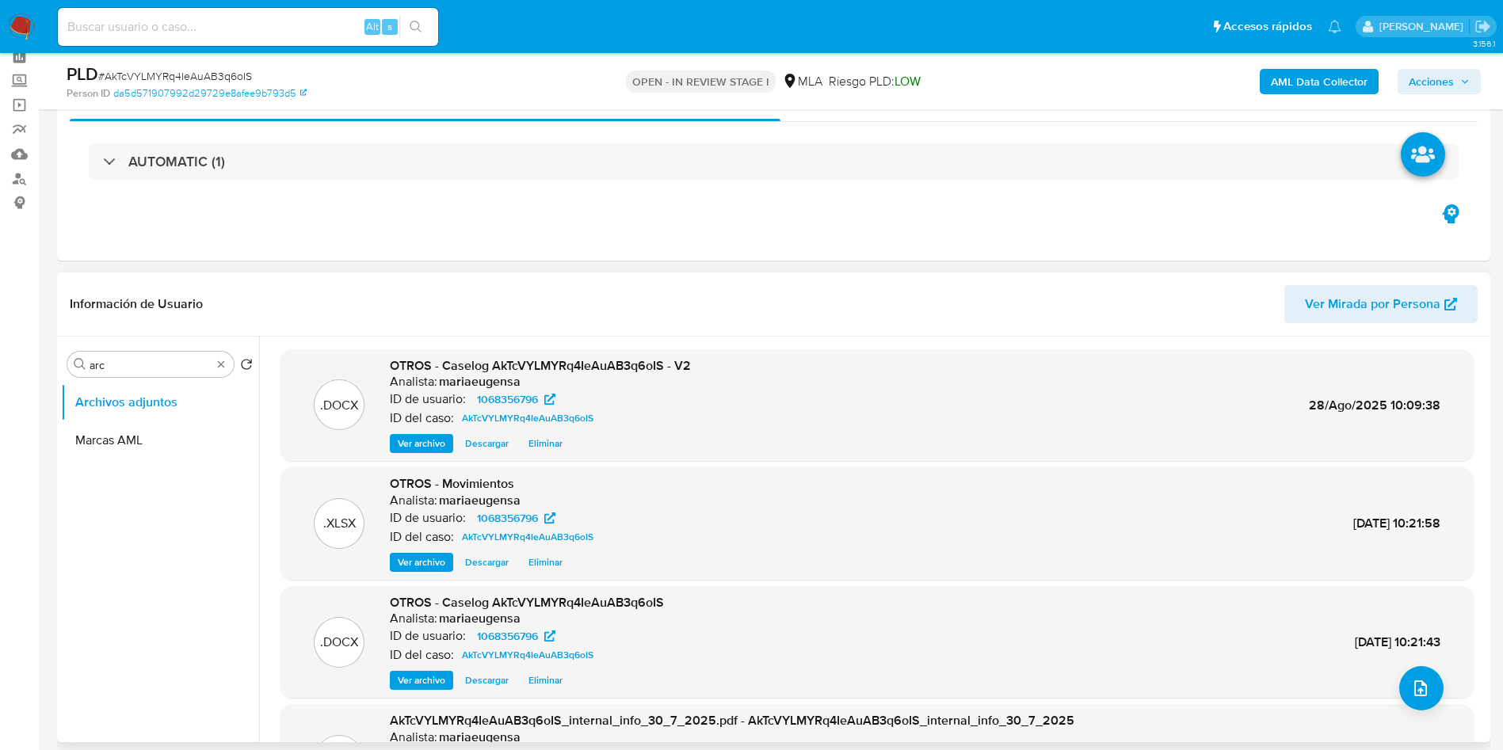
scroll to position [119, 0]
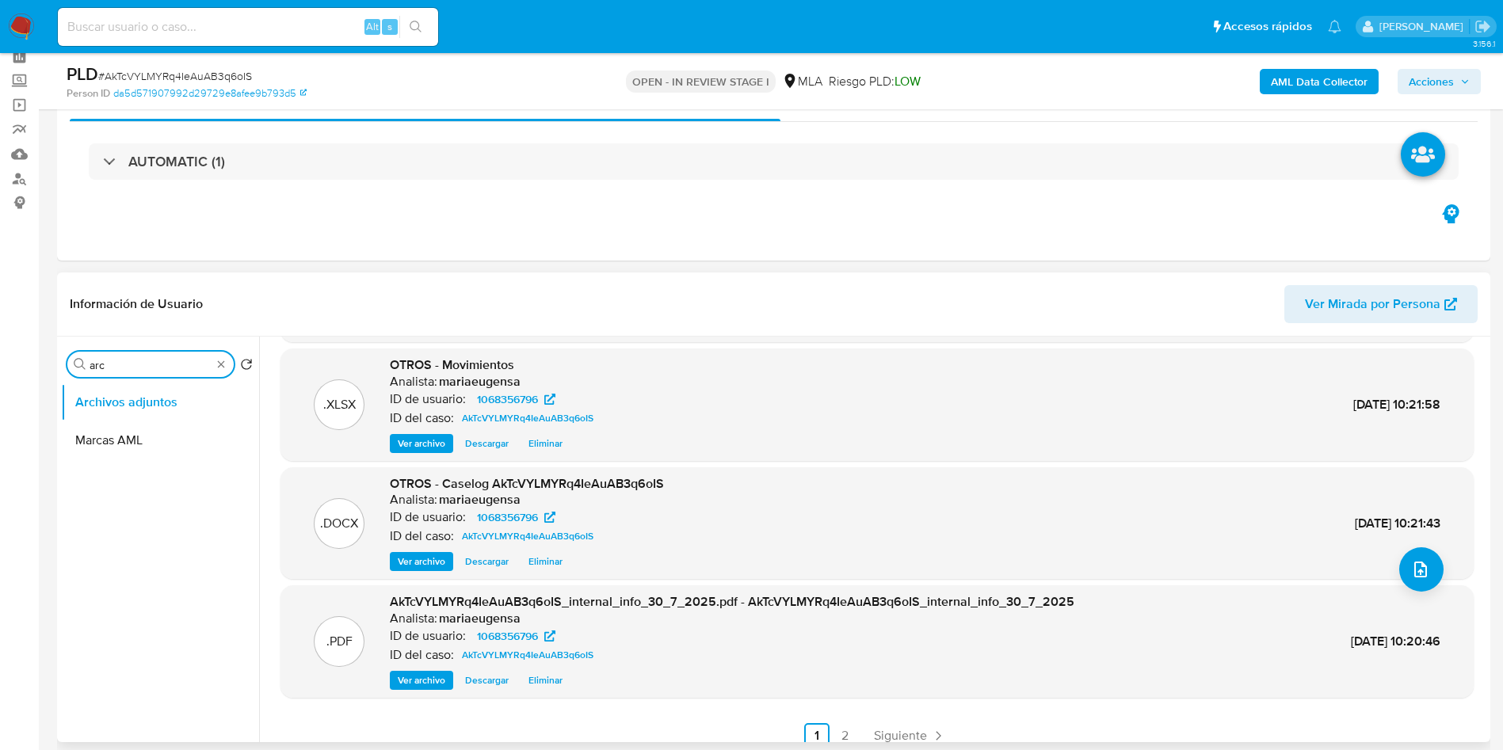
click at [174, 361] on input "arc" at bounding box center [151, 365] width 122 height 14
type input "res"
click at [159, 443] on button "Restricciones Nuevo Mundo" at bounding box center [153, 441] width 185 height 38
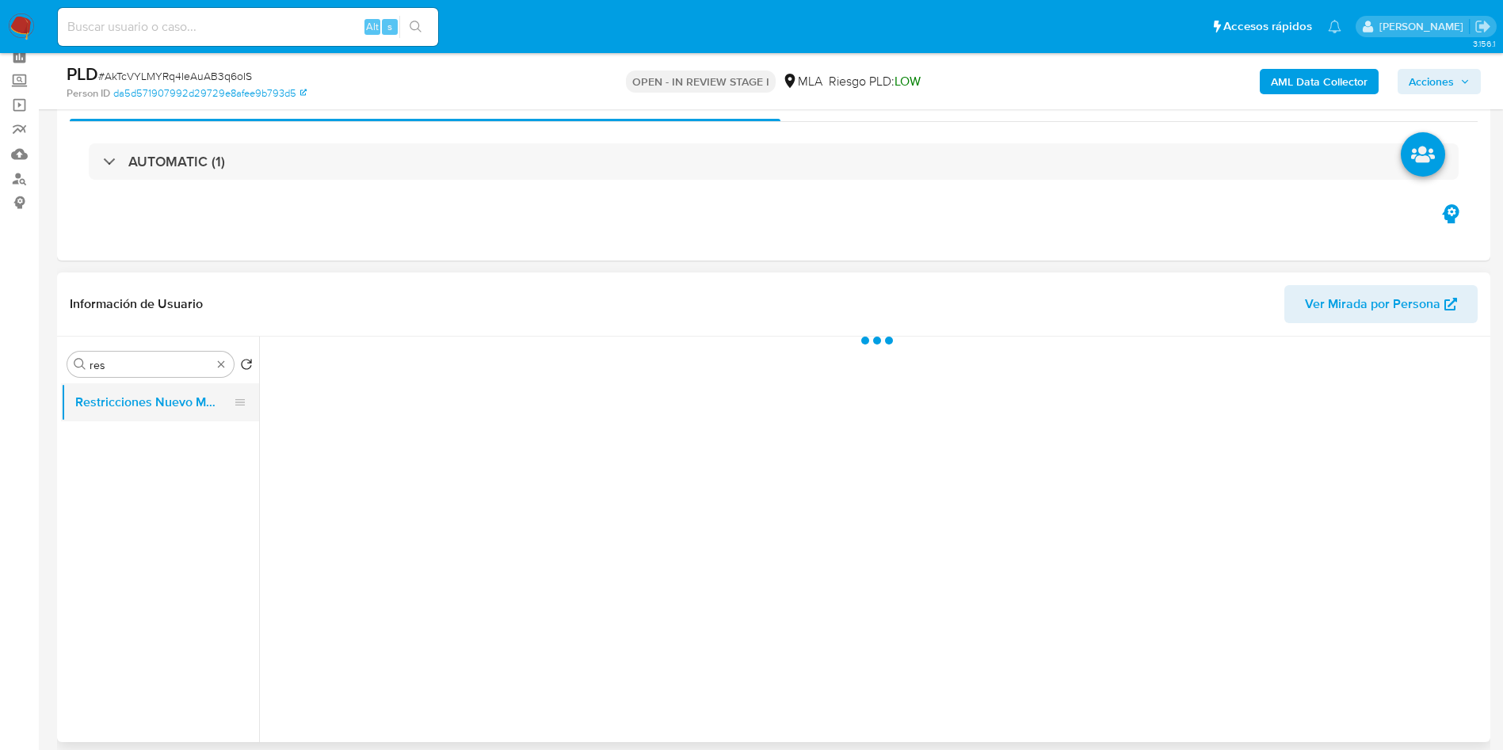
scroll to position [0, 0]
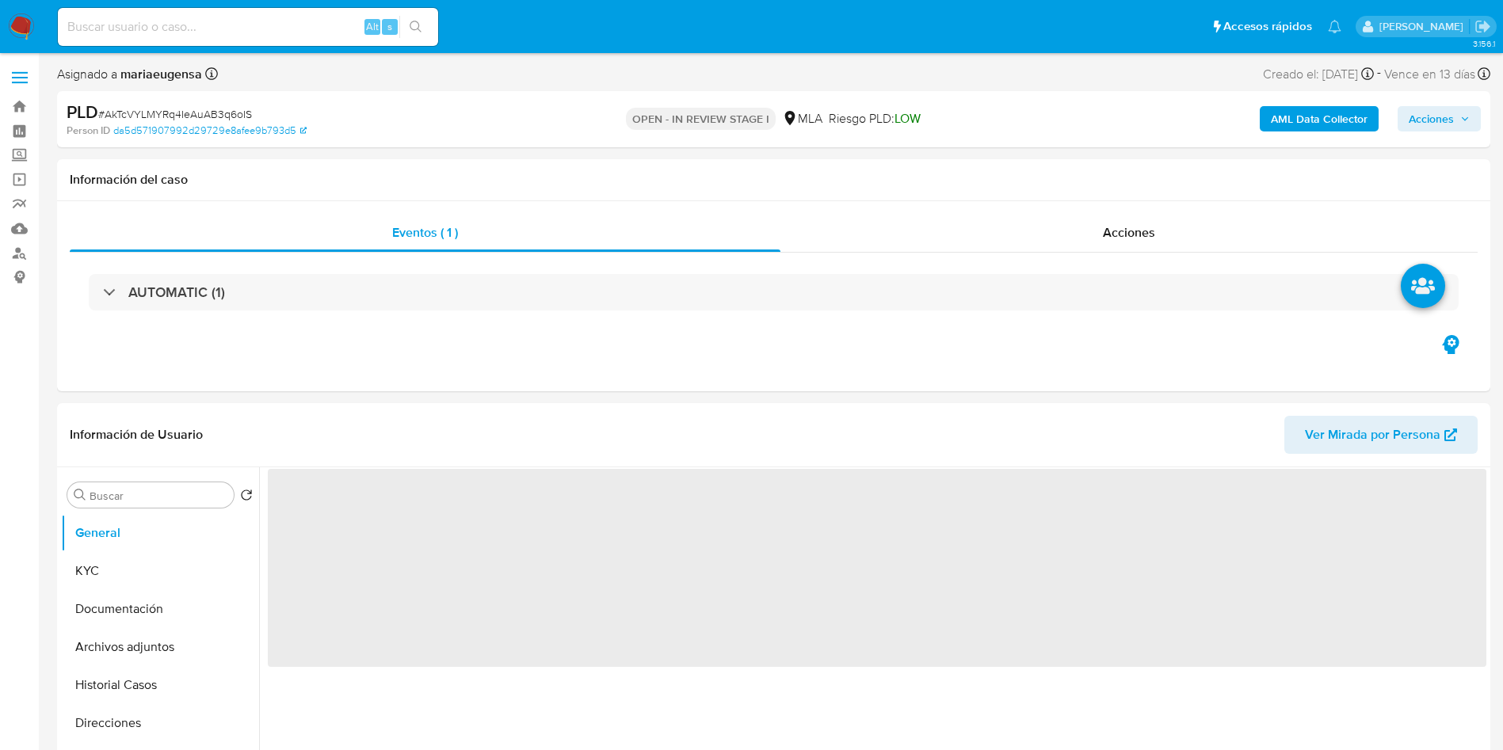
select select "10"
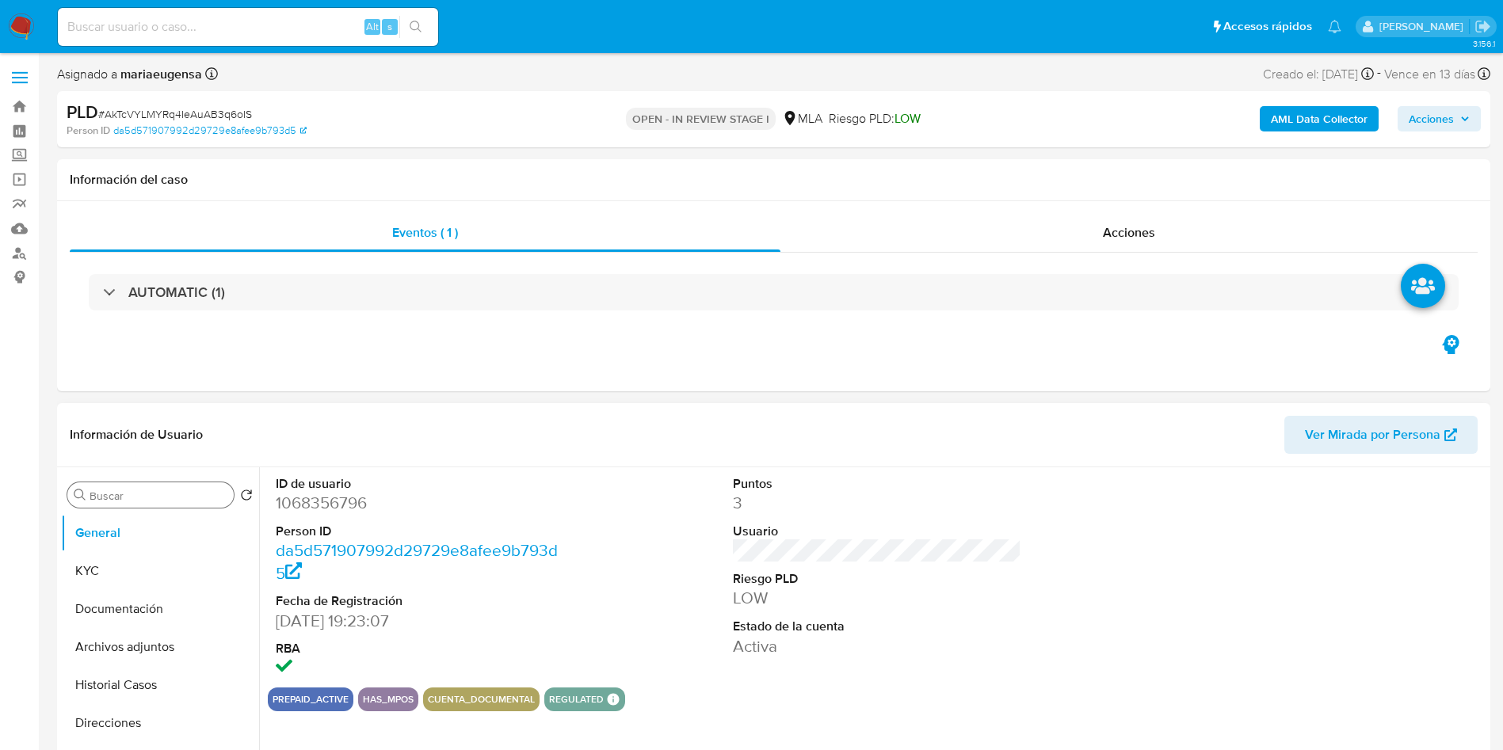
click at [104, 496] on input "Buscar" at bounding box center [159, 496] width 138 height 14
click at [104, 573] on button "Archivos adjuntos" at bounding box center [153, 571] width 185 height 38
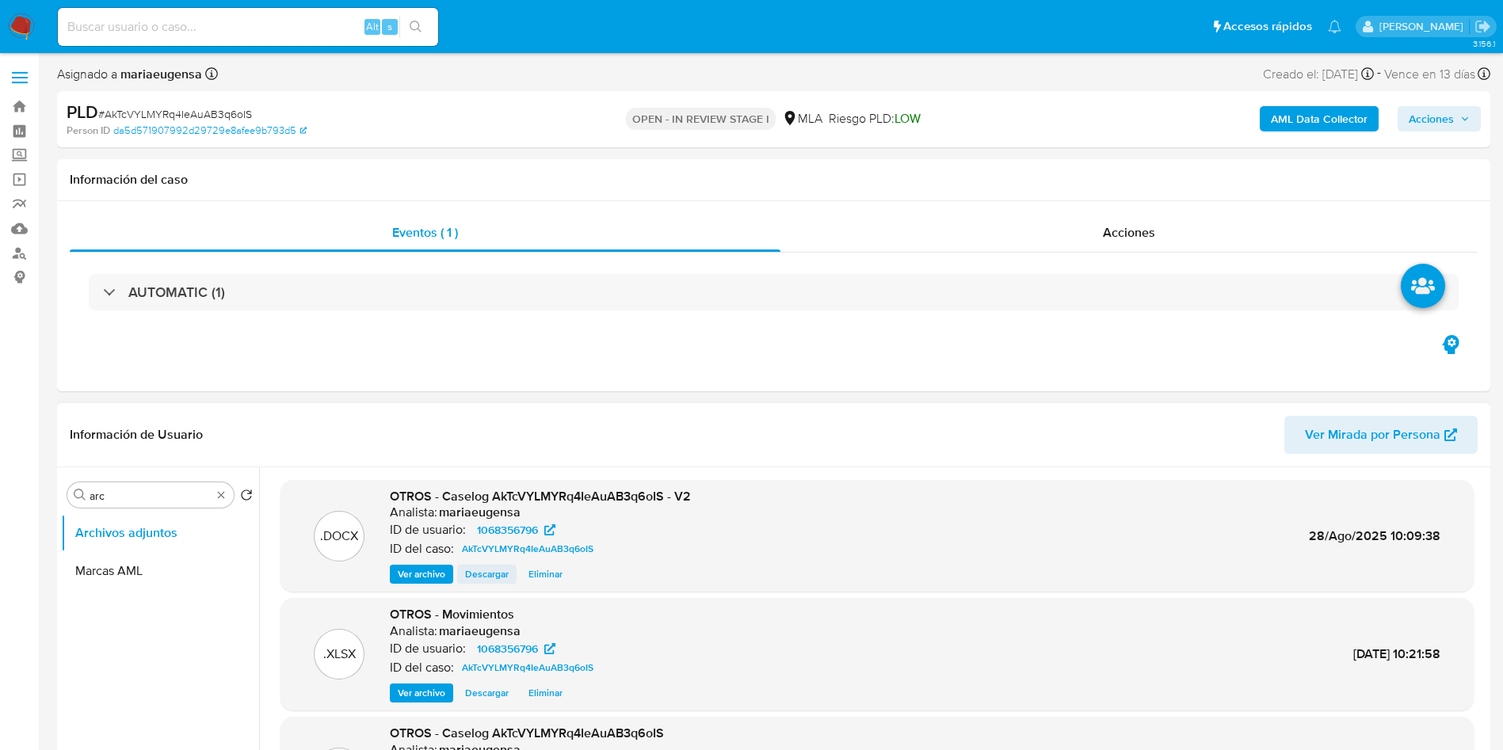
scroll to position [133, 0]
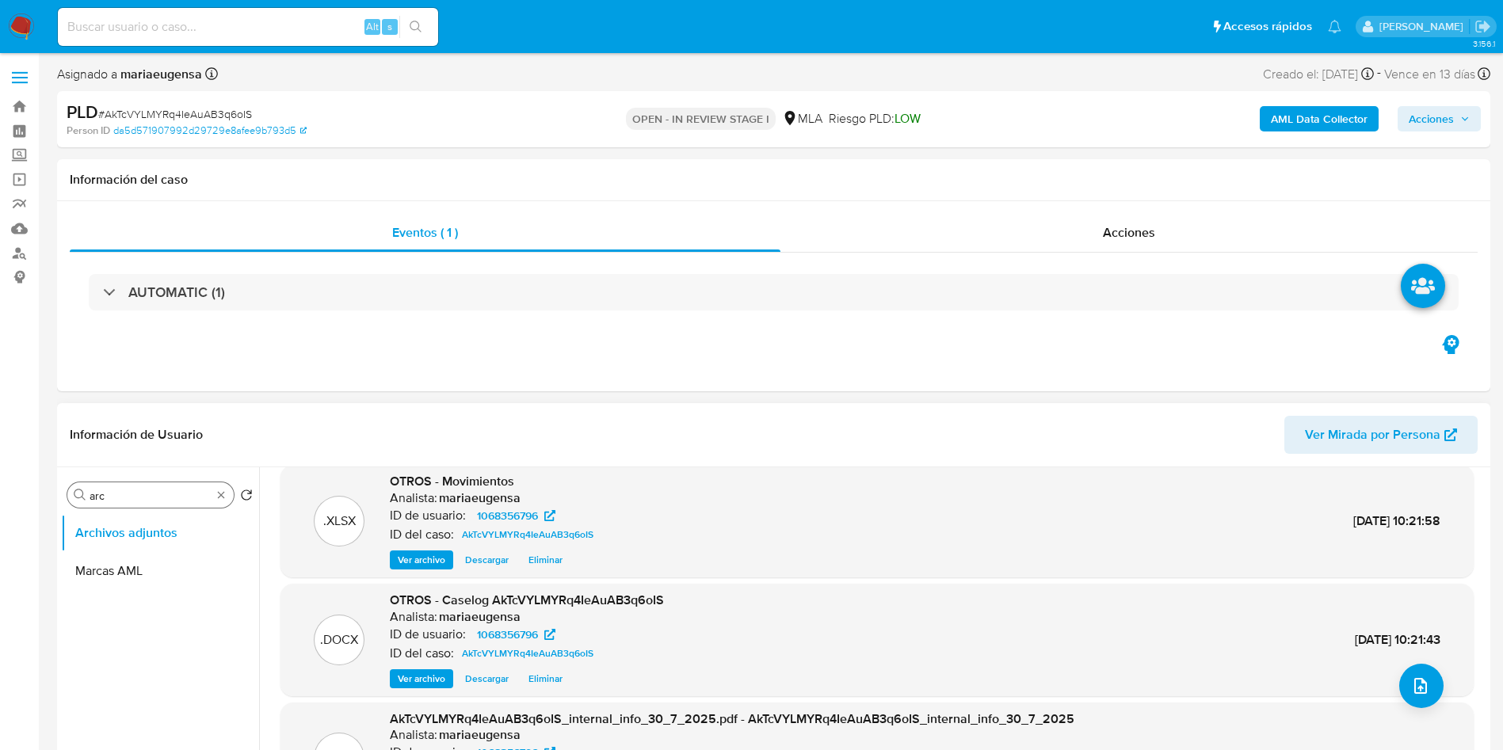
click at [143, 496] on input "arc" at bounding box center [151, 496] width 122 height 14
type input "res"
click at [155, 563] on button "Restricciones Nuevo Mundo" at bounding box center [153, 571] width 185 height 38
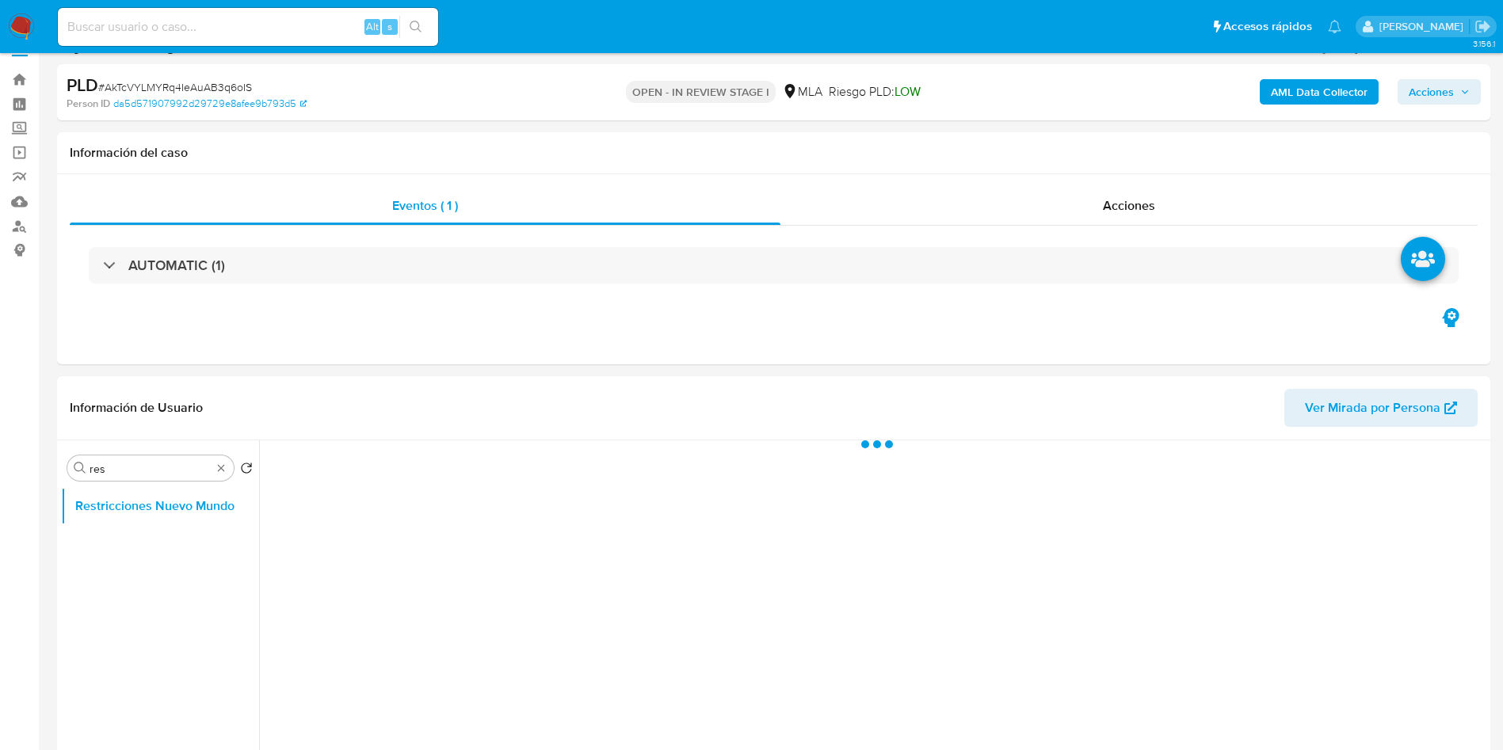
scroll to position [85, 0]
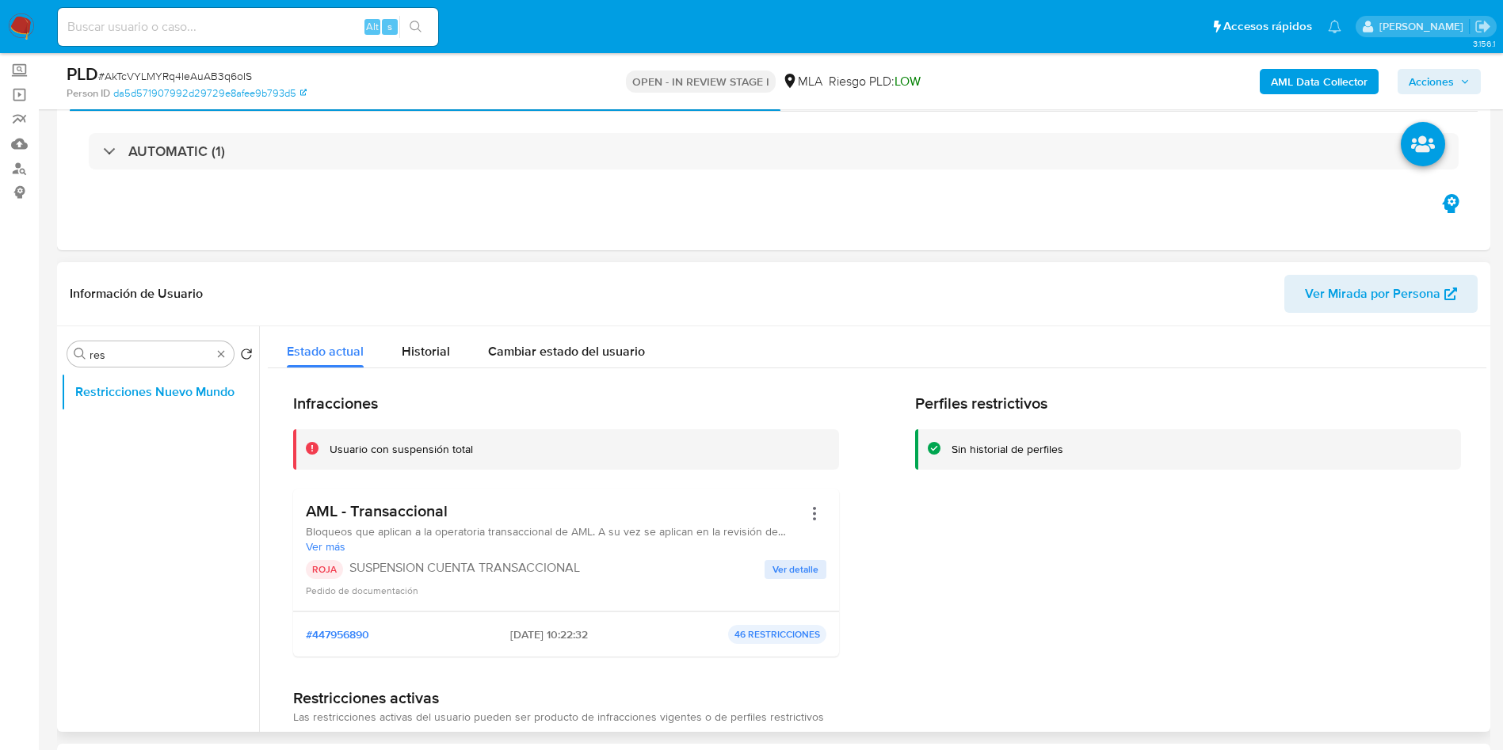
click at [987, 650] on div "Perfiles restrictivos Sin historial de perfiles" at bounding box center [1188, 532] width 546 height 276
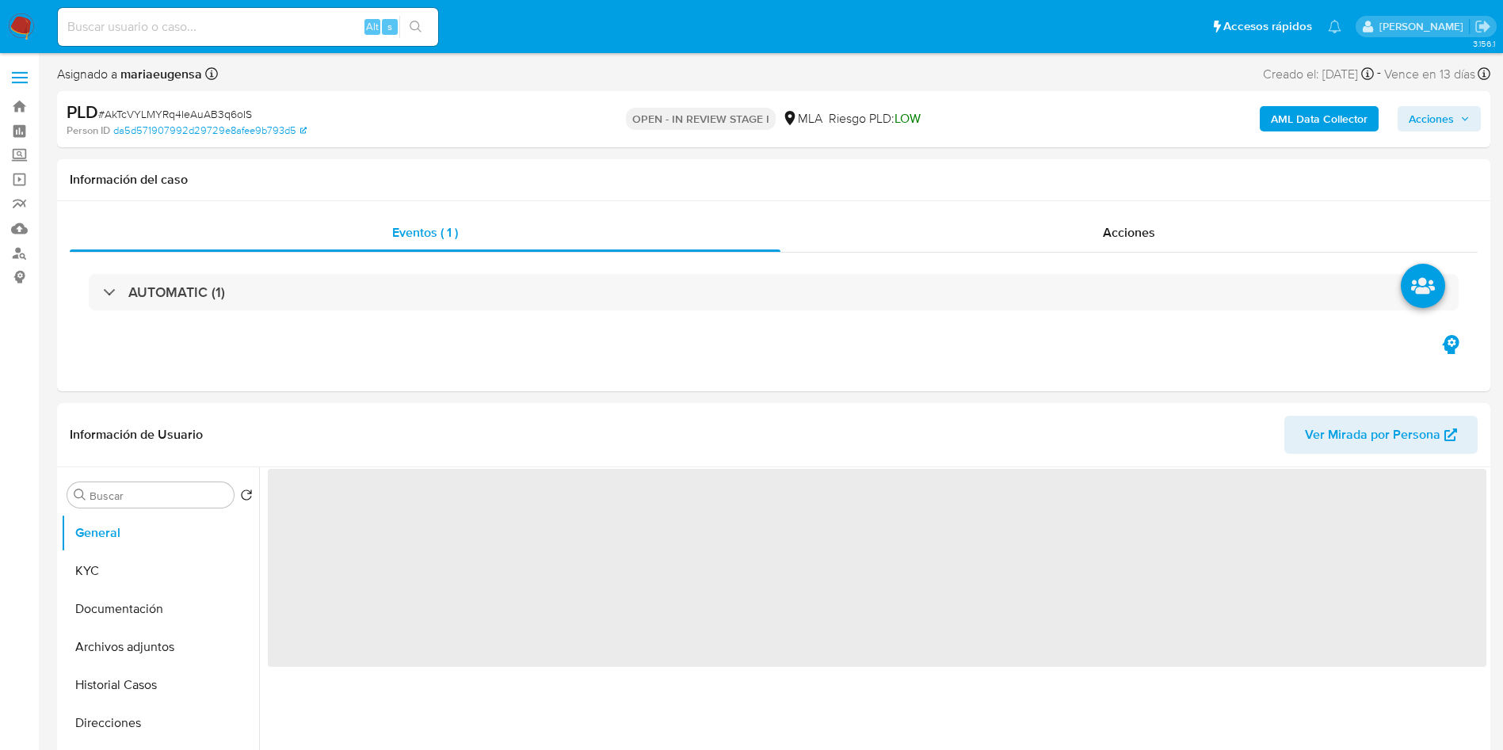
select select "10"
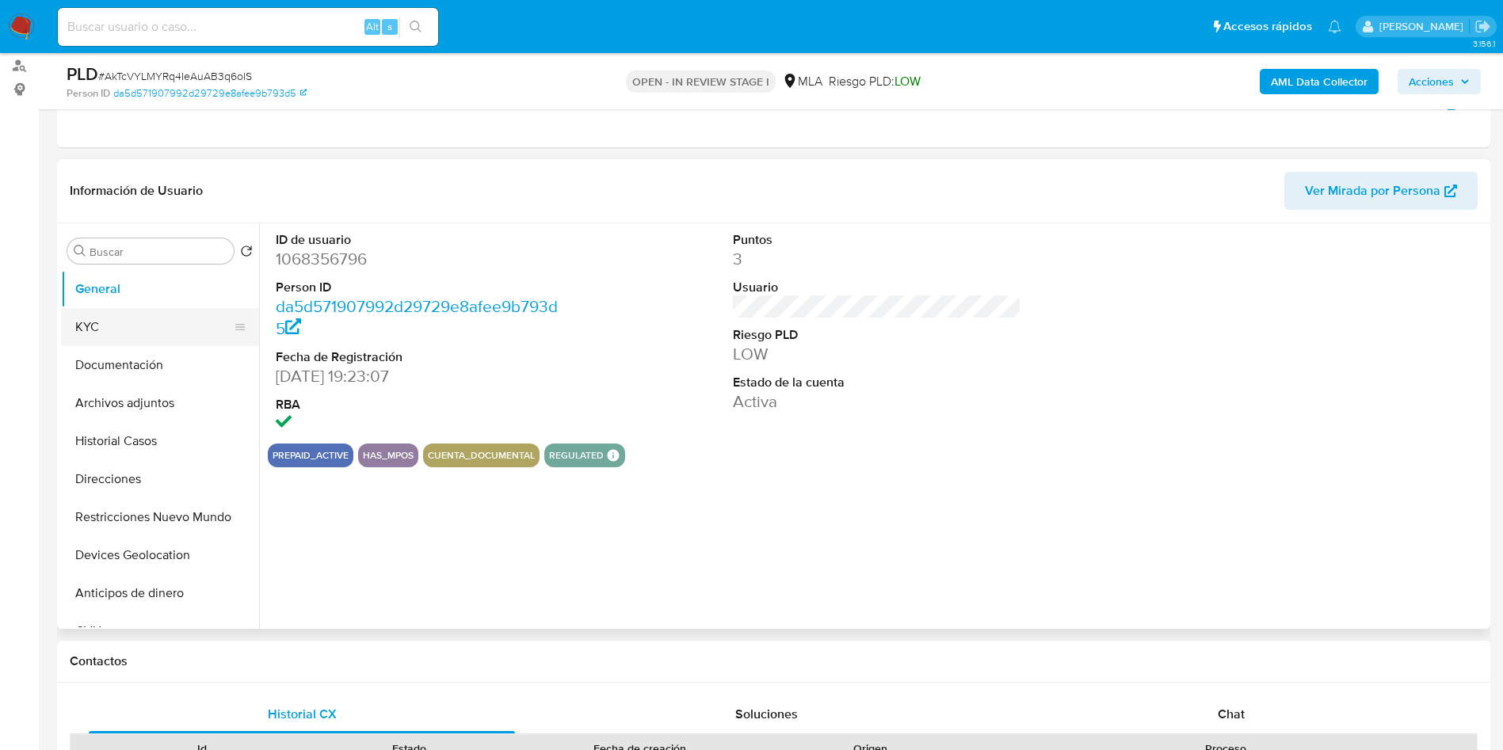
scroll to position [238, 0]
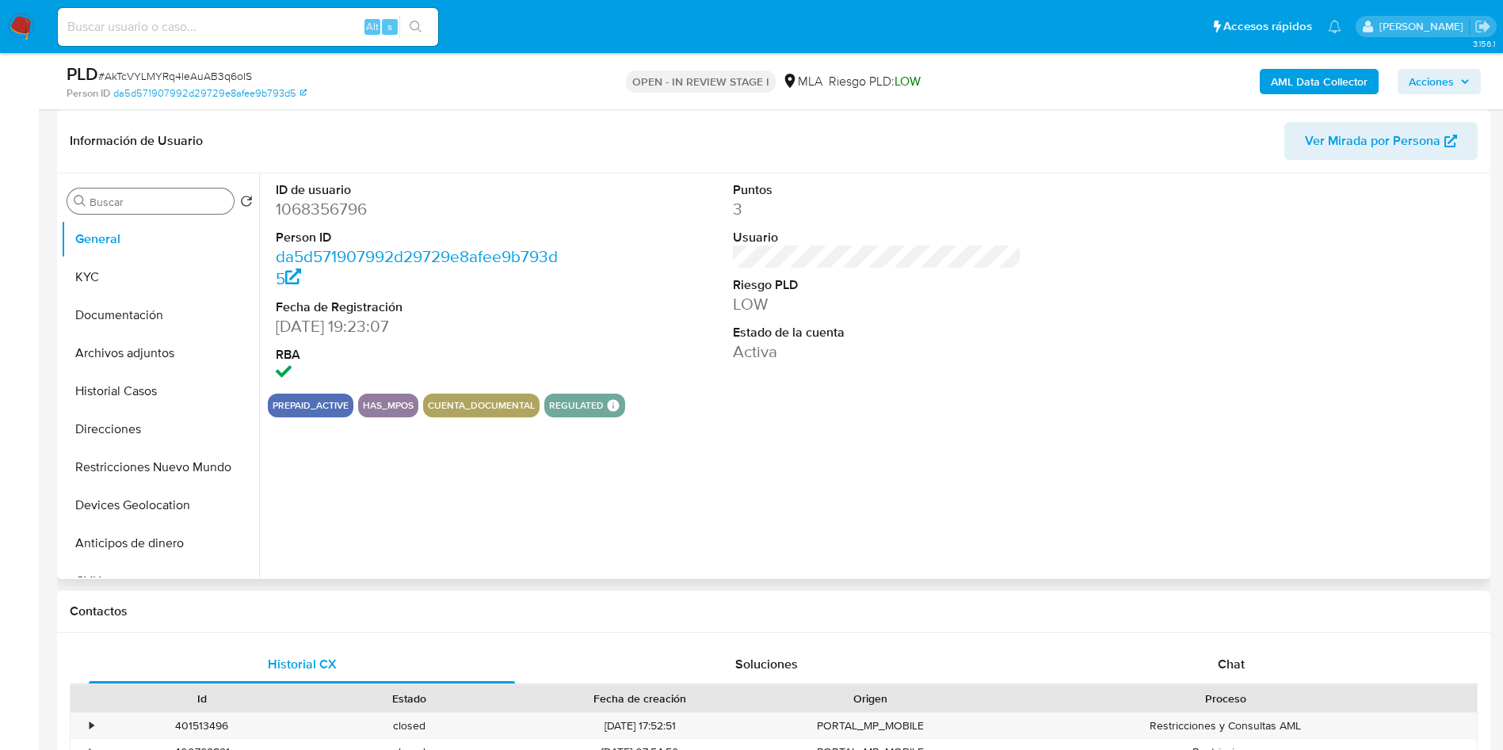
click at [124, 207] on input "Buscar" at bounding box center [159, 202] width 138 height 14
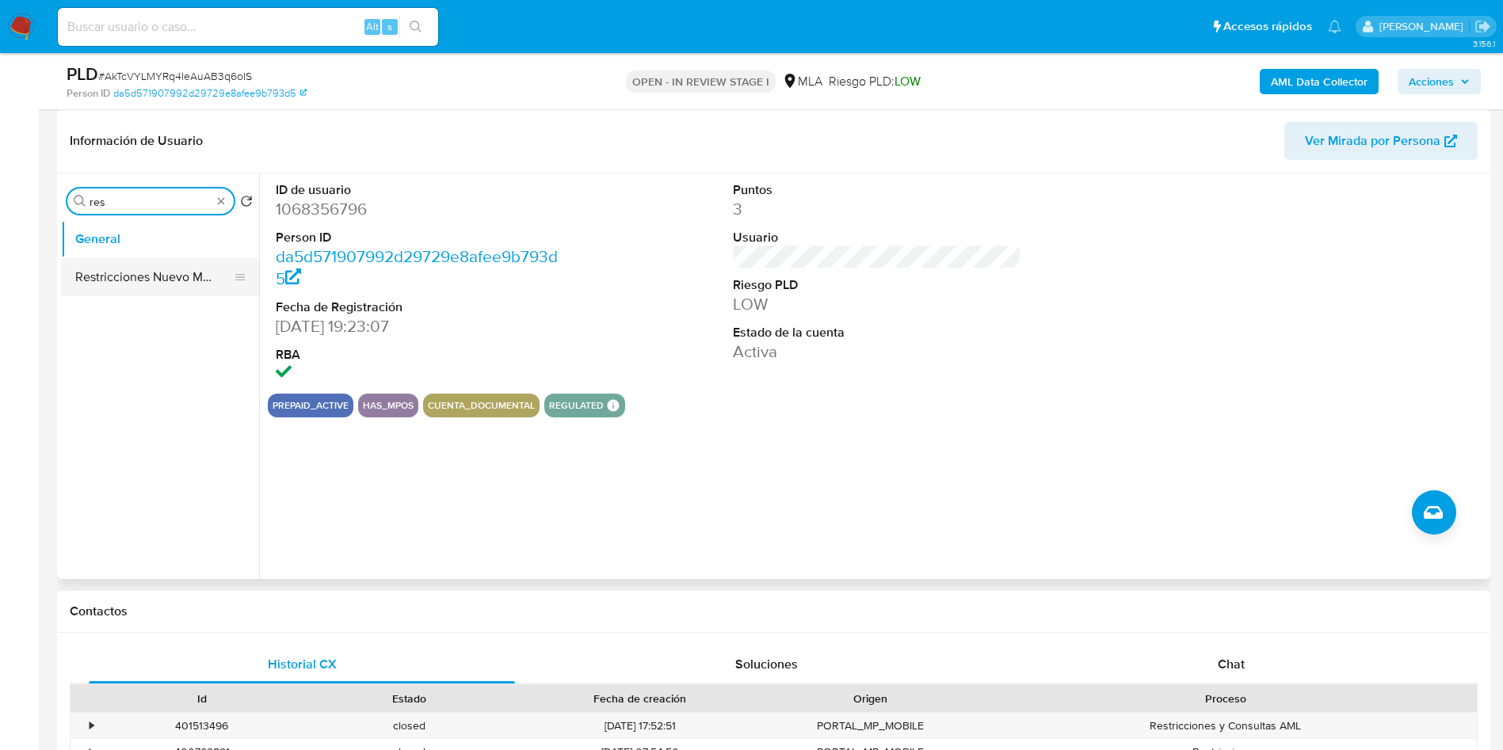
type input "res"
click at [147, 272] on button "Restricciones Nuevo Mundo" at bounding box center [153, 277] width 185 height 38
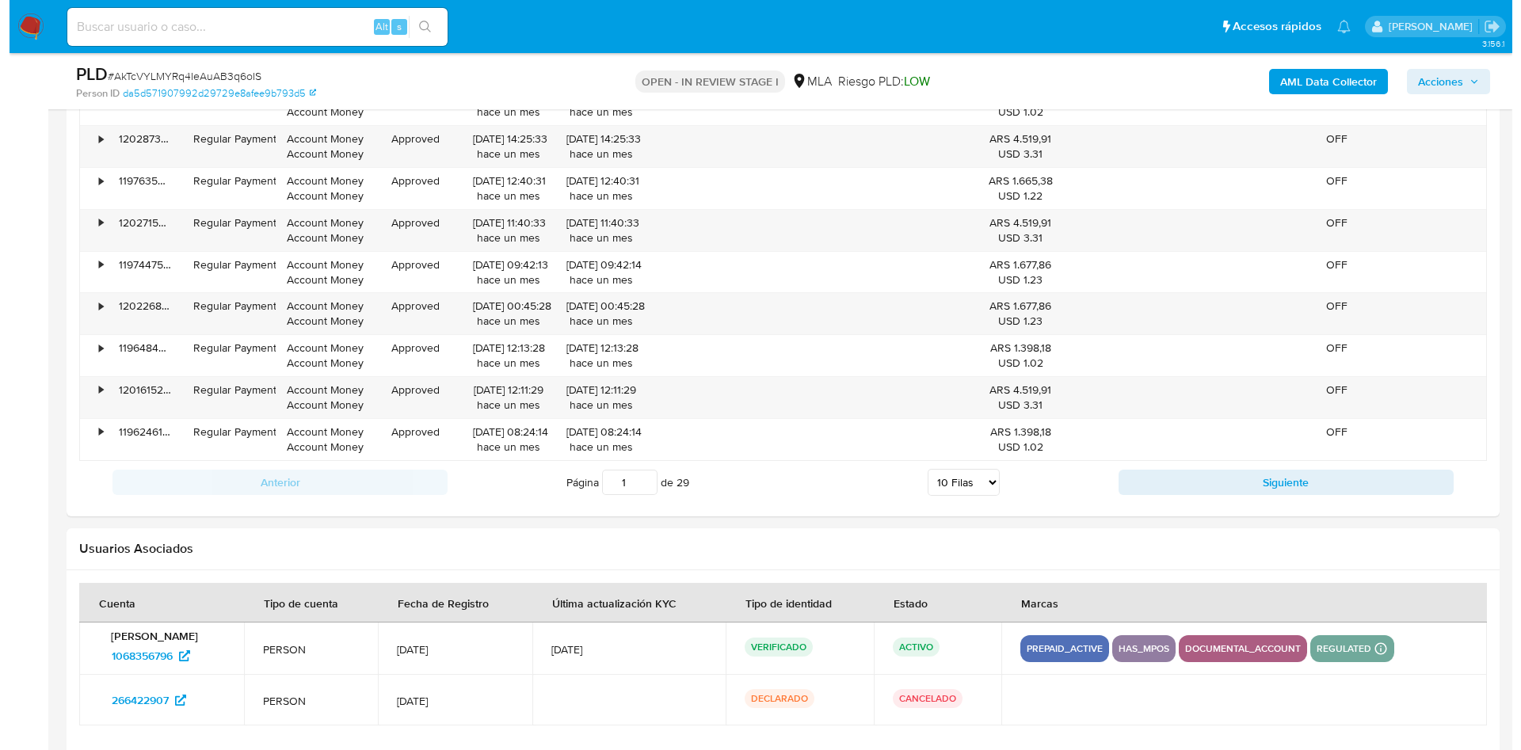
scroll to position [2423, 0]
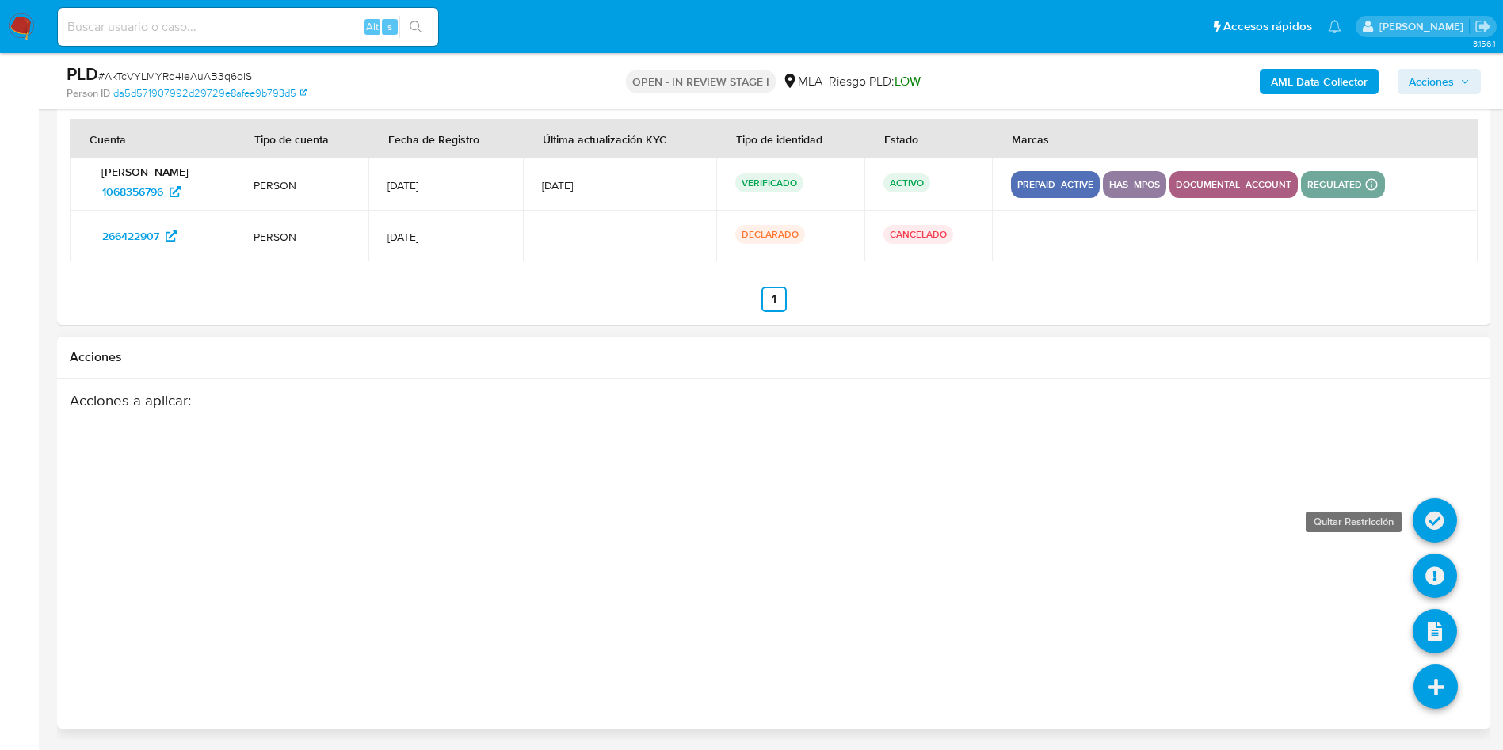
click at [1423, 521] on icon at bounding box center [1435, 520] width 44 height 44
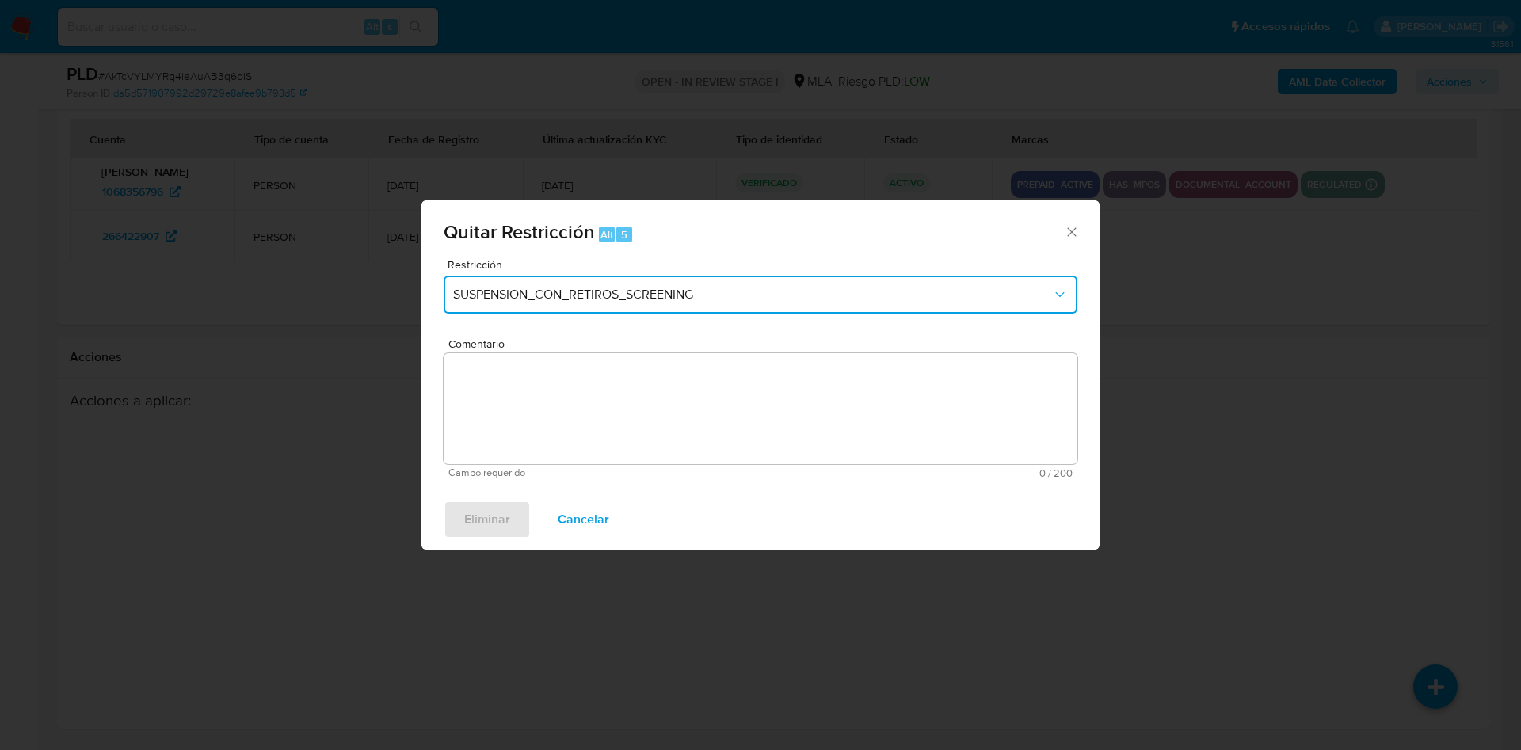
click at [701, 297] on span "SUSPENSION_CON_RETIROS_SCREENING" at bounding box center [752, 295] width 599 height 16
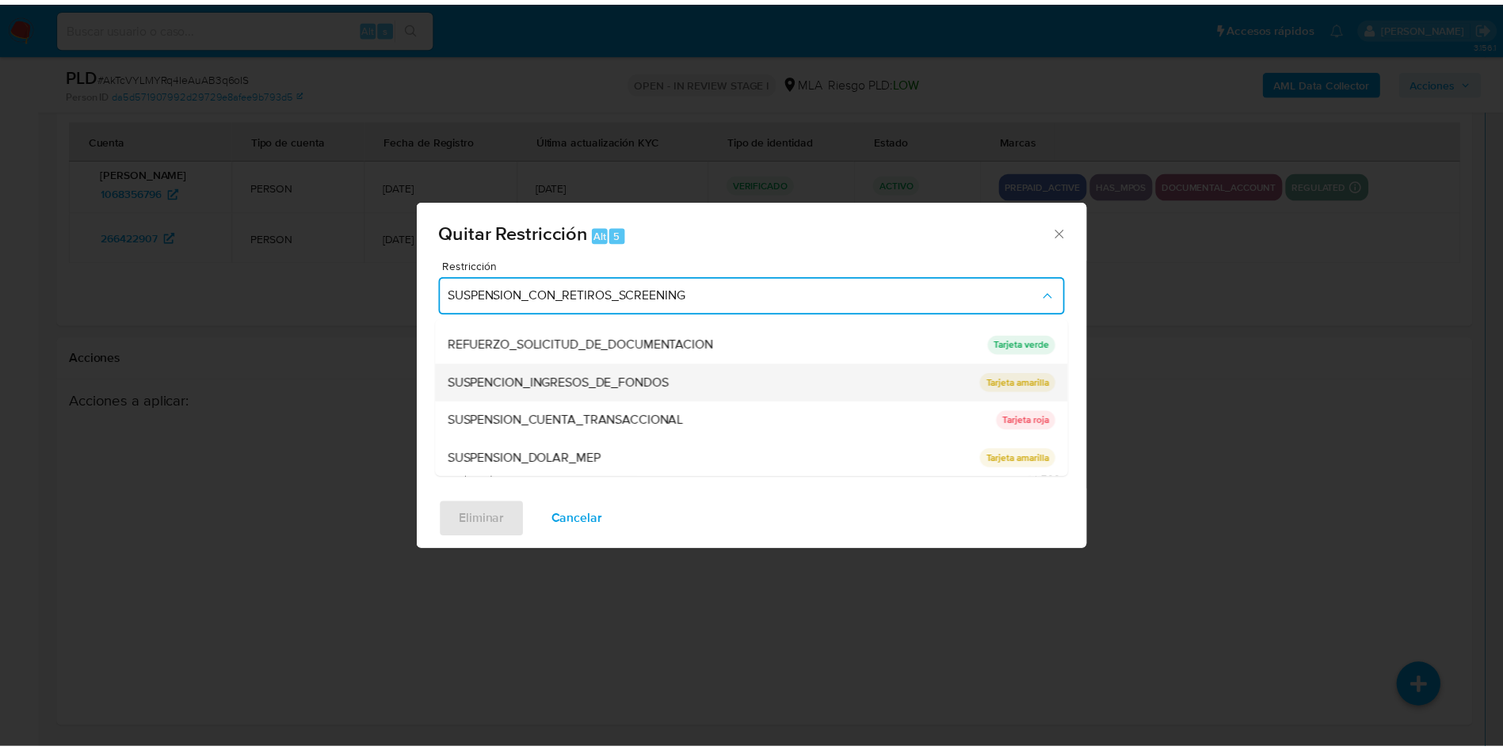
scroll to position [336, 0]
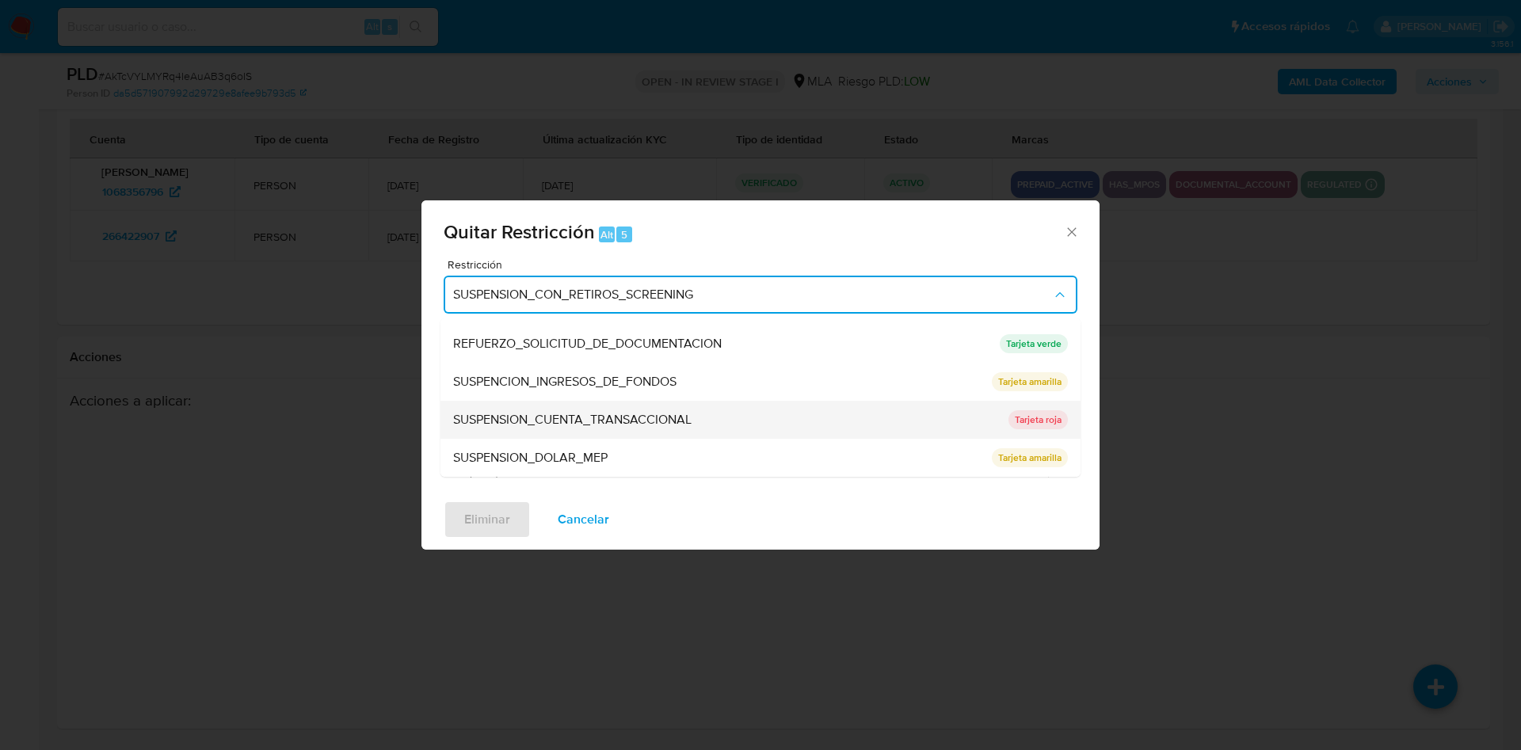
click at [613, 422] on span "SUSPENSION_CUENTA_TRANSACCIONAL" at bounding box center [572, 420] width 238 height 16
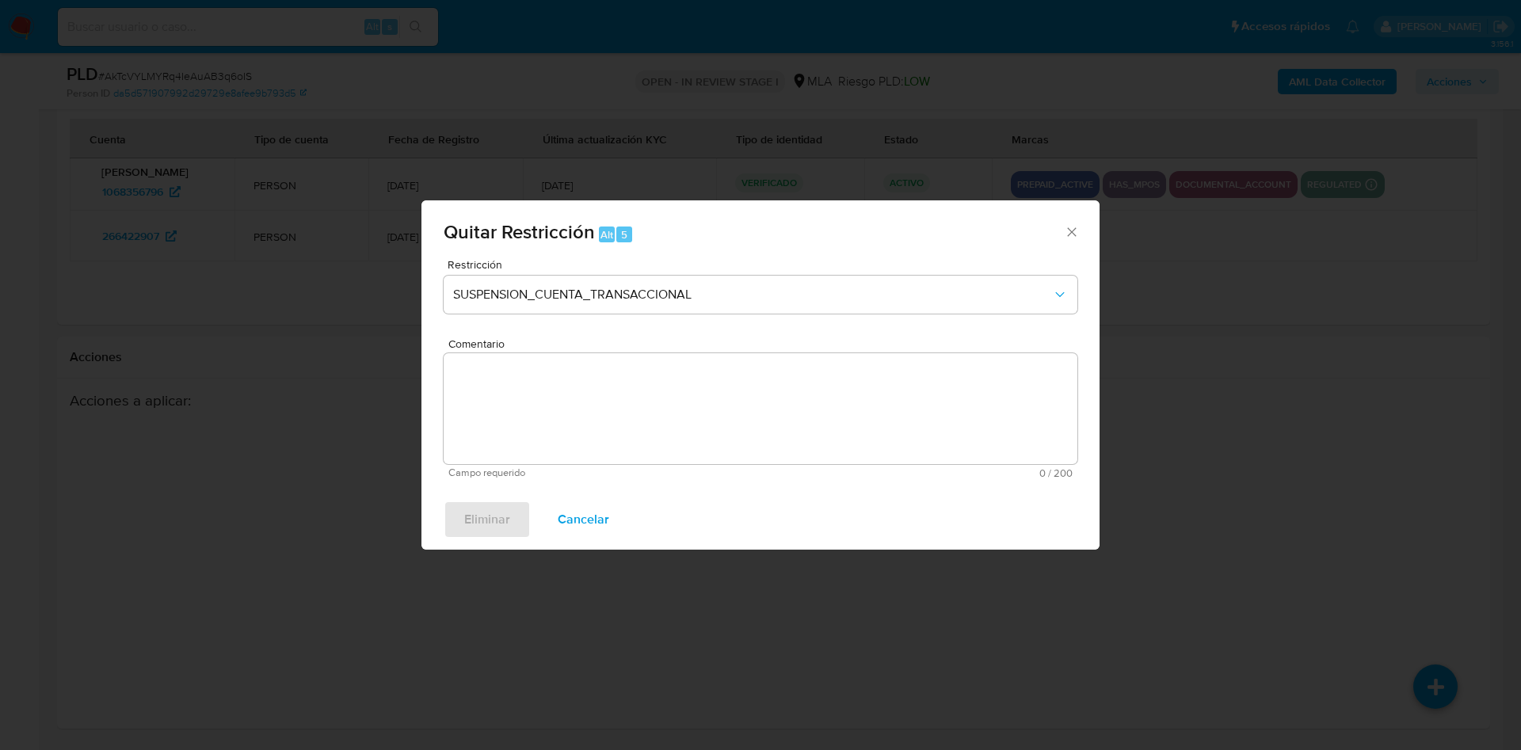
click at [613, 422] on textarea "Comentario" at bounding box center [761, 408] width 634 height 111
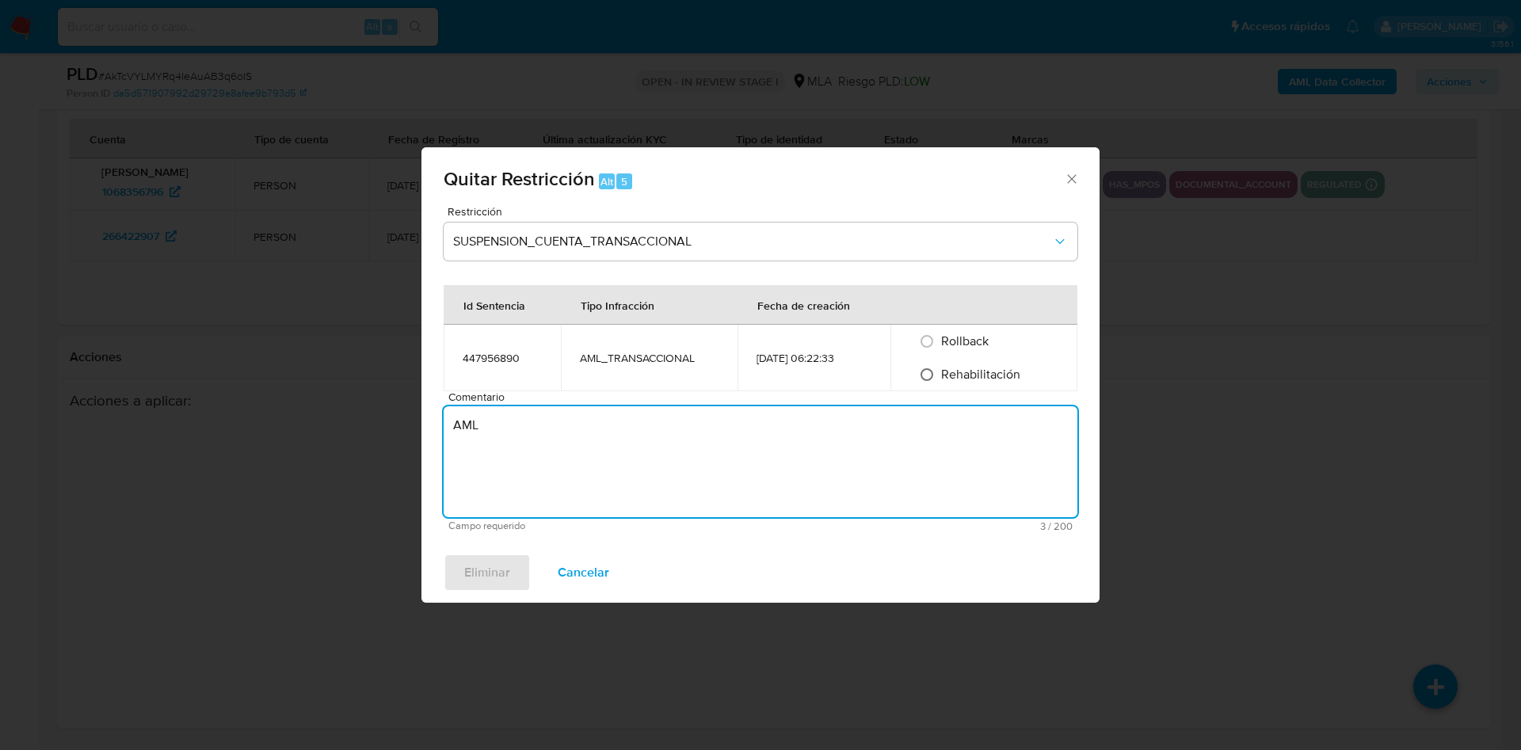
type textarea "AML"
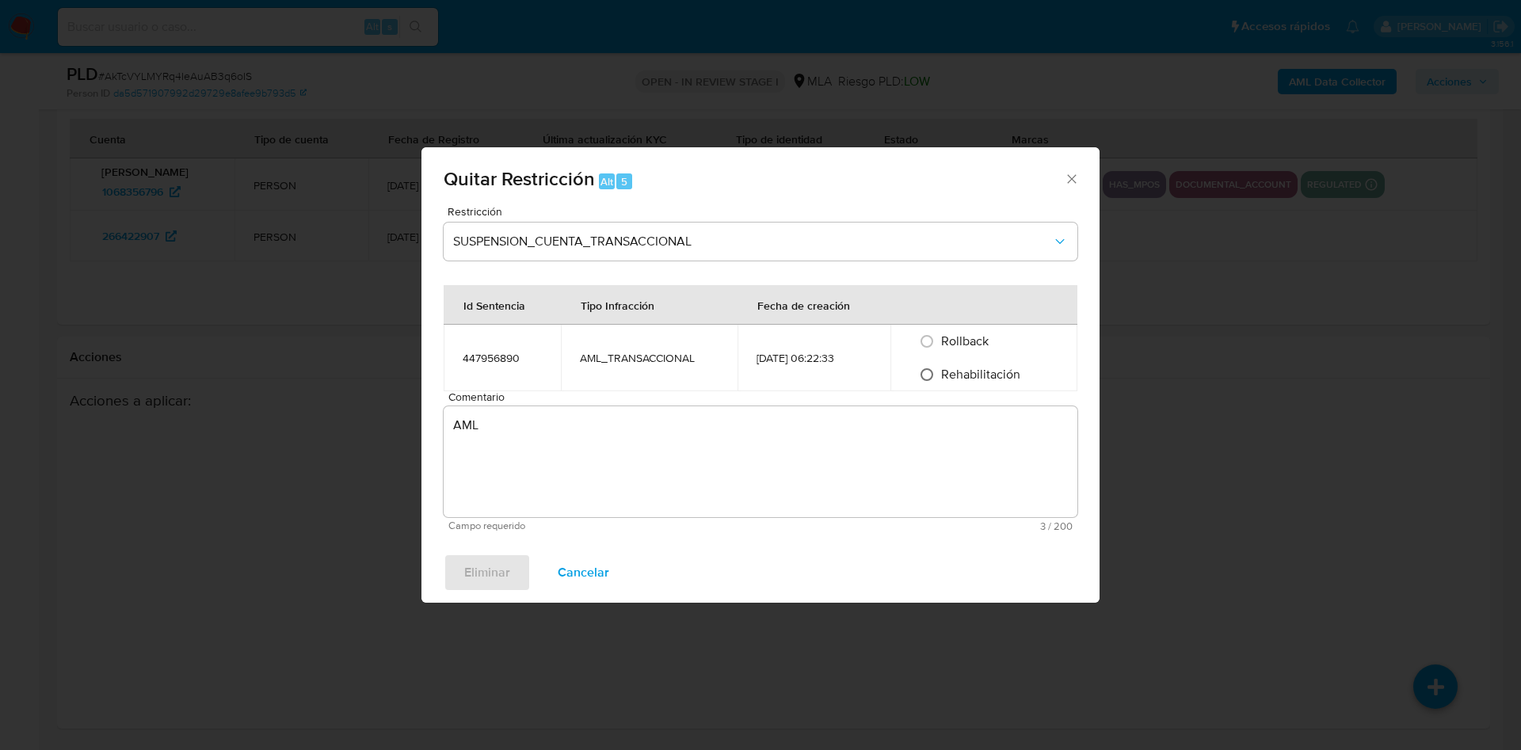
click at [936, 372] on input "Rehabilitación" at bounding box center [926, 374] width 25 height 25
radio input "true"
click at [466, 575] on span "Eliminar" at bounding box center [487, 572] width 46 height 35
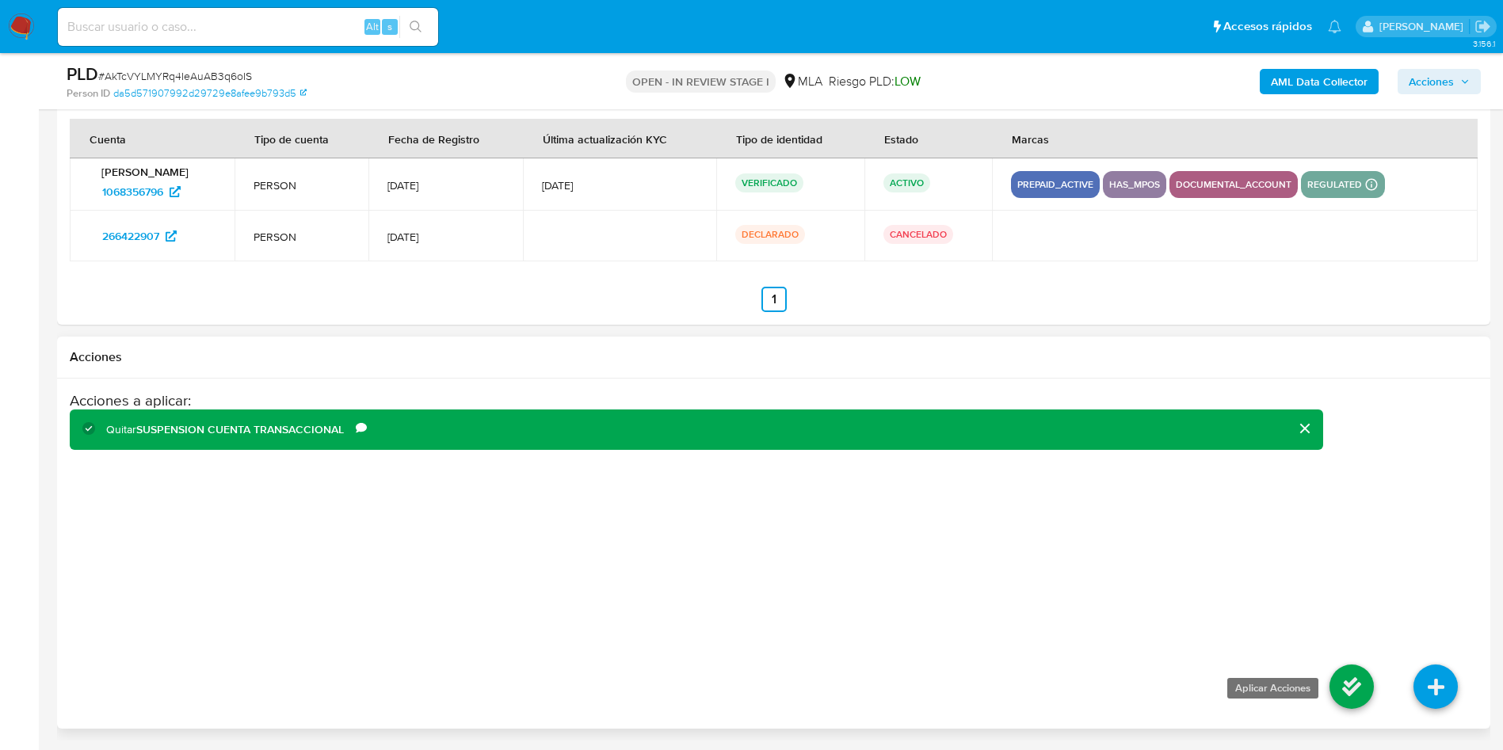
click at [1341, 677] on icon at bounding box center [1352, 687] width 44 height 44
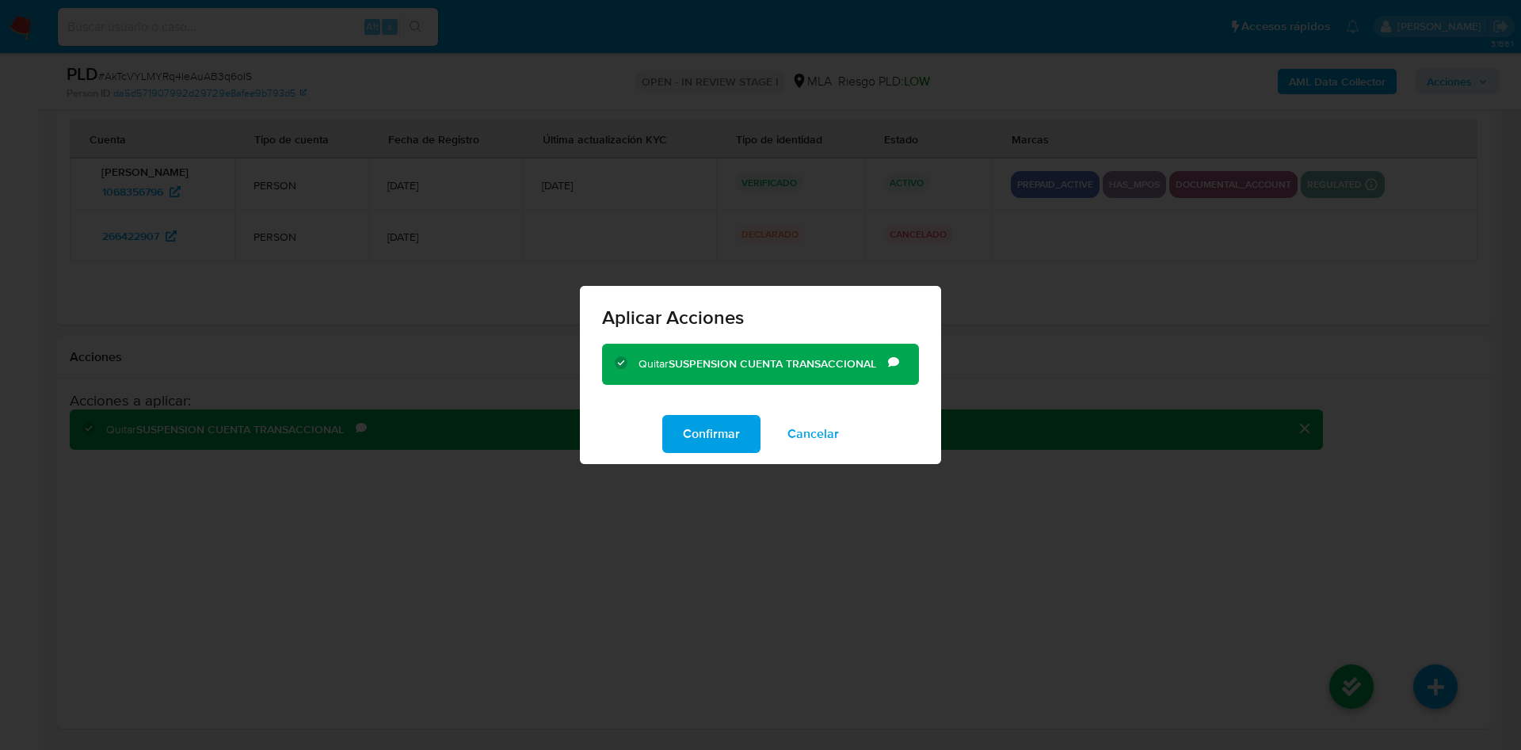
click at [712, 440] on span "Confirmar" at bounding box center [711, 434] width 57 height 35
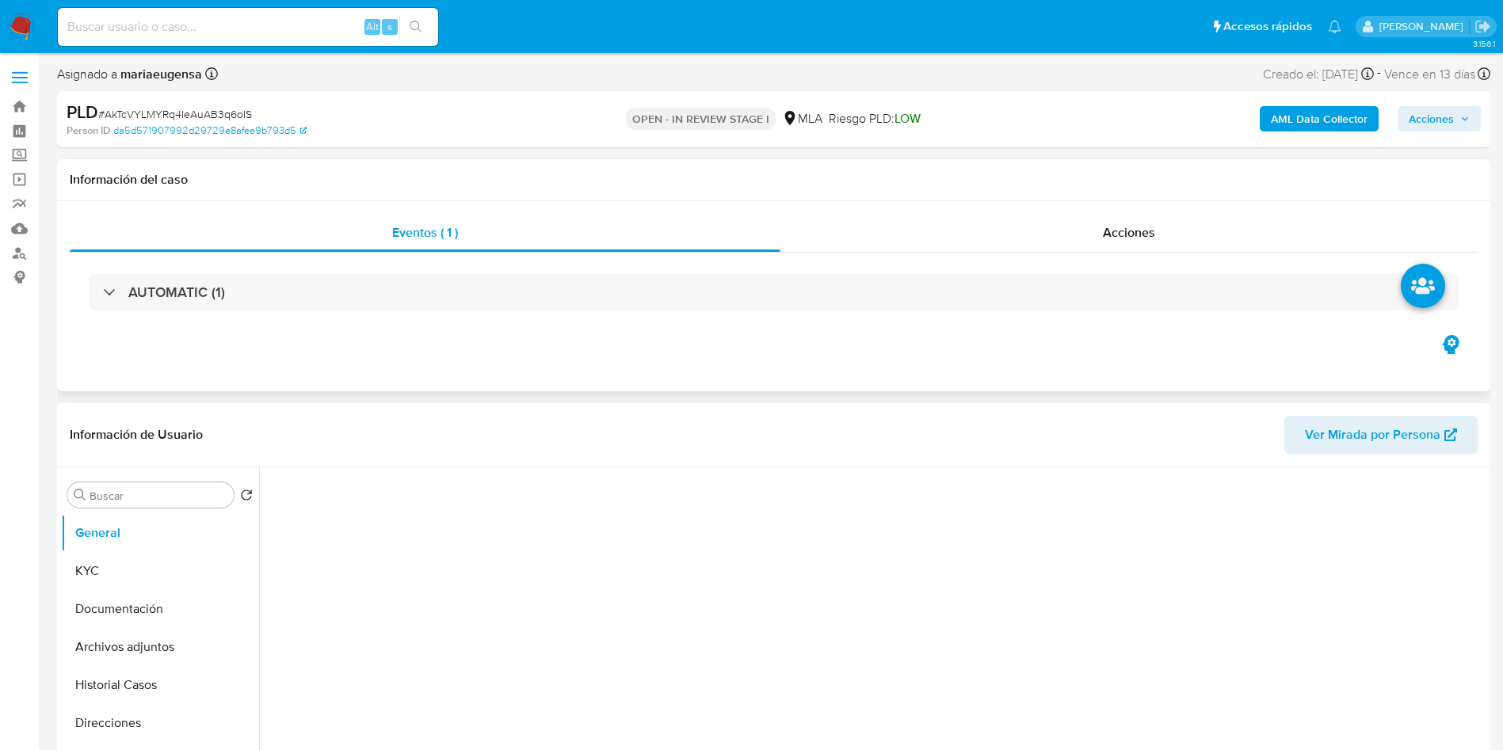
select select "10"
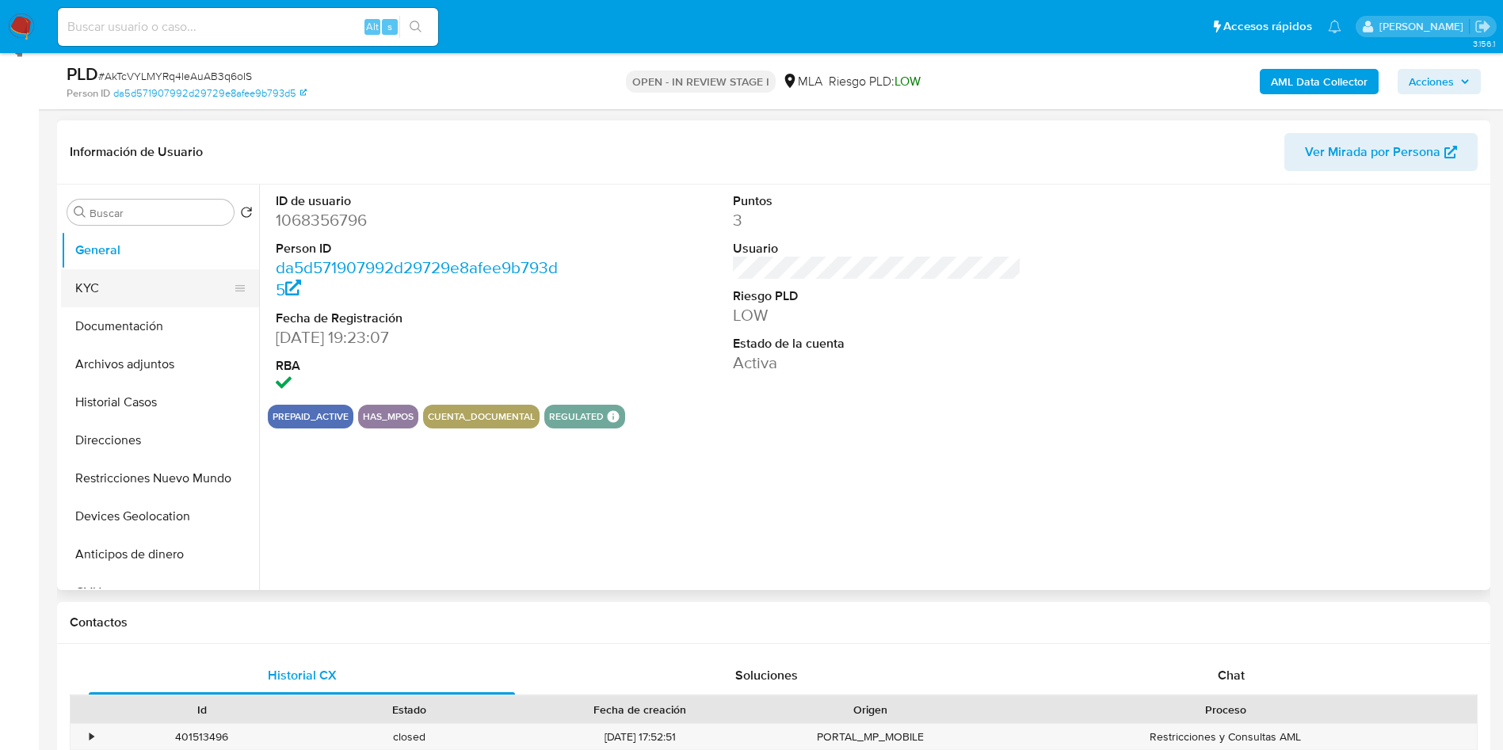
scroll to position [238, 0]
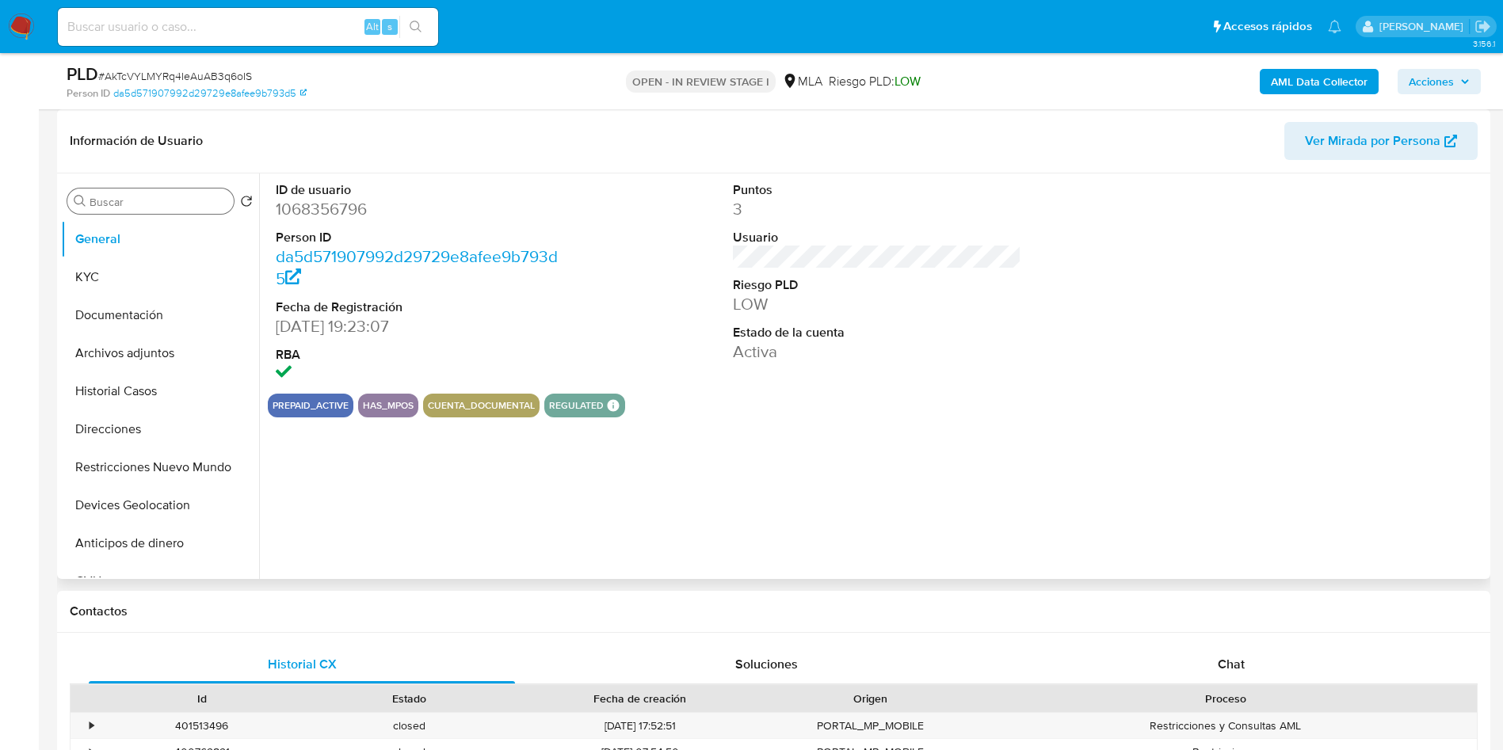
click at [124, 201] on input "Buscar" at bounding box center [159, 202] width 138 height 14
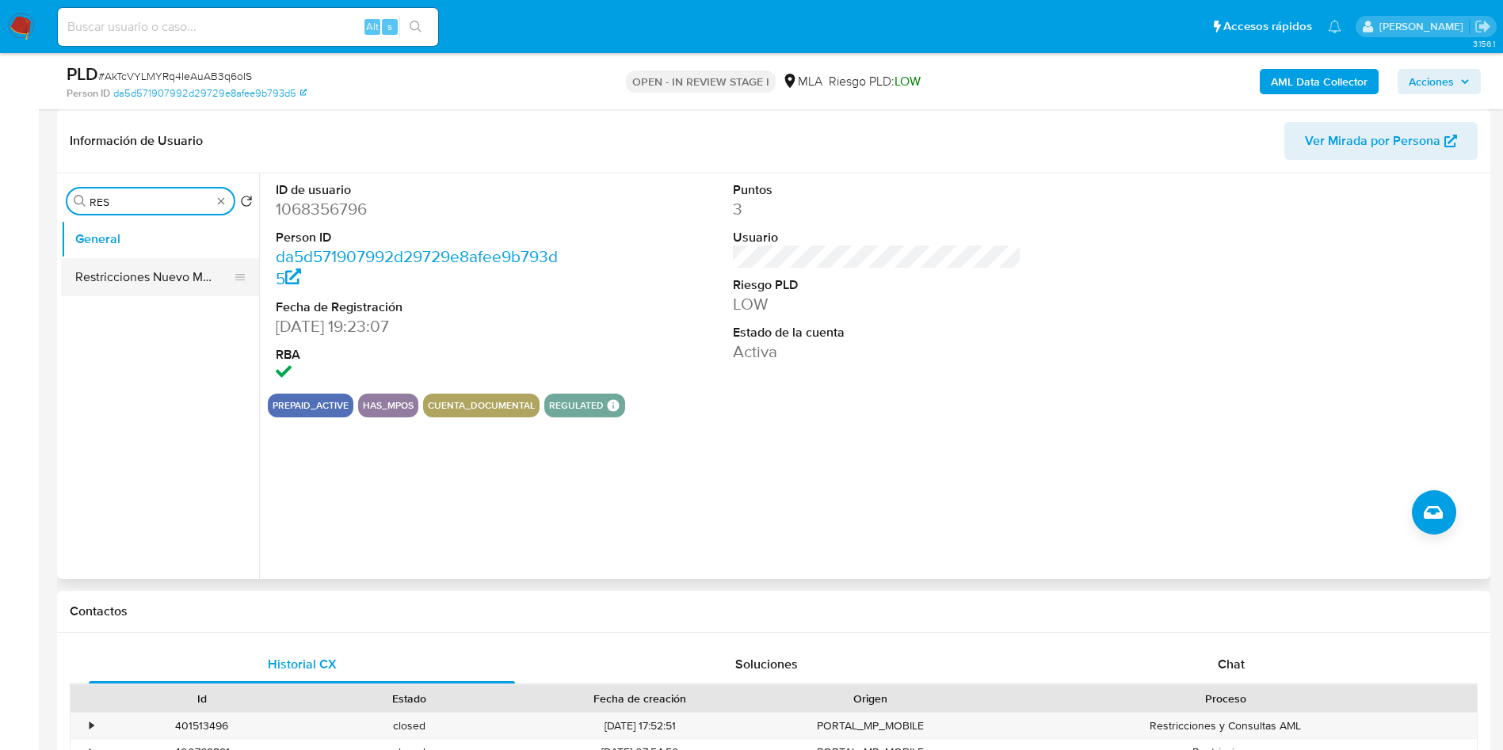
click at [195, 269] on button "Restricciones Nuevo Mundo" at bounding box center [153, 277] width 185 height 38
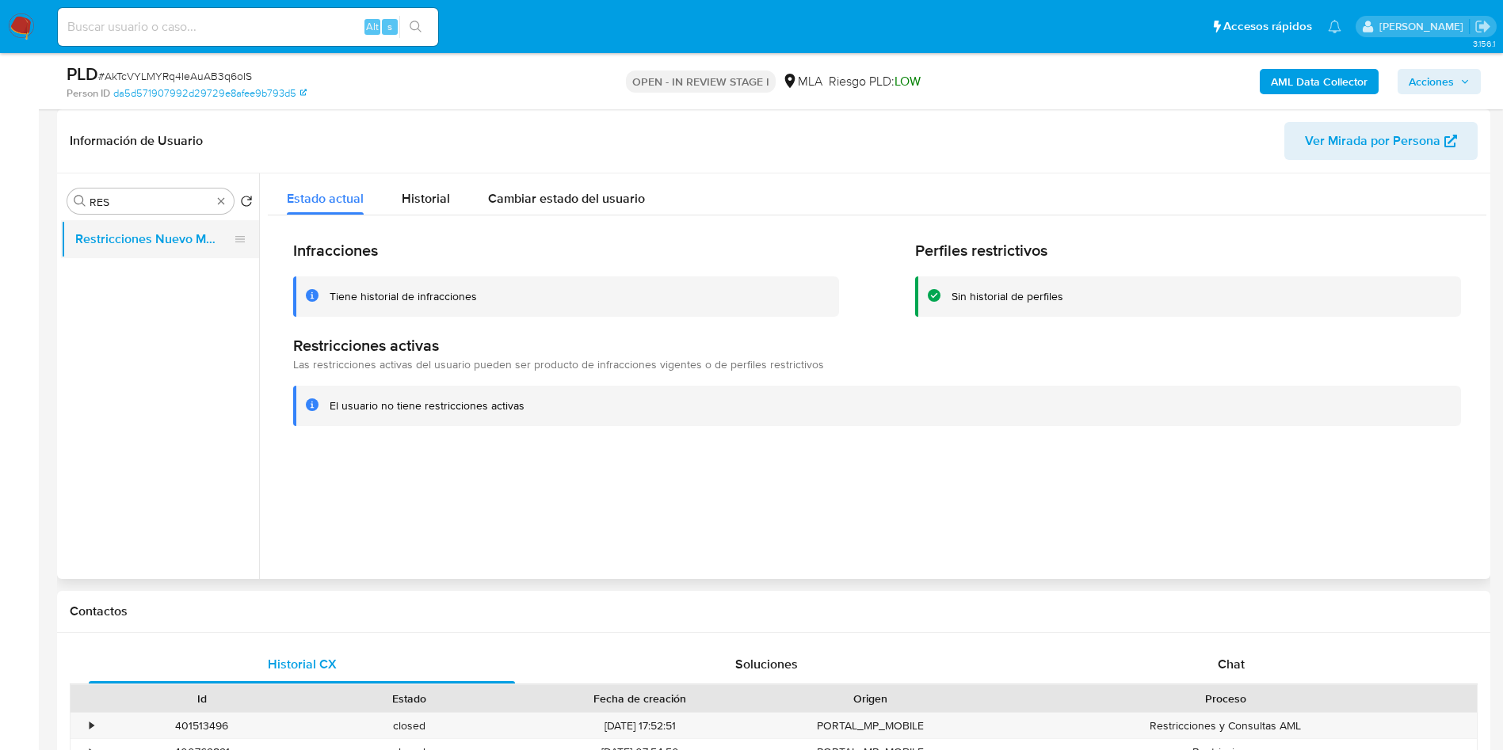
click at [136, 220] on button "Restricciones Nuevo Mundo" at bounding box center [153, 239] width 185 height 38
click at [139, 209] on div "Buscar RES" at bounding box center [150, 201] width 166 height 25
click at [139, 208] on input "RES" at bounding box center [151, 202] width 122 height 14
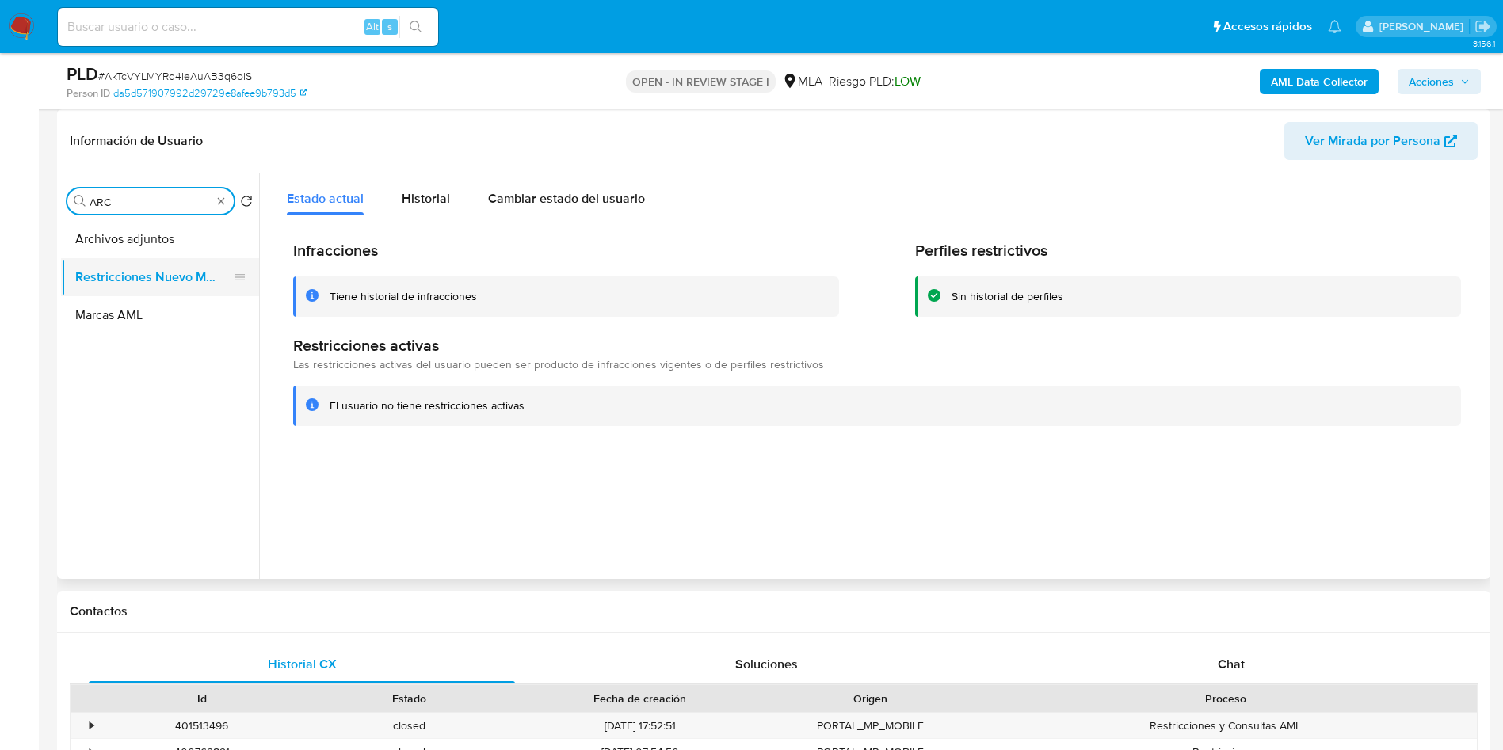
type input "ARC"
click at [139, 273] on button "Restricciones Nuevo Mundo" at bounding box center [153, 277] width 185 height 38
click at [143, 257] on button "Archivos adjuntos" at bounding box center [153, 239] width 185 height 38
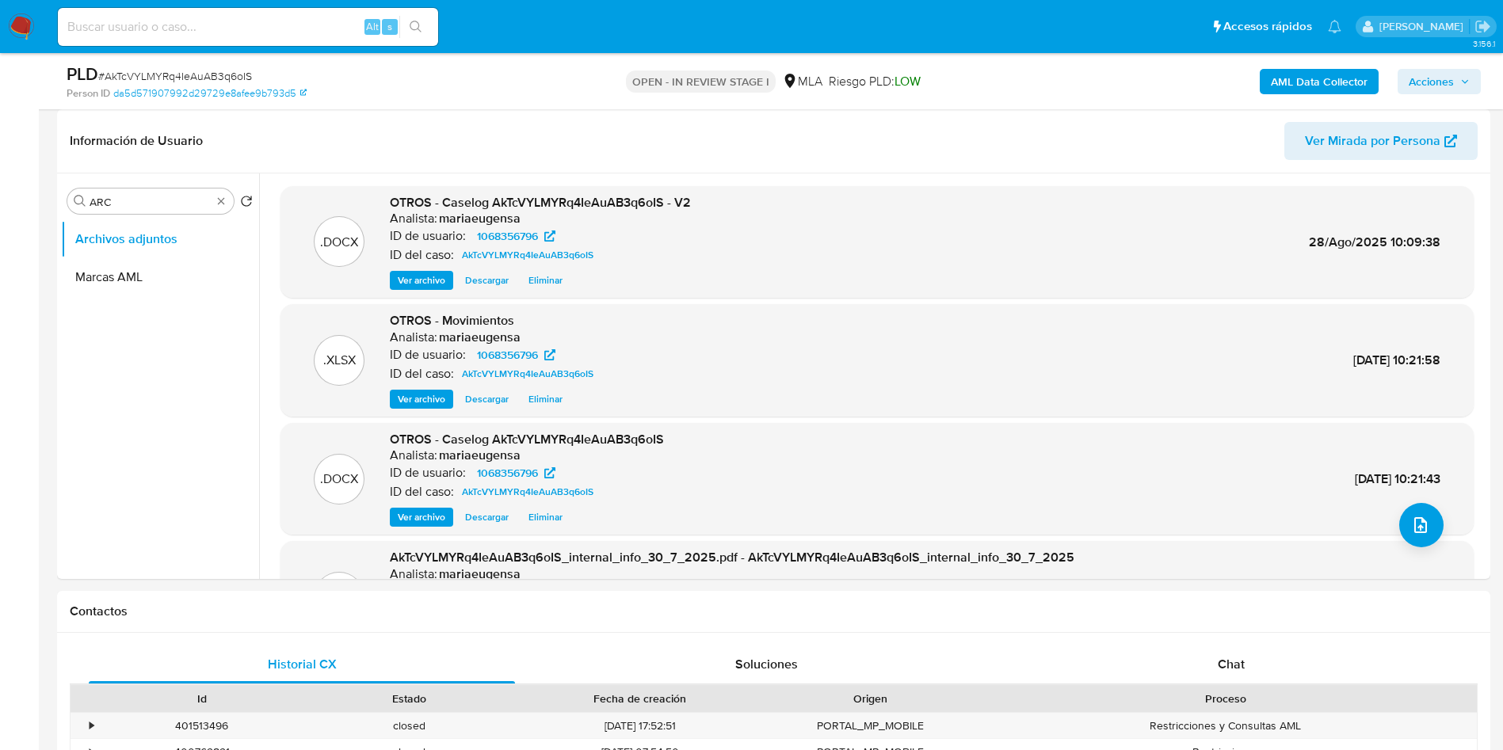
click at [1421, 84] on span "Acciones" at bounding box center [1431, 81] width 45 height 25
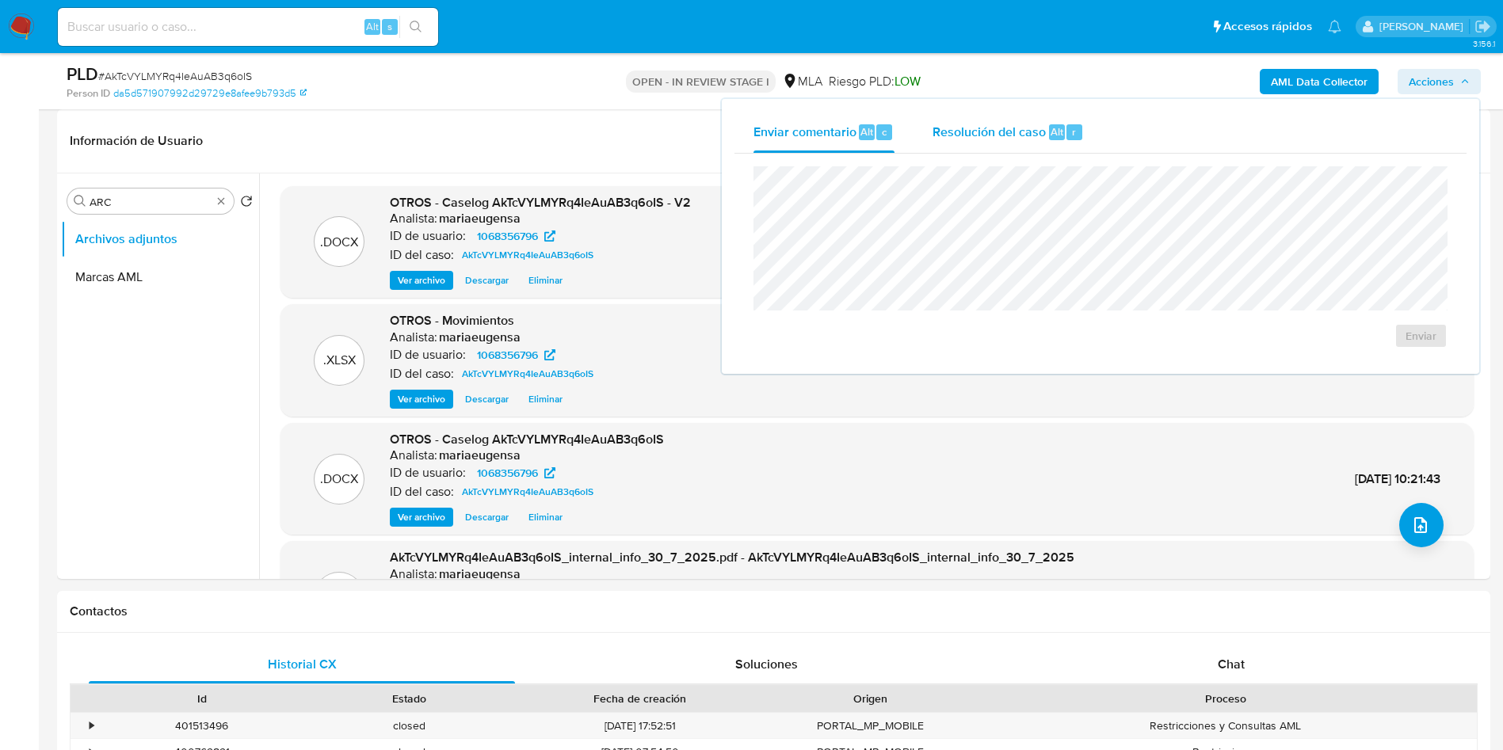
click at [1056, 116] on div "Resolución del caso Alt r" at bounding box center [1008, 132] width 151 height 41
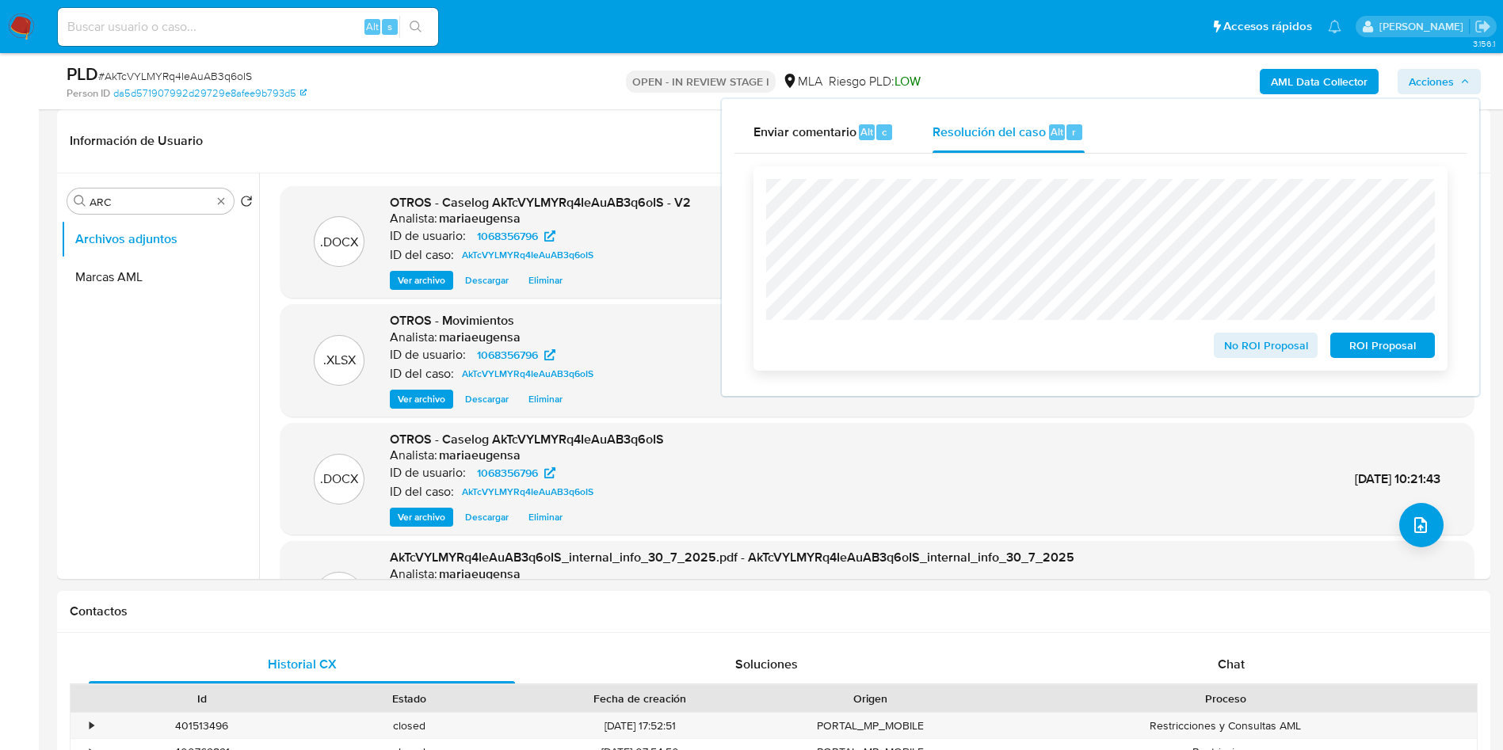
click at [1293, 345] on span "No ROI Proposal" at bounding box center [1266, 345] width 82 height 22
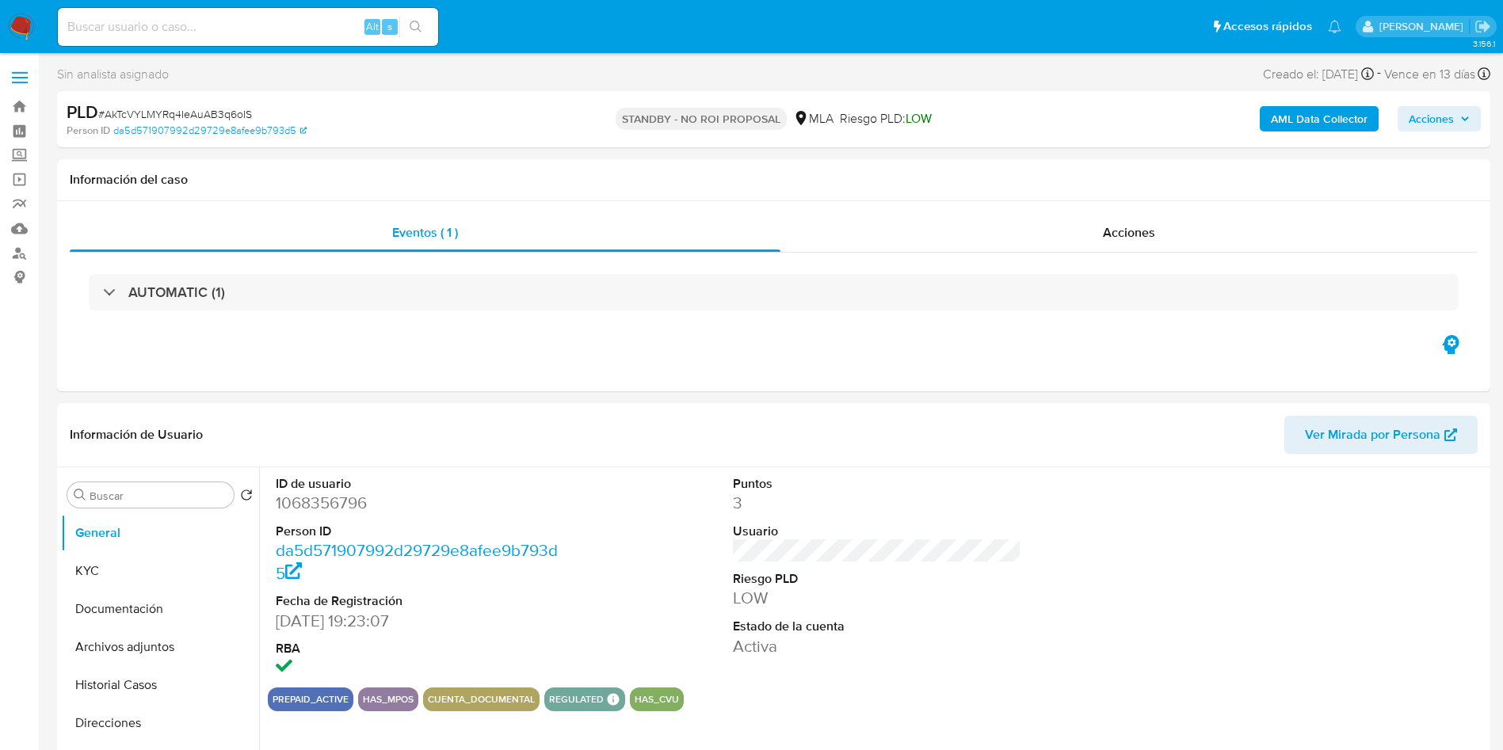
select select "10"
click at [289, 508] on dd "1068356796" at bounding box center [420, 503] width 289 height 22
copy dd "1068356796"
click at [139, 33] on input at bounding box center [248, 27] width 380 height 21
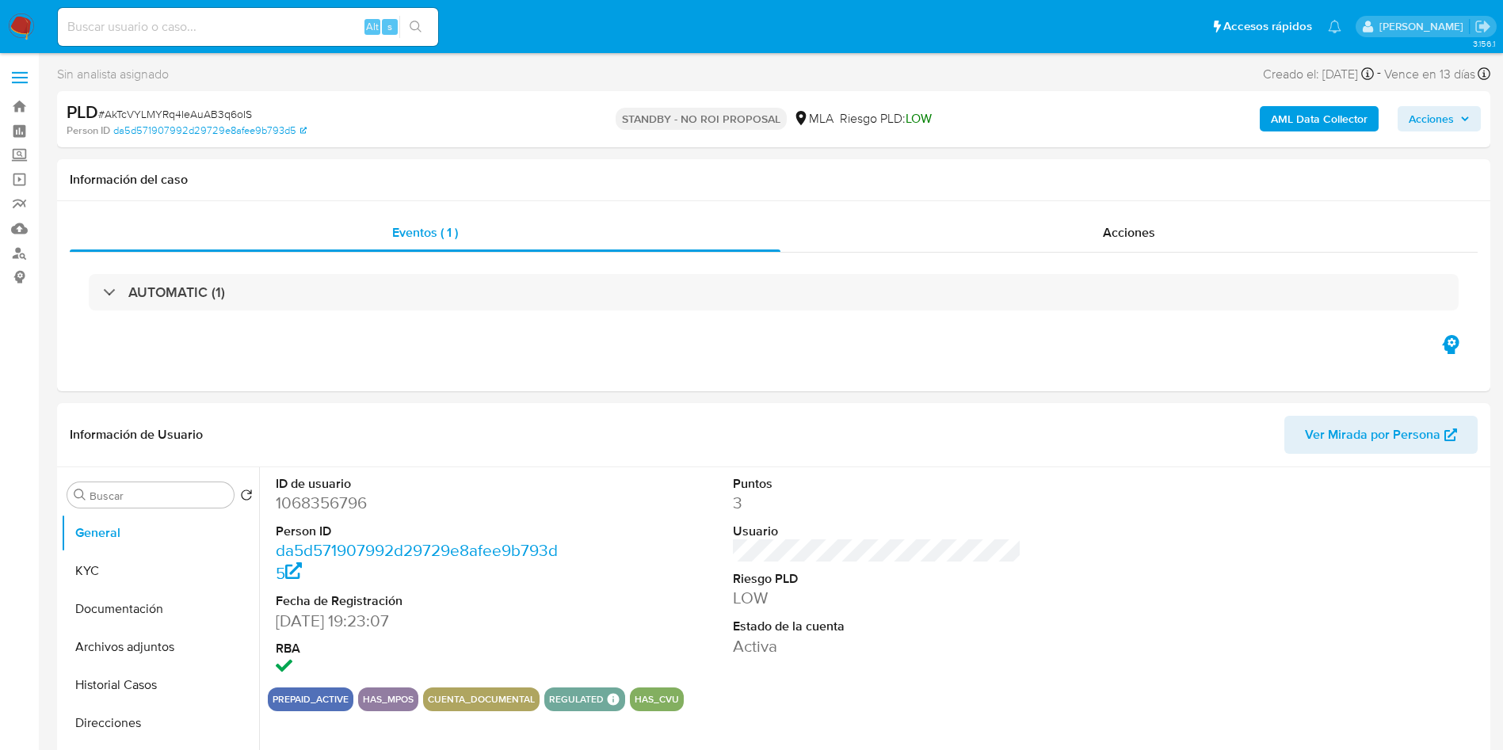
paste input "Sg2MhtX6gu1ECcFTmLwUXGsX"
type input "Sg2MhtX6gu1ECcFTmLwUXGsX"
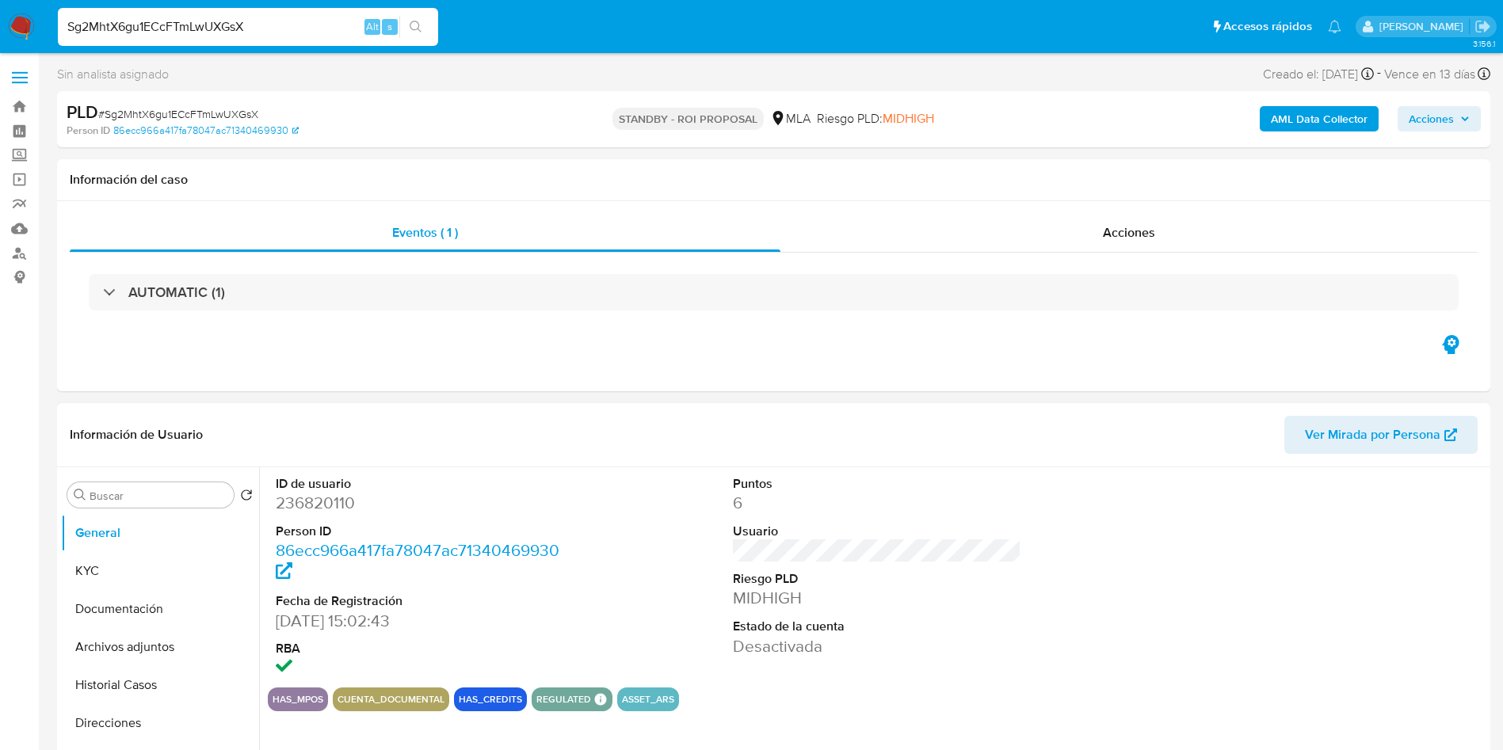
select select "10"
click at [127, 499] on input "Buscar" at bounding box center [159, 496] width 138 height 14
click at [307, 497] on dd "236820110" at bounding box center [420, 503] width 289 height 22
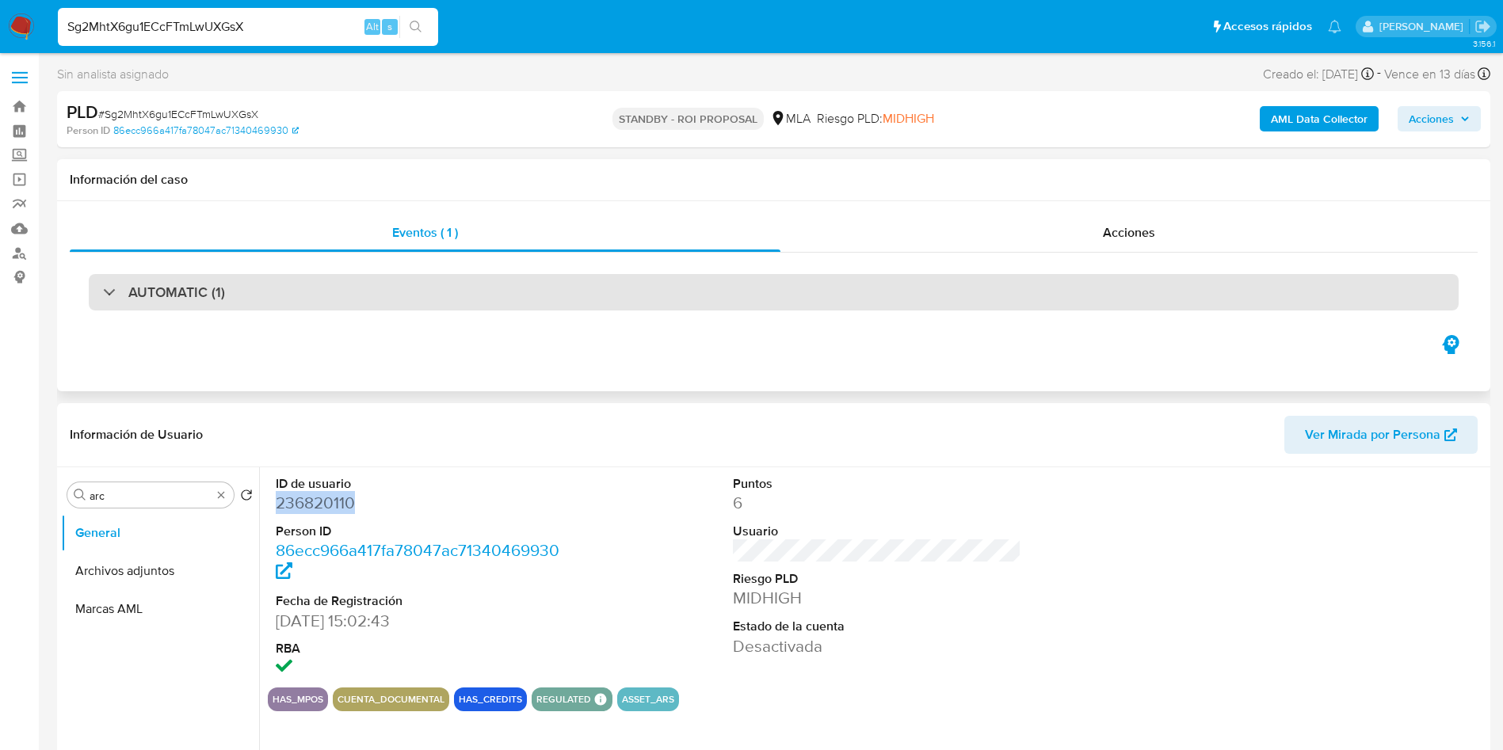
copy dd "236820110"
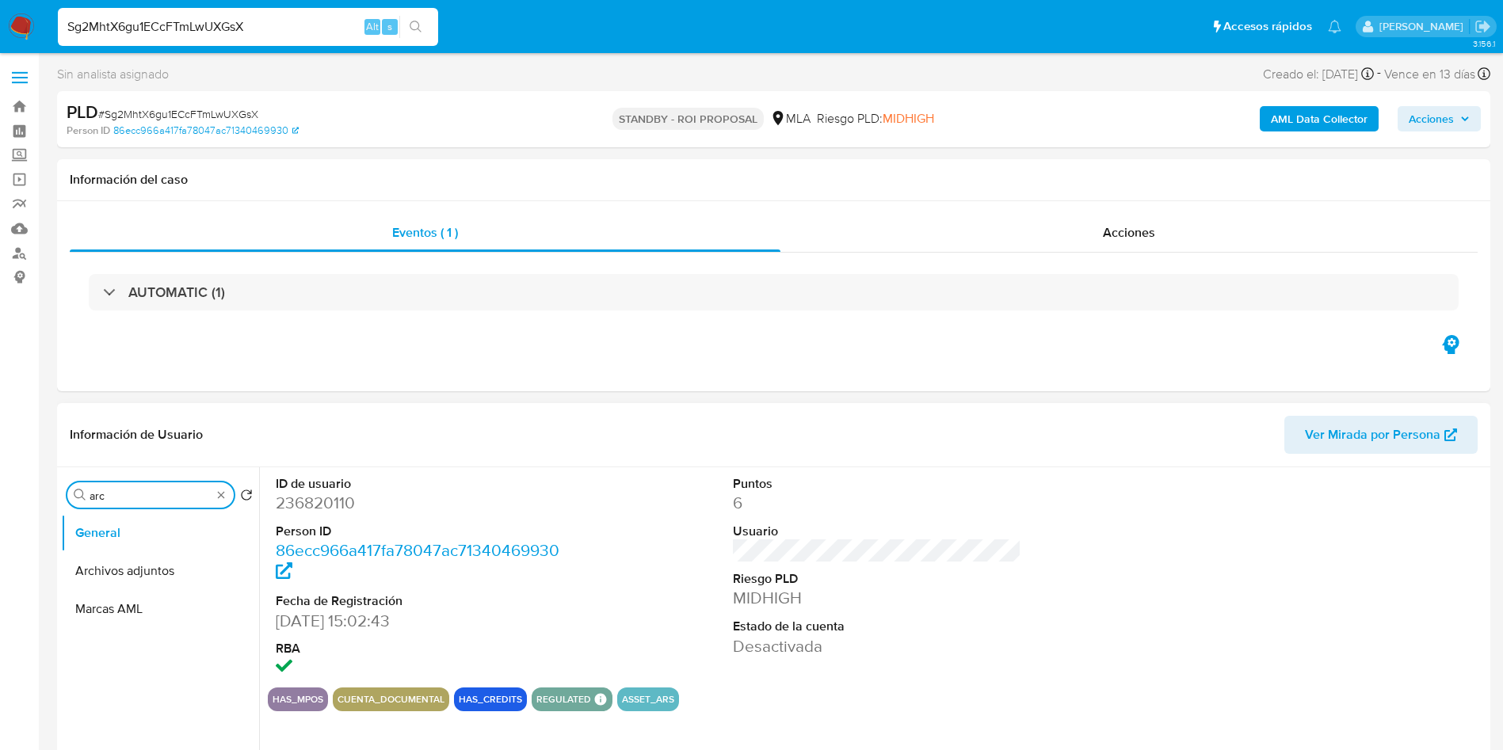
click at [180, 497] on input "arc" at bounding box center [151, 496] width 122 height 14
click at [180, 495] on input "arc" at bounding box center [151, 496] width 122 height 14
click at [179, 498] on input "arc" at bounding box center [151, 496] width 122 height 14
click at [173, 536] on button "General" at bounding box center [153, 533] width 185 height 38
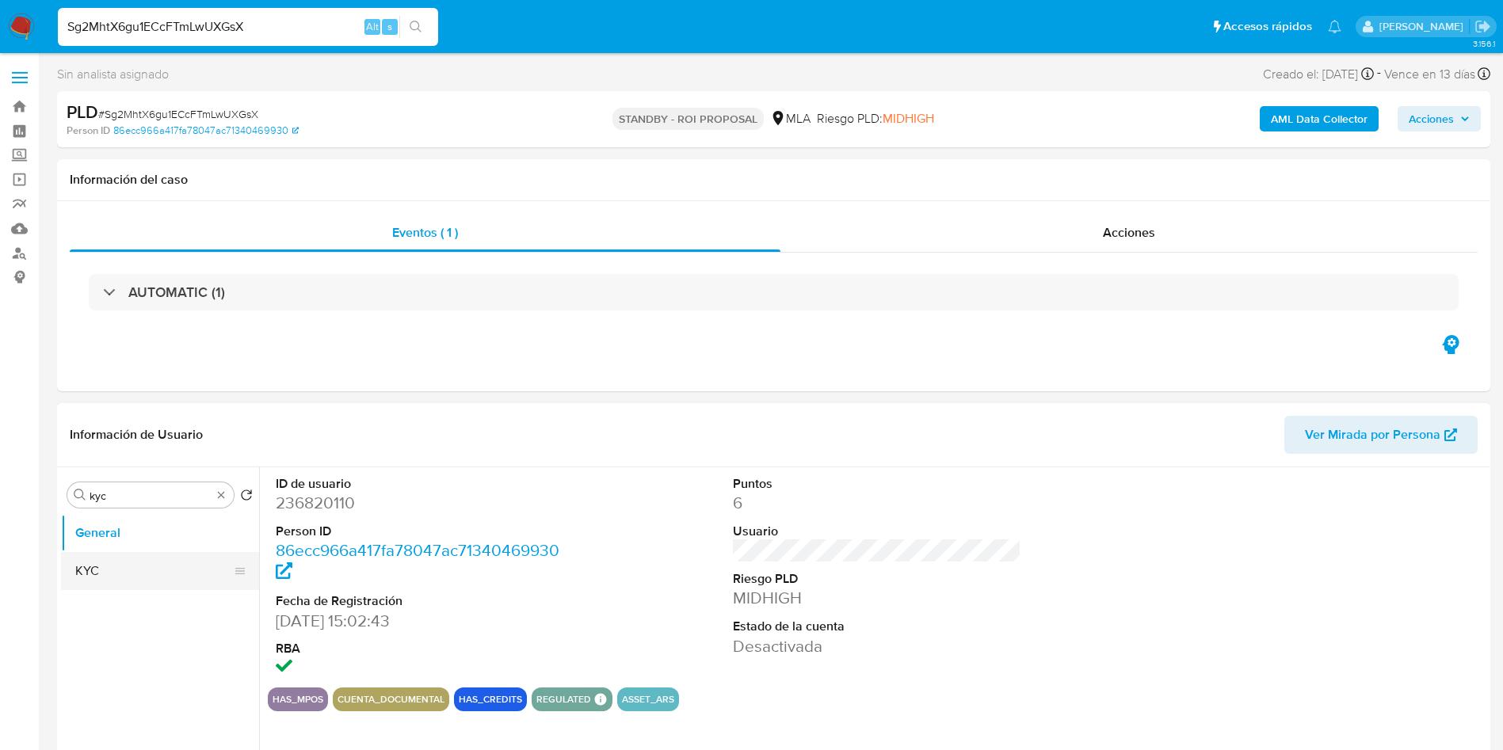
click at [162, 558] on button "KYC" at bounding box center [153, 571] width 185 height 38
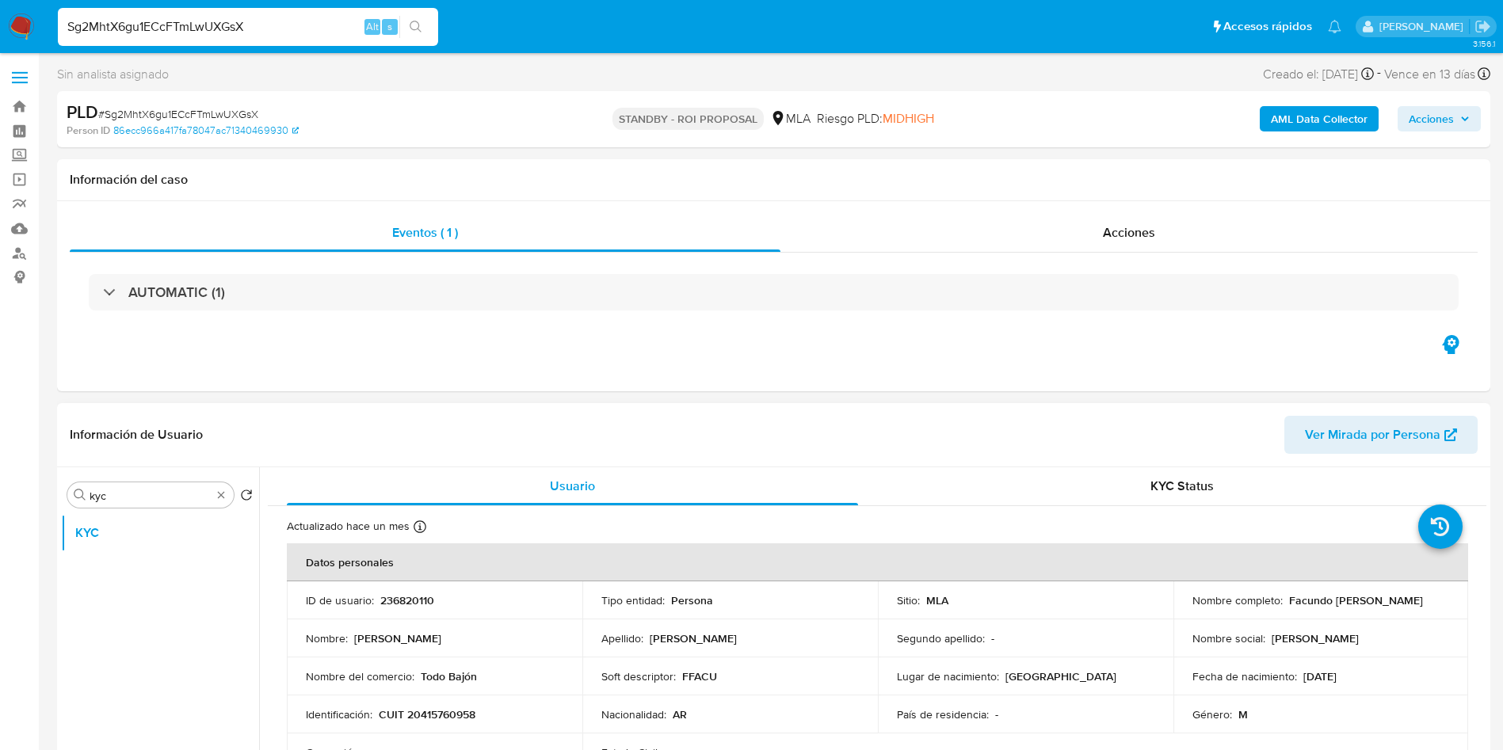
click at [445, 719] on p "CUIT 20415760958" at bounding box center [427, 715] width 97 height 14
copy p "20415760958"
click at [445, 719] on p "CUIT 20415760958" at bounding box center [427, 715] width 97 height 14
drag, startPoint x: 409, startPoint y: 705, endPoint x: 419, endPoint y: 712, distance: 12.1
click at [412, 706] on td "Identificación : CUIT 20415760958" at bounding box center [435, 715] width 296 height 38
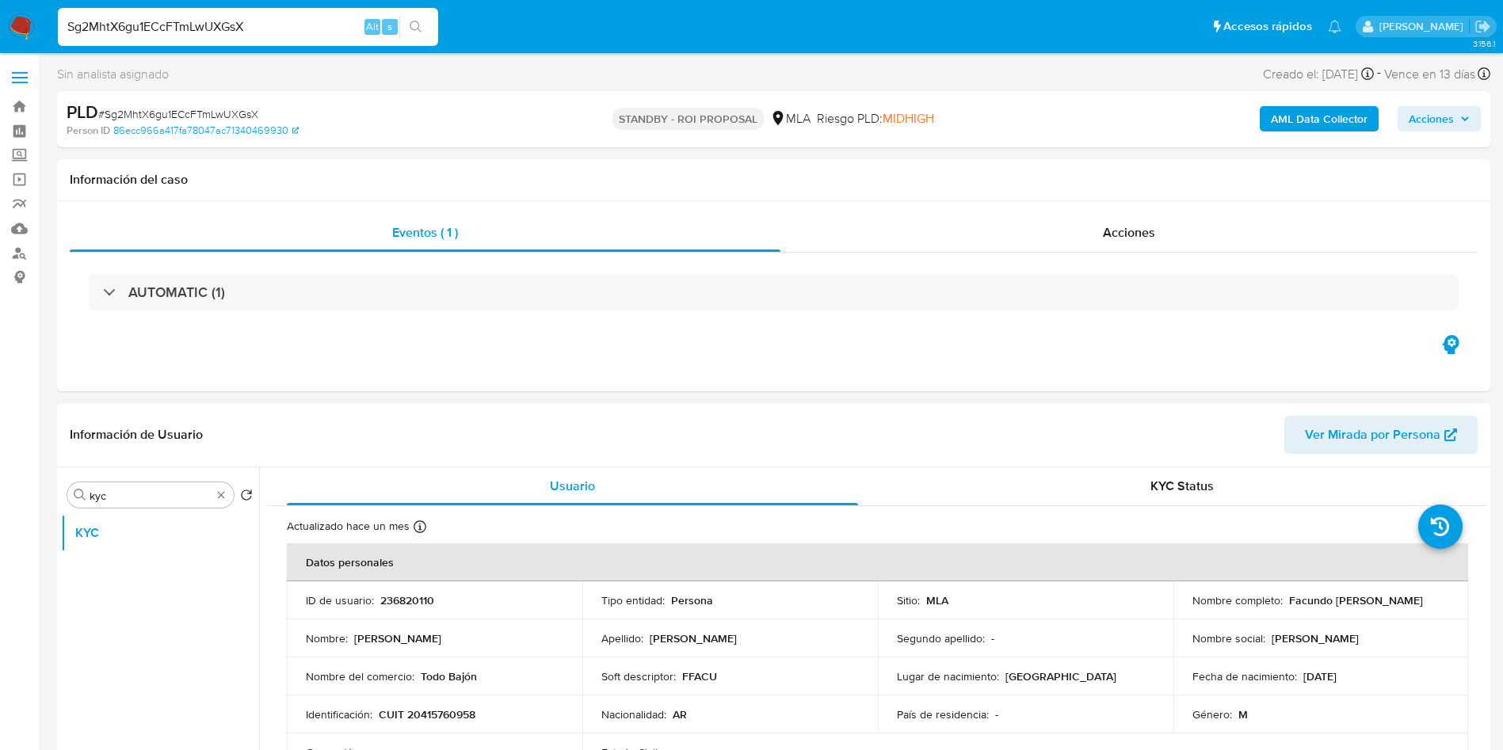
click at [426, 716] on p "CUIT 20415760958" at bounding box center [427, 715] width 97 height 14
copy p "20415760958"
click at [121, 496] on input "kyc" at bounding box center [151, 496] width 122 height 14
click at [121, 496] on input "a" at bounding box center [151, 496] width 122 height 14
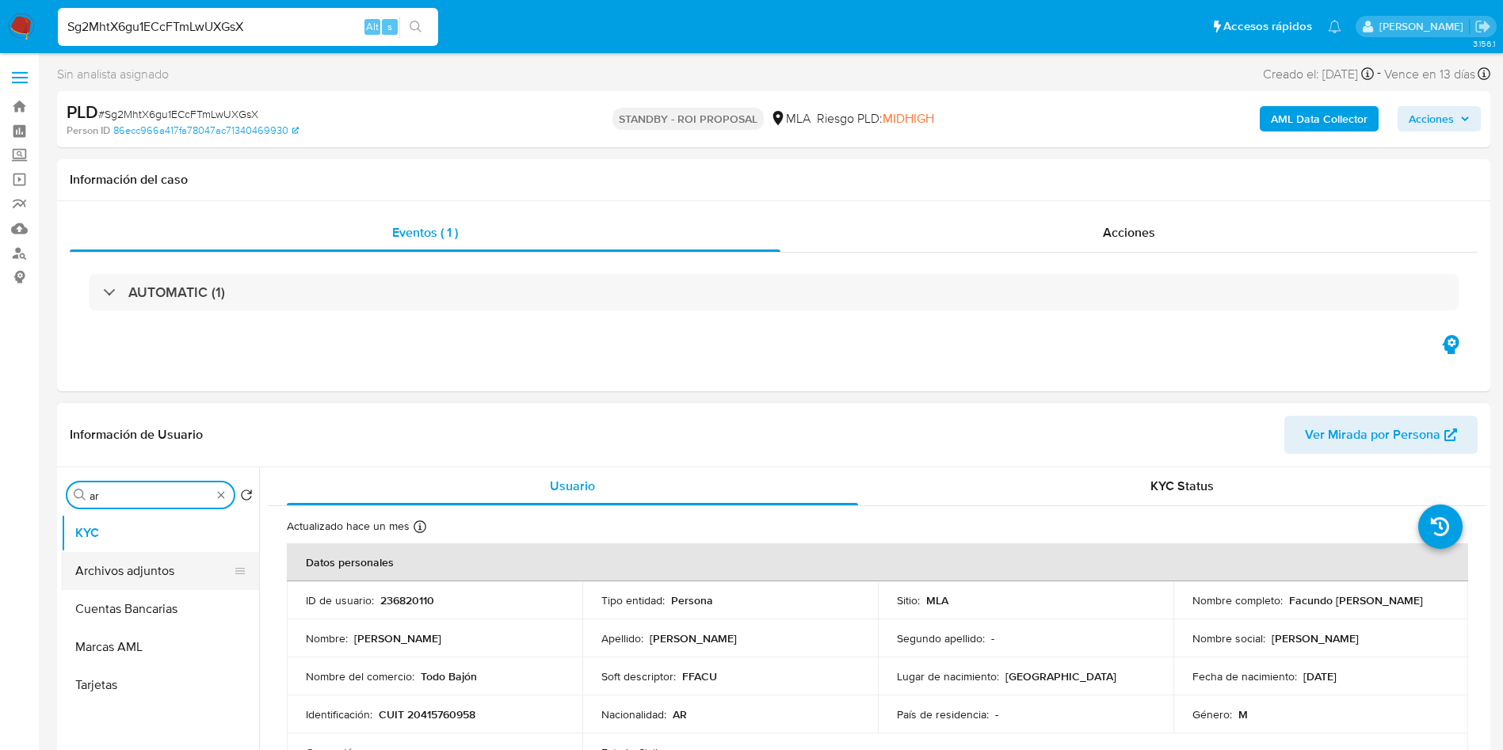
type input "ar"
click at [129, 569] on button "Archivos adjuntos" at bounding box center [153, 571] width 185 height 38
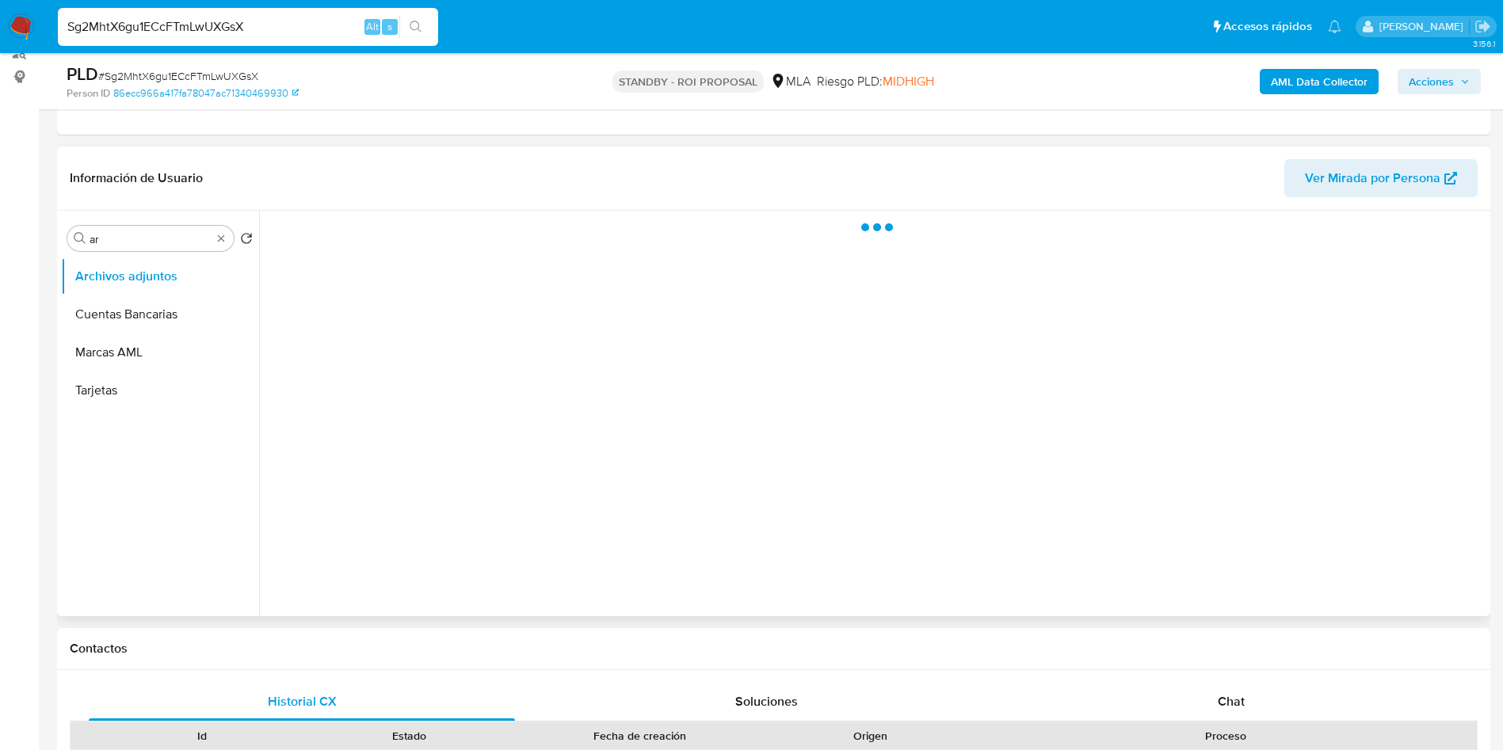
scroll to position [238, 0]
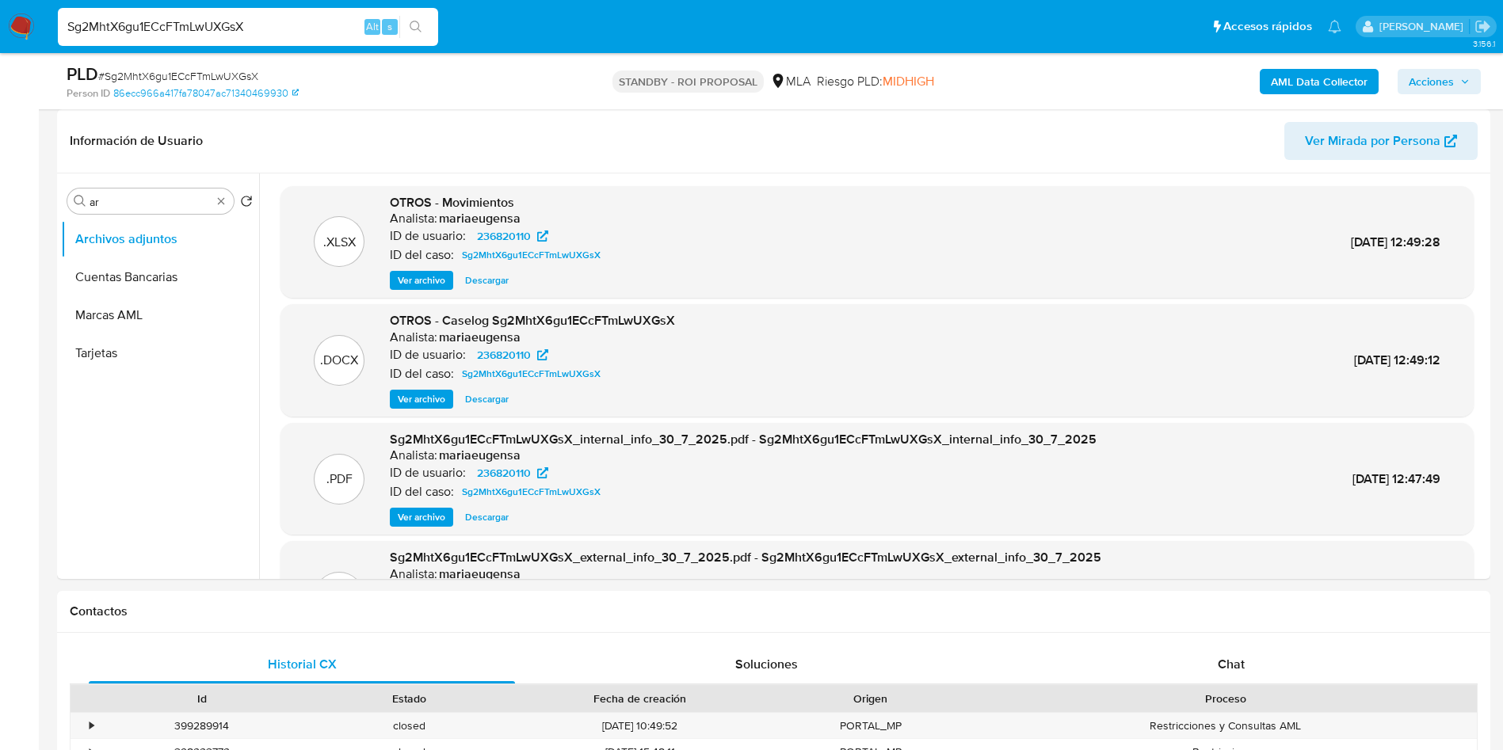
click at [226, 72] on span "# Sg2MhtX6gu1ECcFTmLwUXGsX" at bounding box center [178, 76] width 160 height 16
copy span "Sg2MhtX6gu1ECcFTmLwUXGsX"
click at [235, 419] on ul "Archivos adjuntos Cuentas Bancarias Marcas AML Tarjetas" at bounding box center [160, 398] width 198 height 357
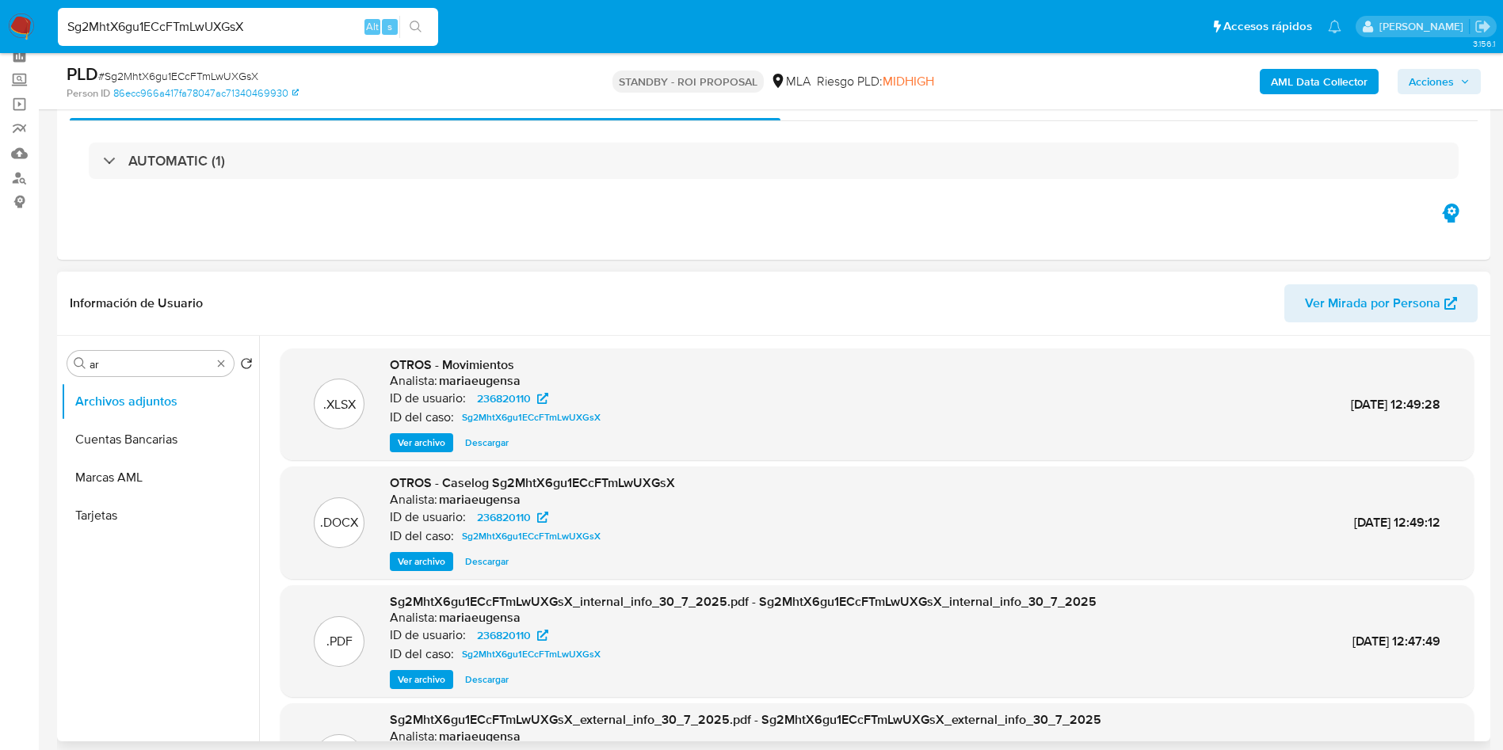
scroll to position [0, 0]
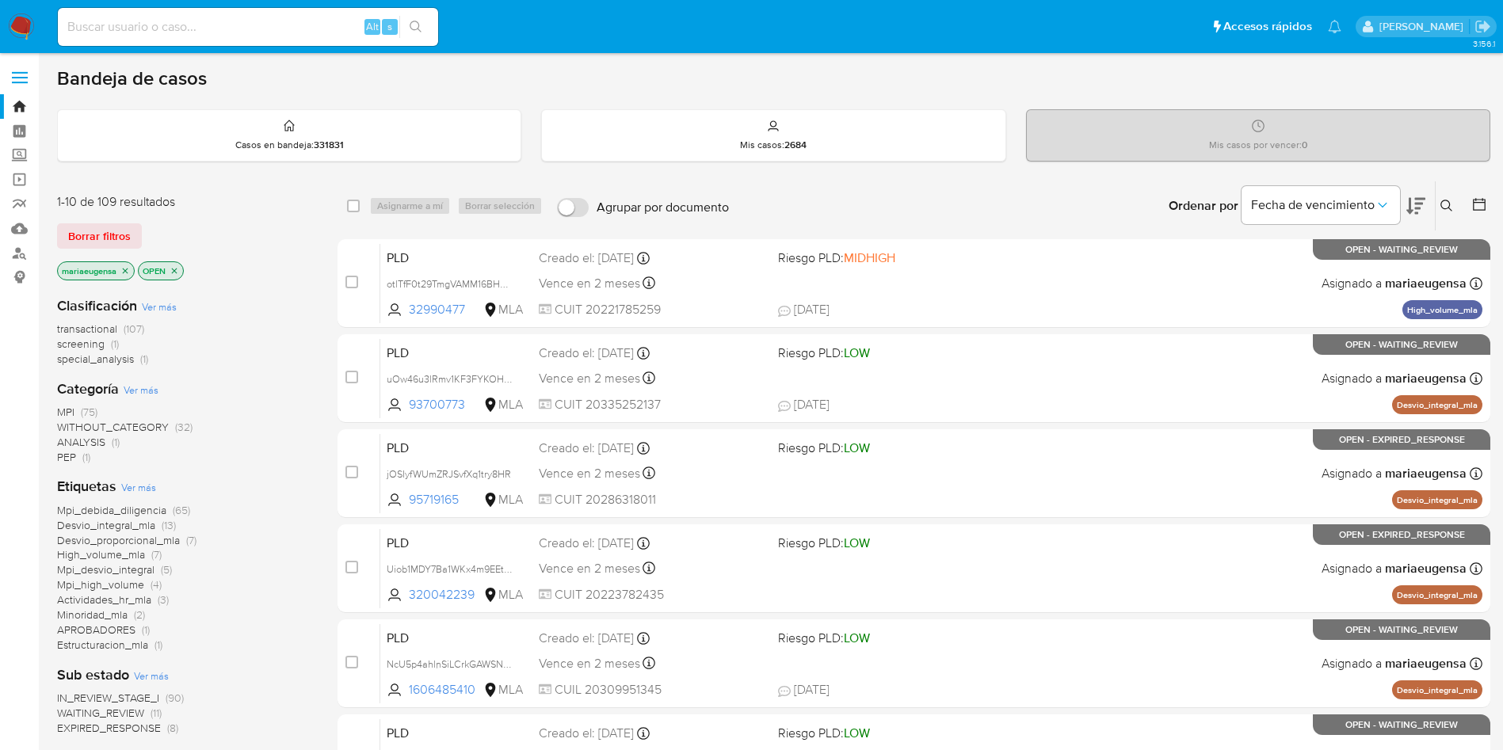
click at [319, 27] on input at bounding box center [248, 27] width 380 height 21
paste input "372979211"
type input "372979211"
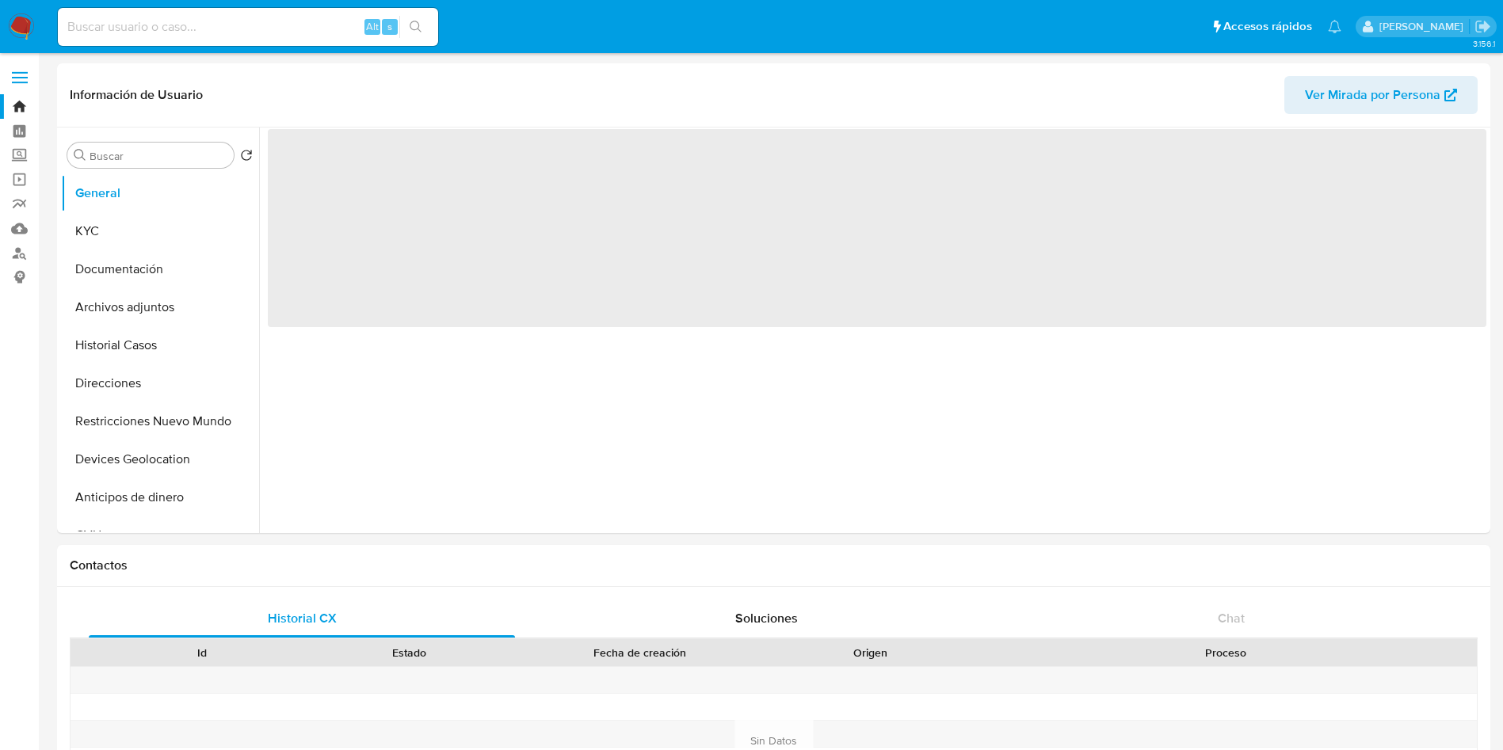
select select "10"
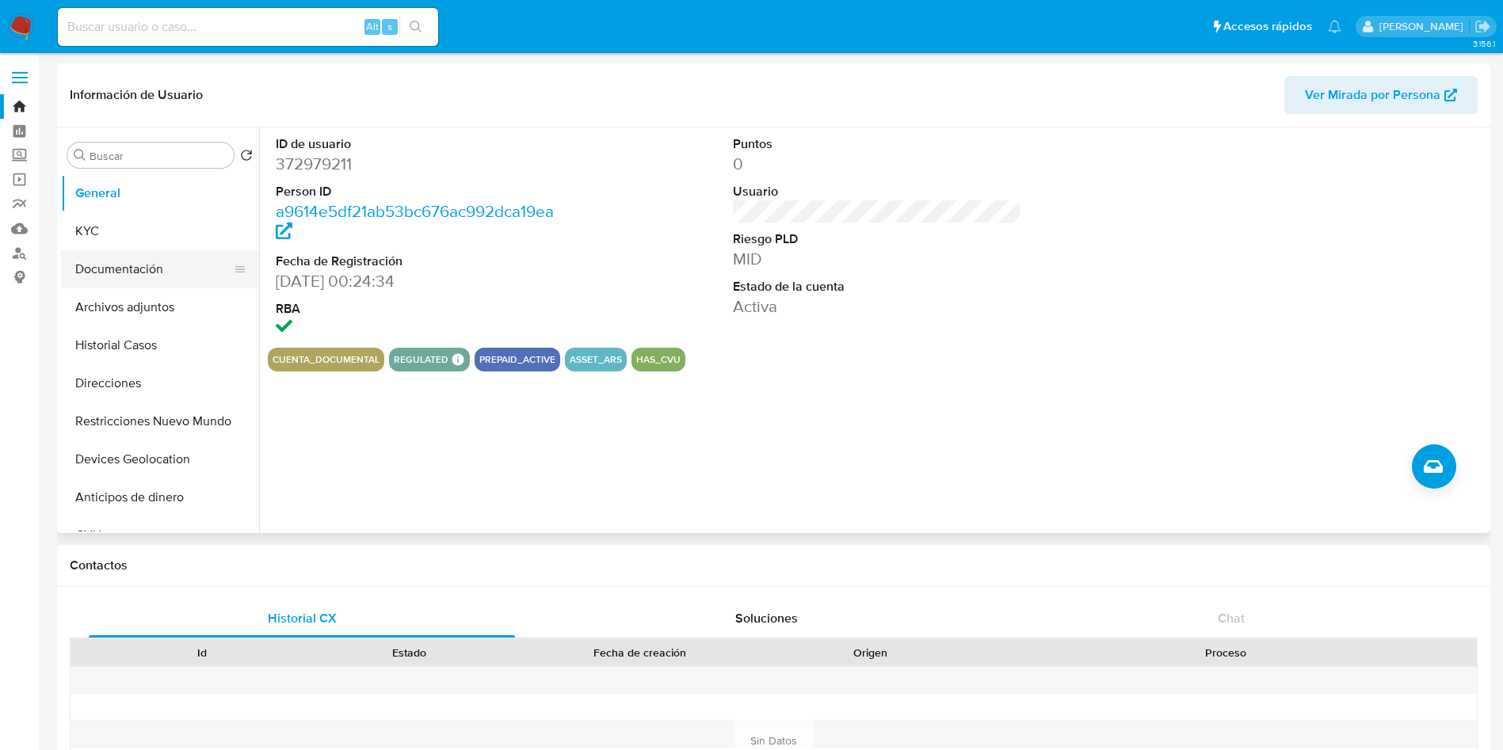
click at [131, 227] on button "KYC" at bounding box center [160, 231] width 198 height 38
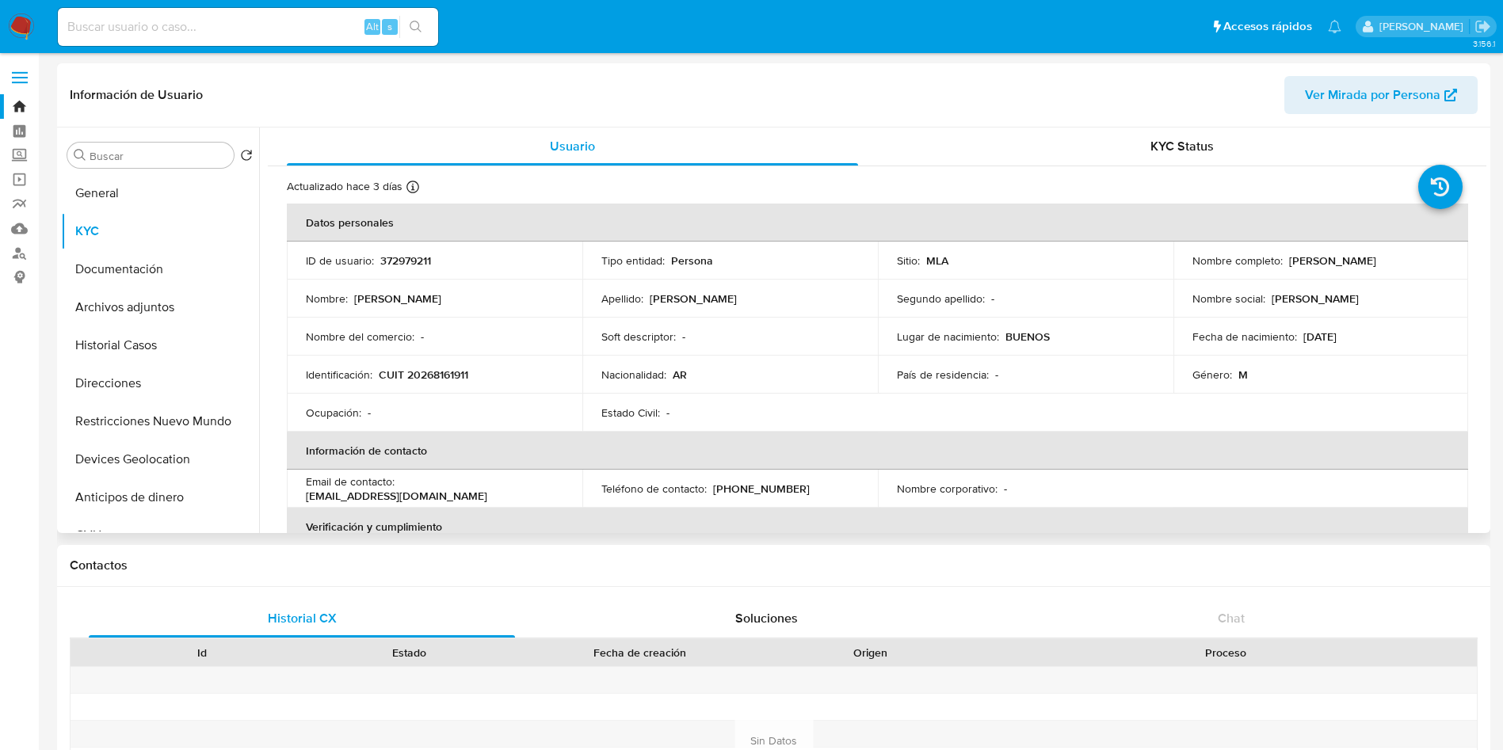
click at [457, 368] on p "CUIT 20268161911" at bounding box center [424, 375] width 90 height 14
click at [462, 374] on p "CUIT 20268161911" at bounding box center [424, 375] width 90 height 14
copy p "20268161911"
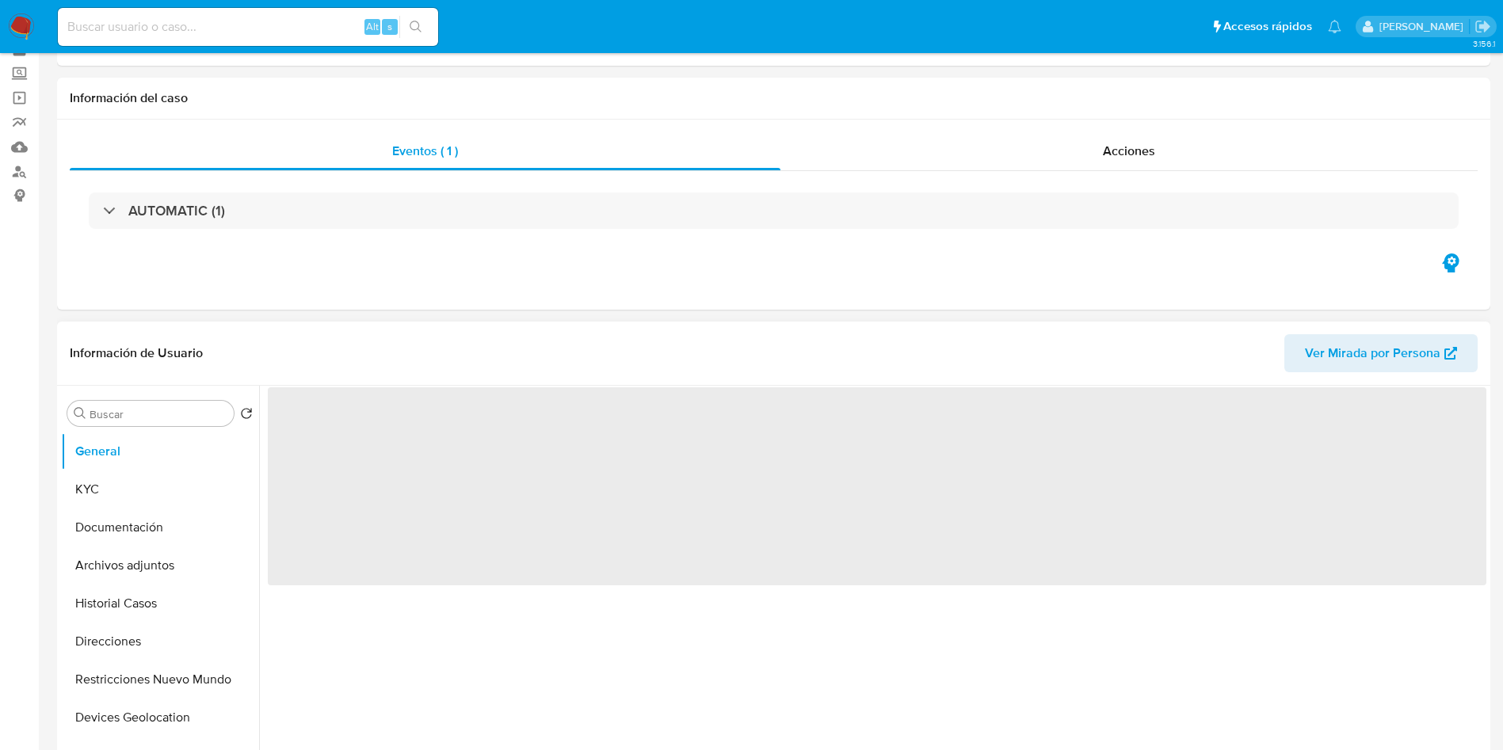
scroll to position [119, 0]
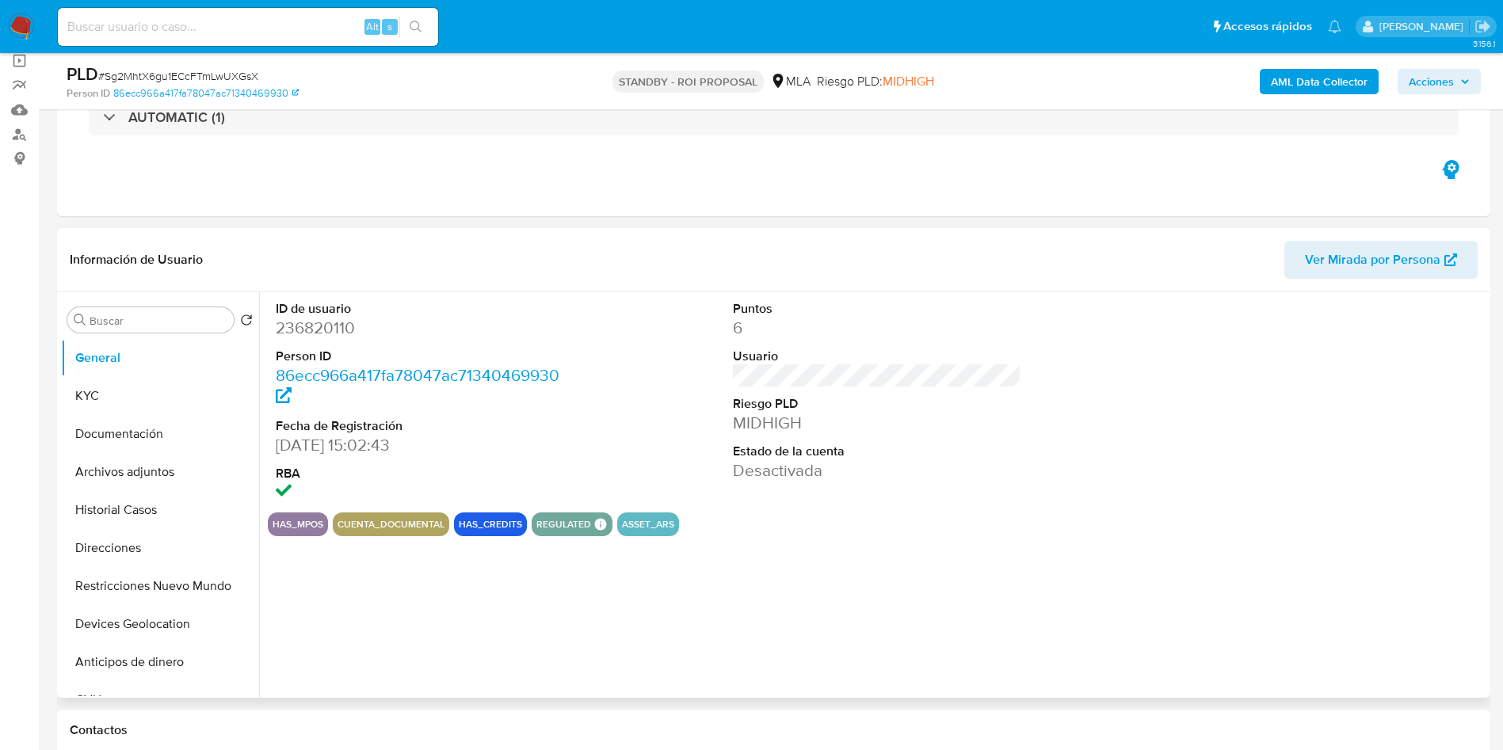
select select "10"
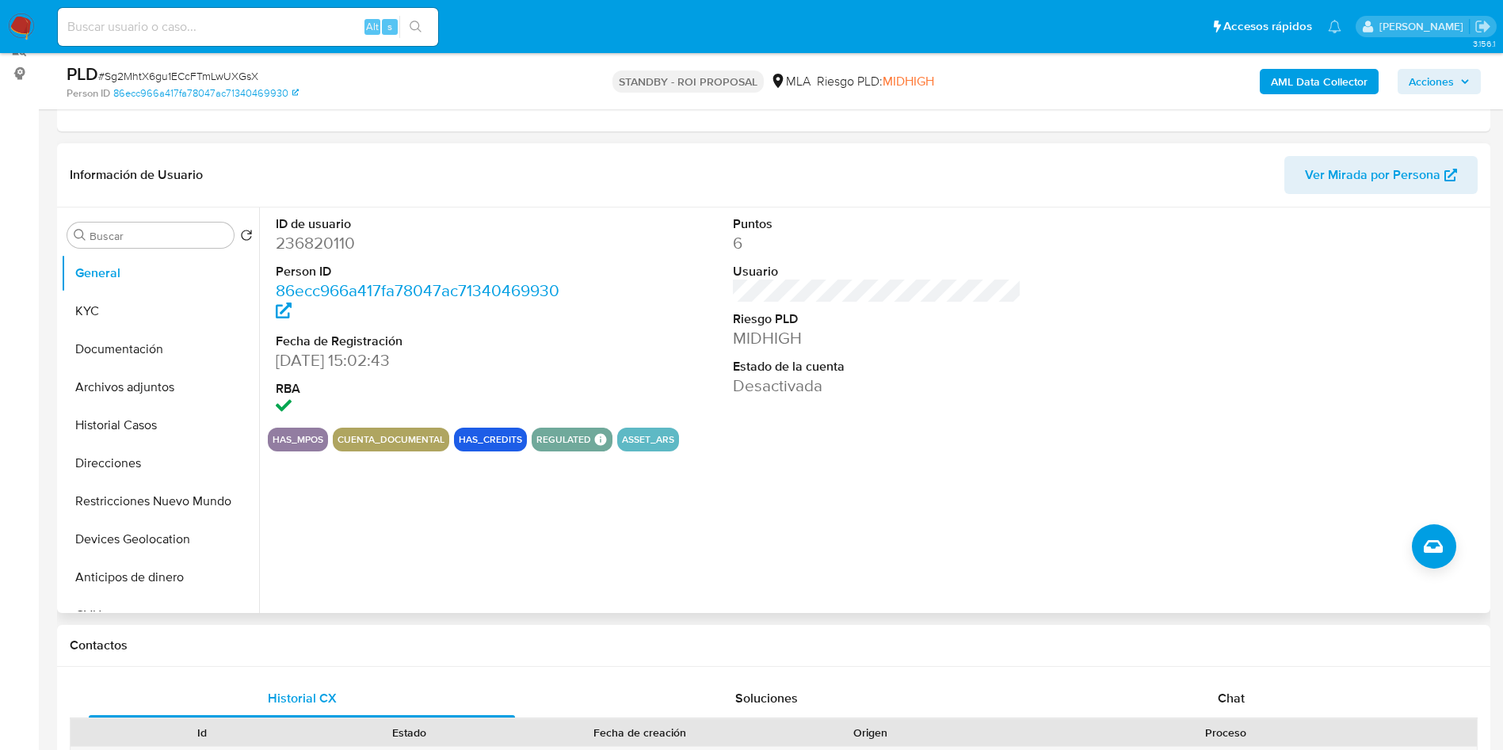
scroll to position [238, 0]
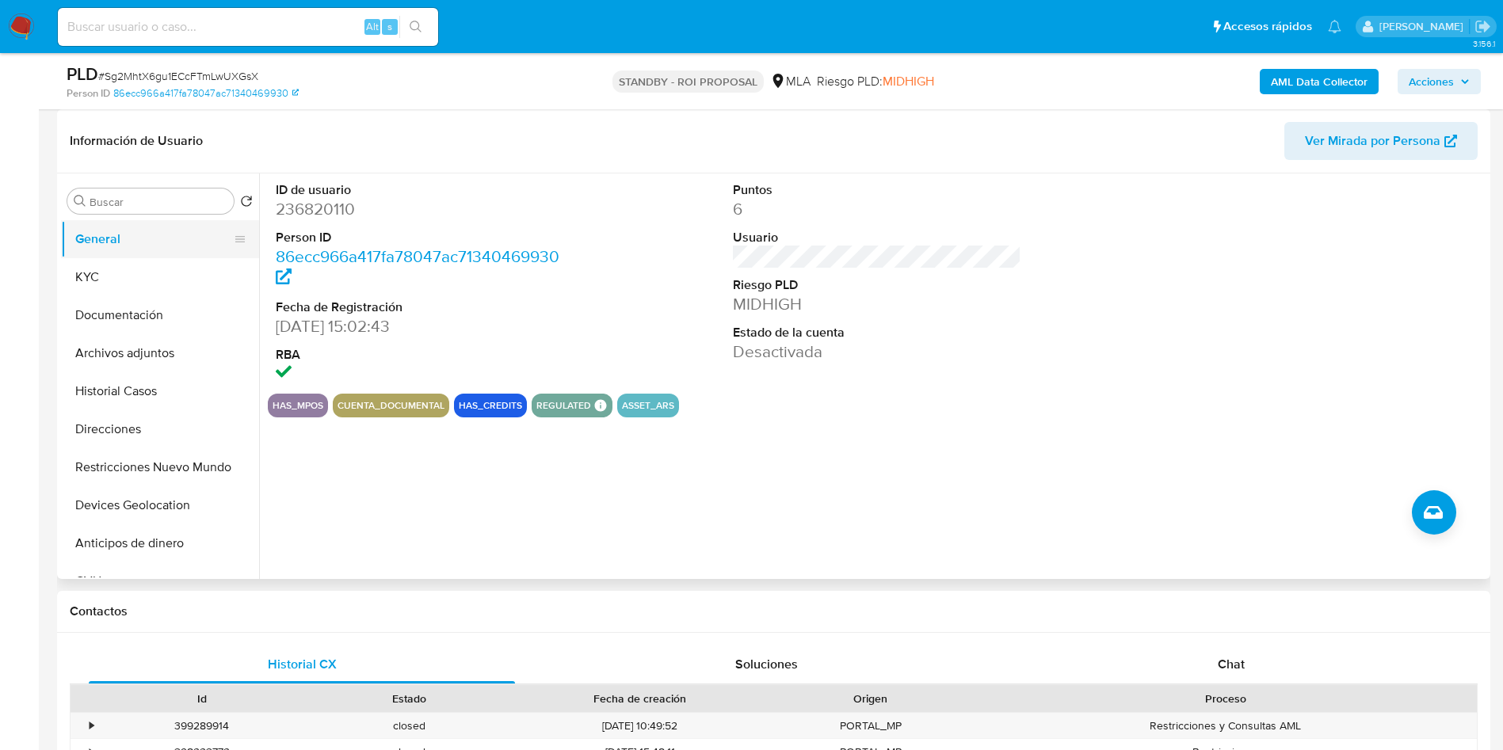
click at [147, 254] on button "General" at bounding box center [153, 239] width 185 height 38
click at [144, 275] on button "KYC" at bounding box center [153, 277] width 185 height 38
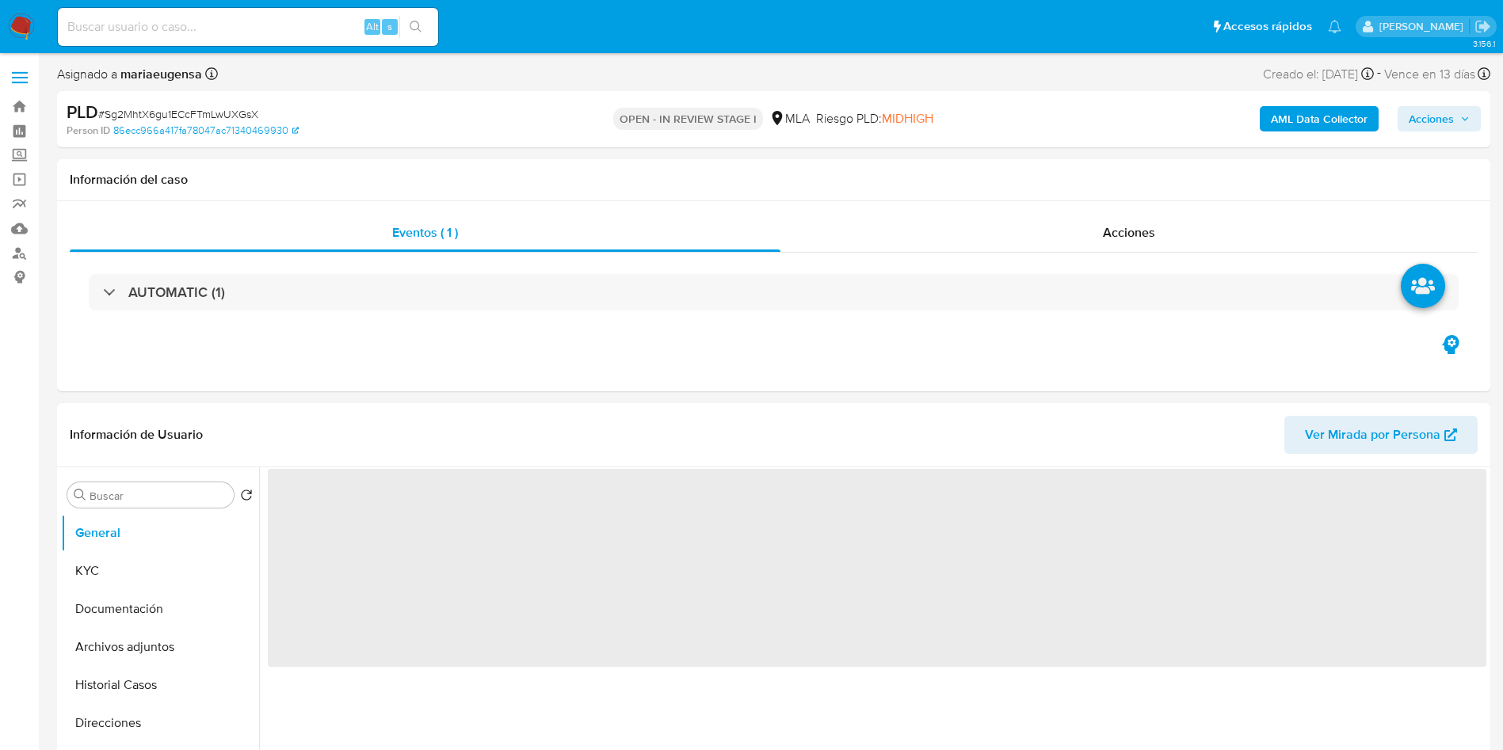
select select "10"
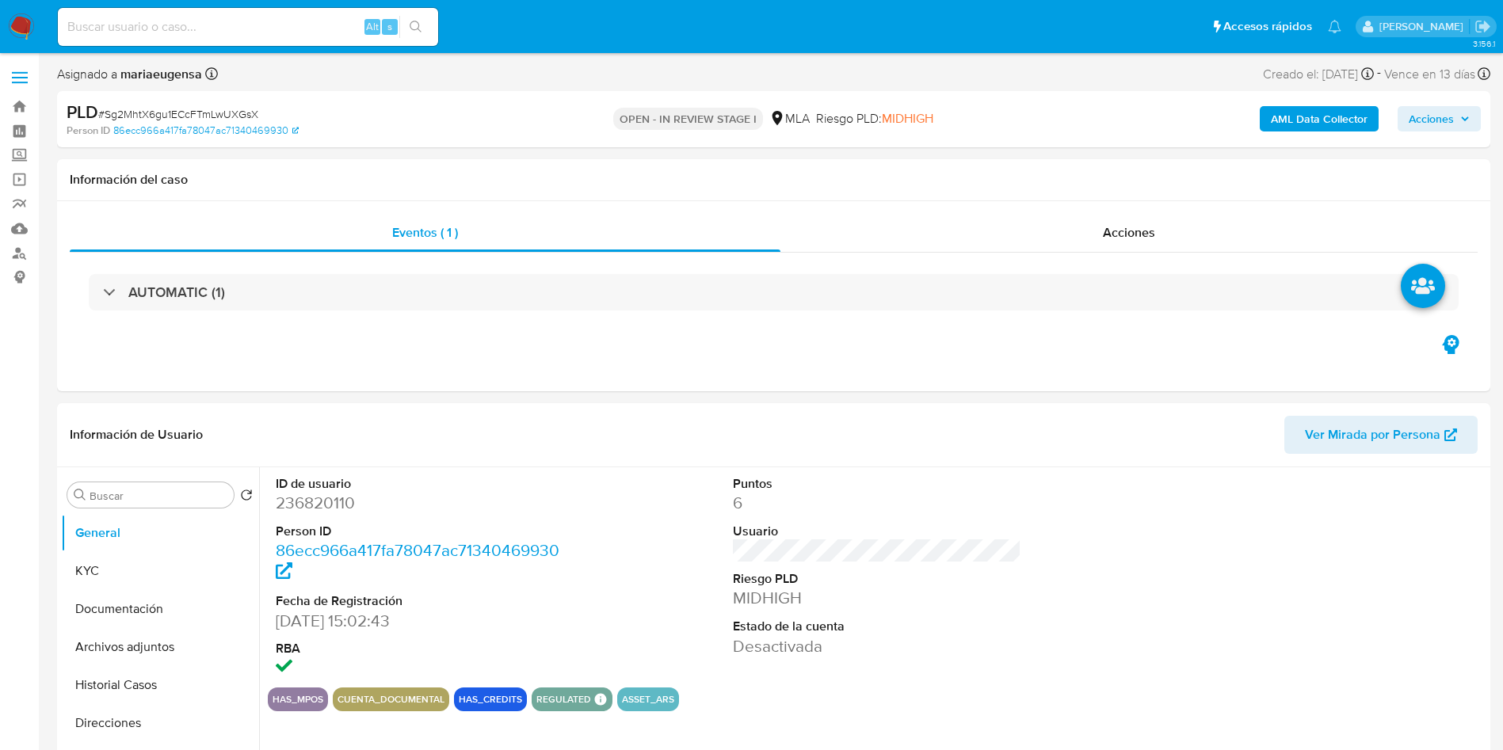
click at [16, 17] on img at bounding box center [21, 26] width 27 height 27
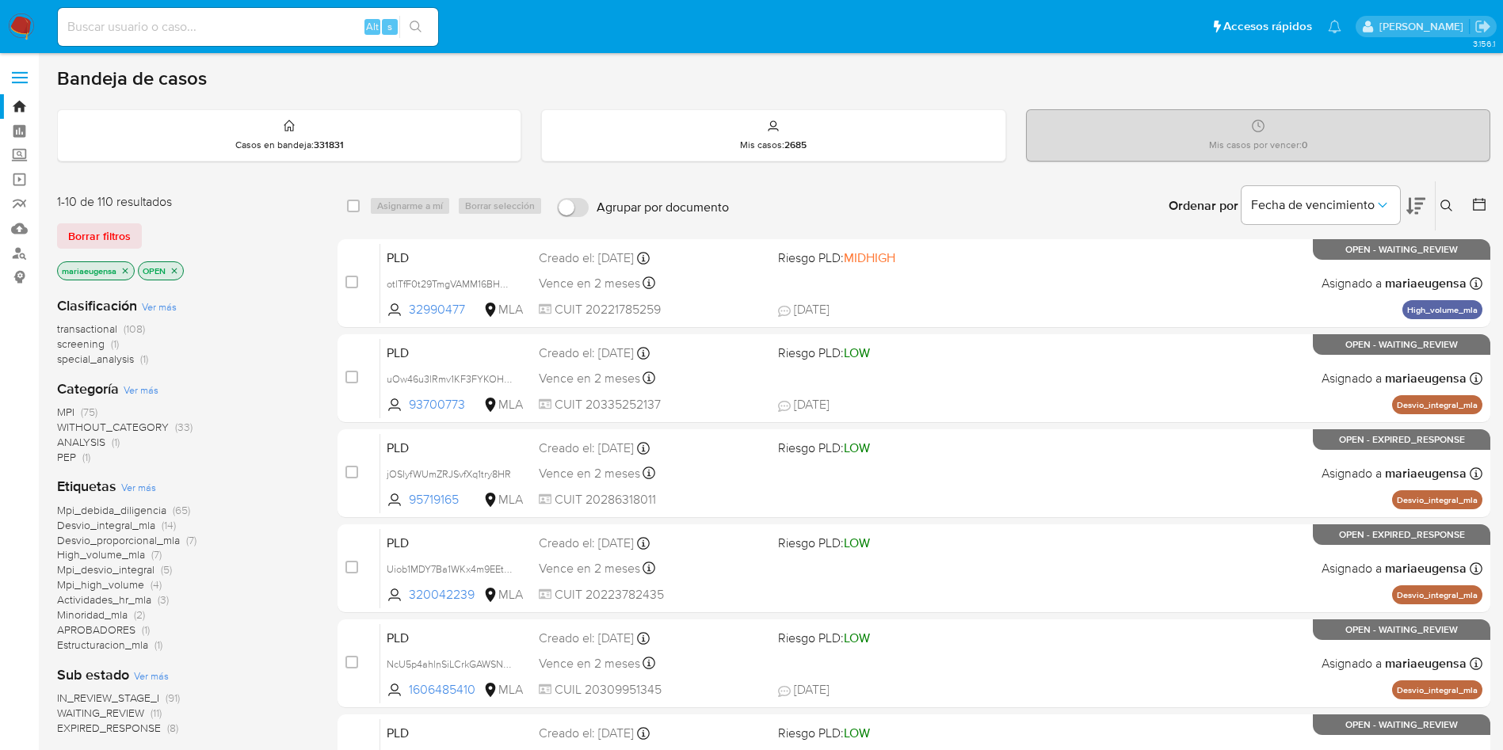
click at [285, 29] on input at bounding box center [248, 27] width 380 height 21
paste input "Sg2MhtX6gu1ECcFTmLwUXGsX"
type input "Sg2MhtX6gu1ECcFTmLwUXGsX"
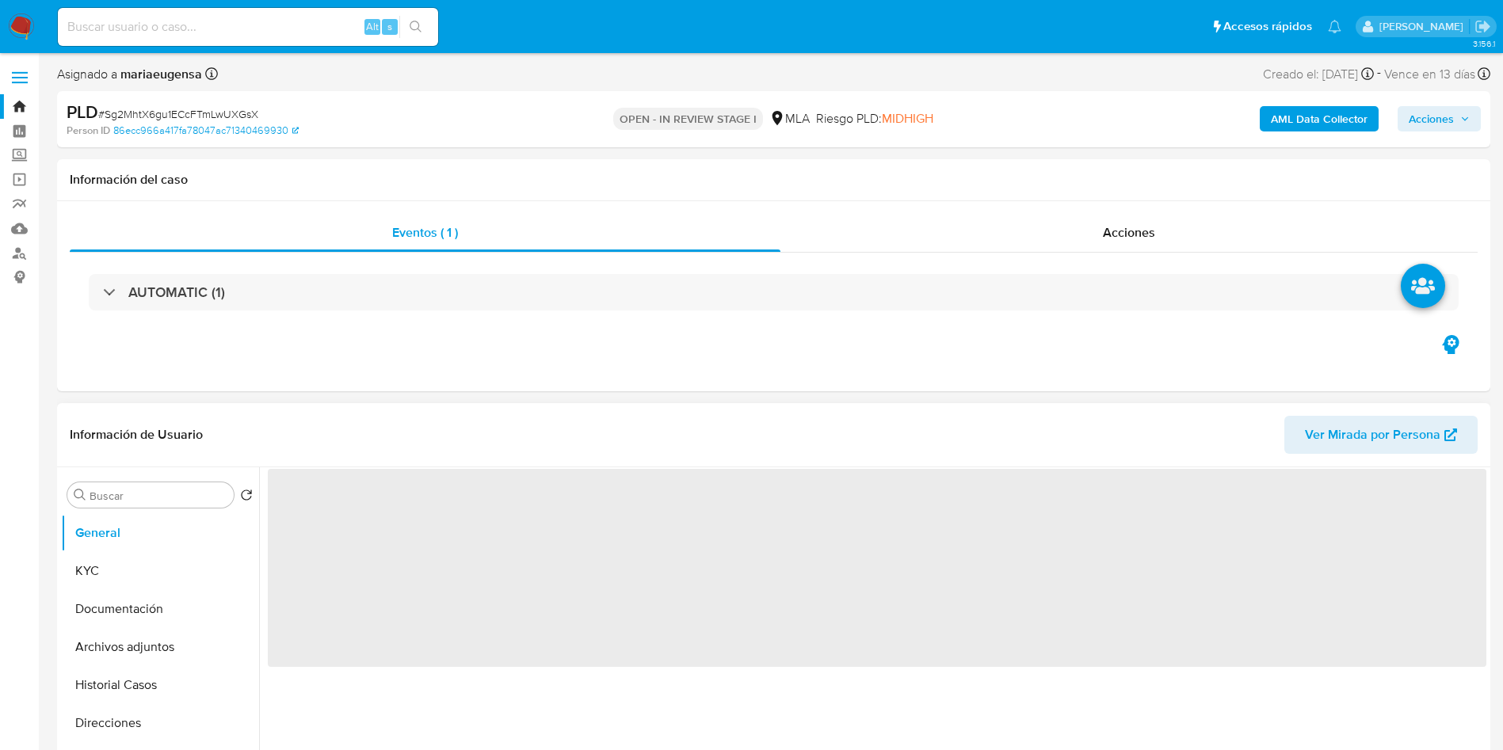
select select "10"
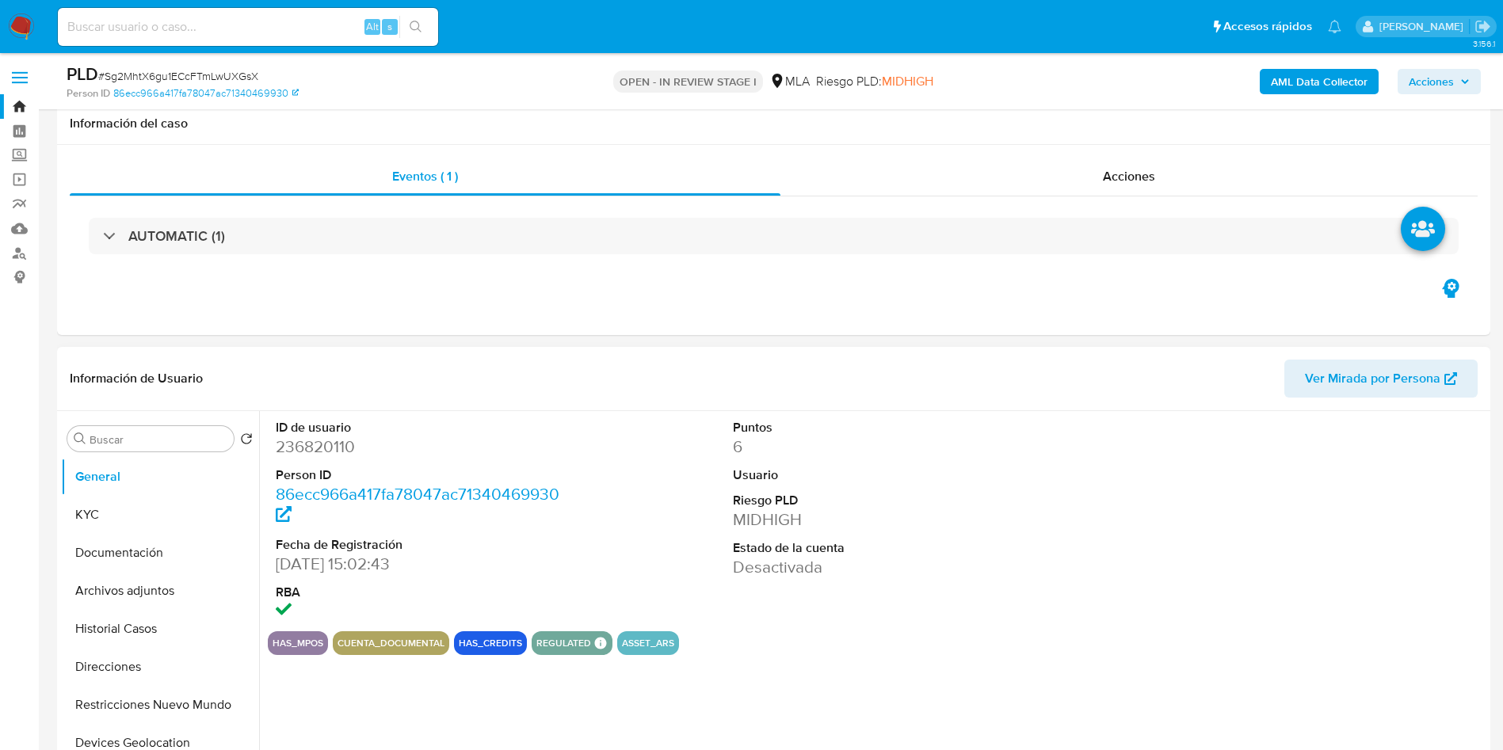
scroll to position [119, 0]
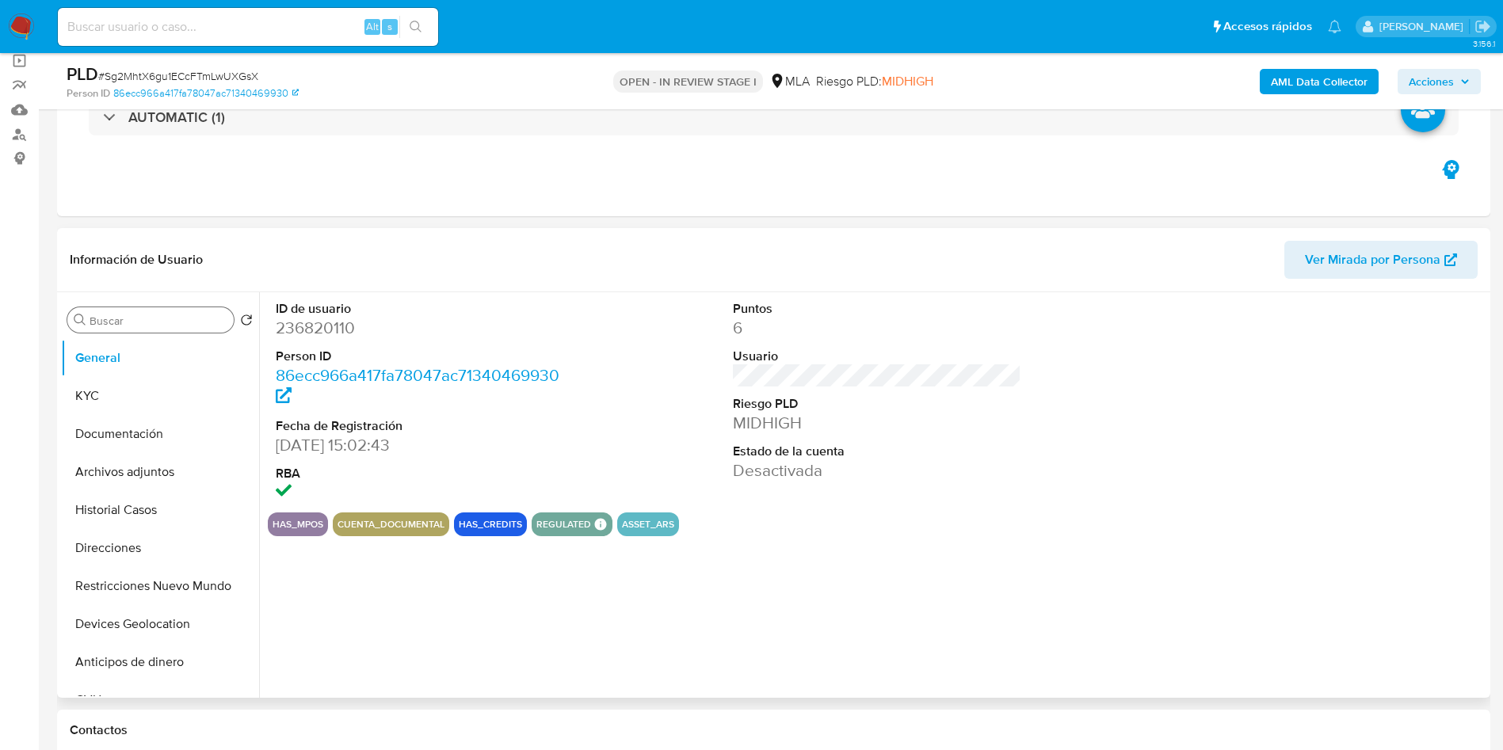
click at [166, 312] on div "Buscar" at bounding box center [150, 319] width 166 height 25
click at [170, 328] on div "Buscar" at bounding box center [150, 319] width 166 height 25
click at [166, 318] on input "a" at bounding box center [159, 321] width 138 height 14
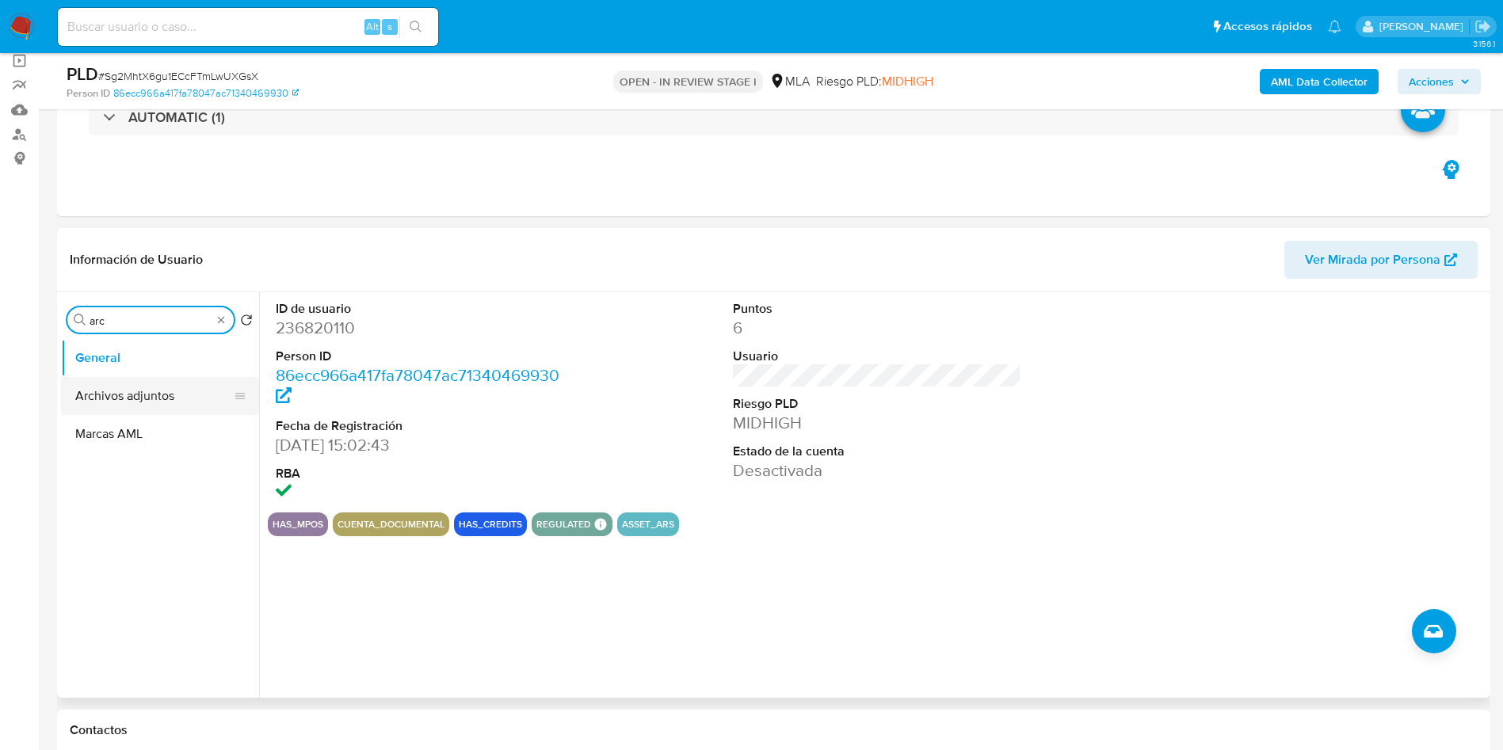
type input "arc"
click at [152, 389] on button "Archivos adjuntos" at bounding box center [153, 396] width 185 height 38
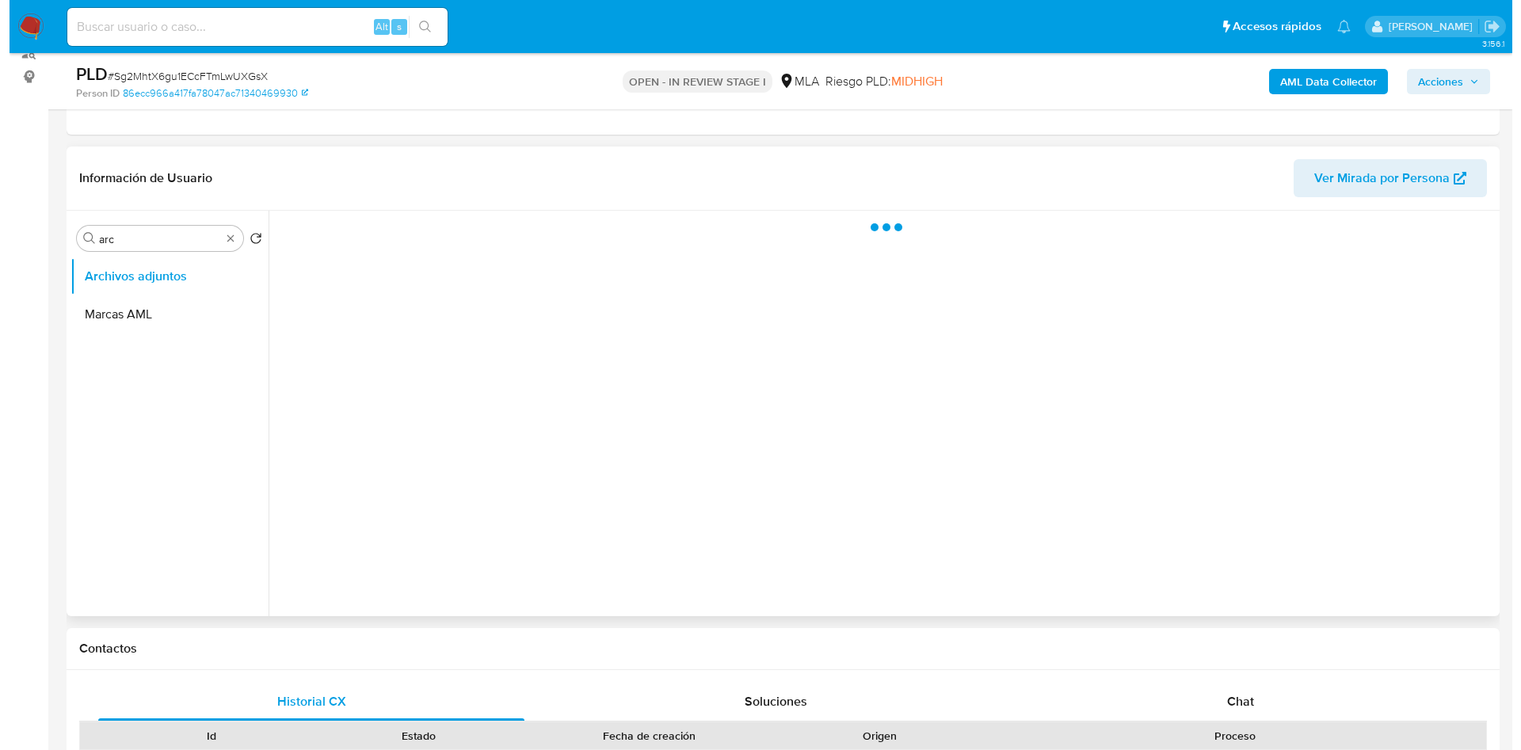
scroll to position [238, 0]
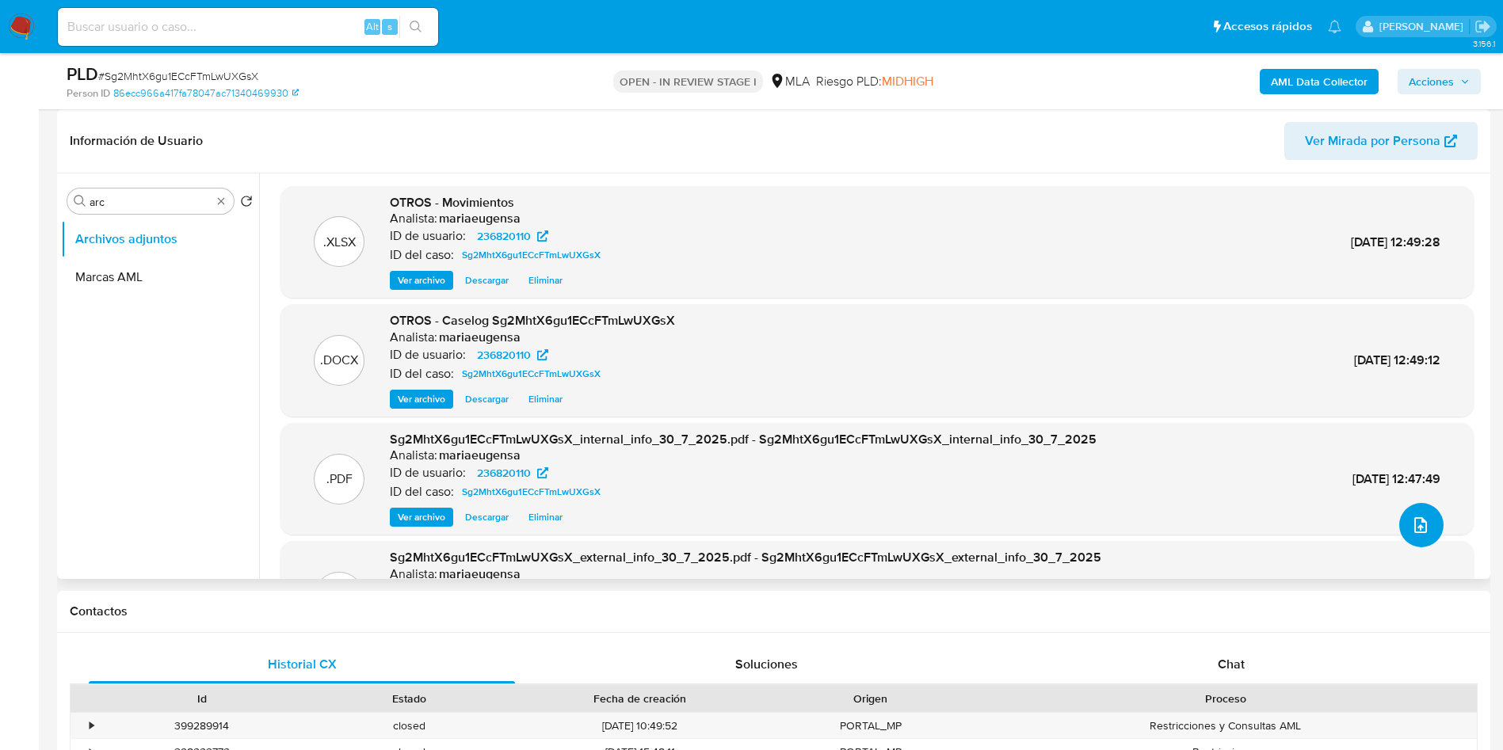
click at [1407, 508] on button "upload-file" at bounding box center [1421, 525] width 44 height 44
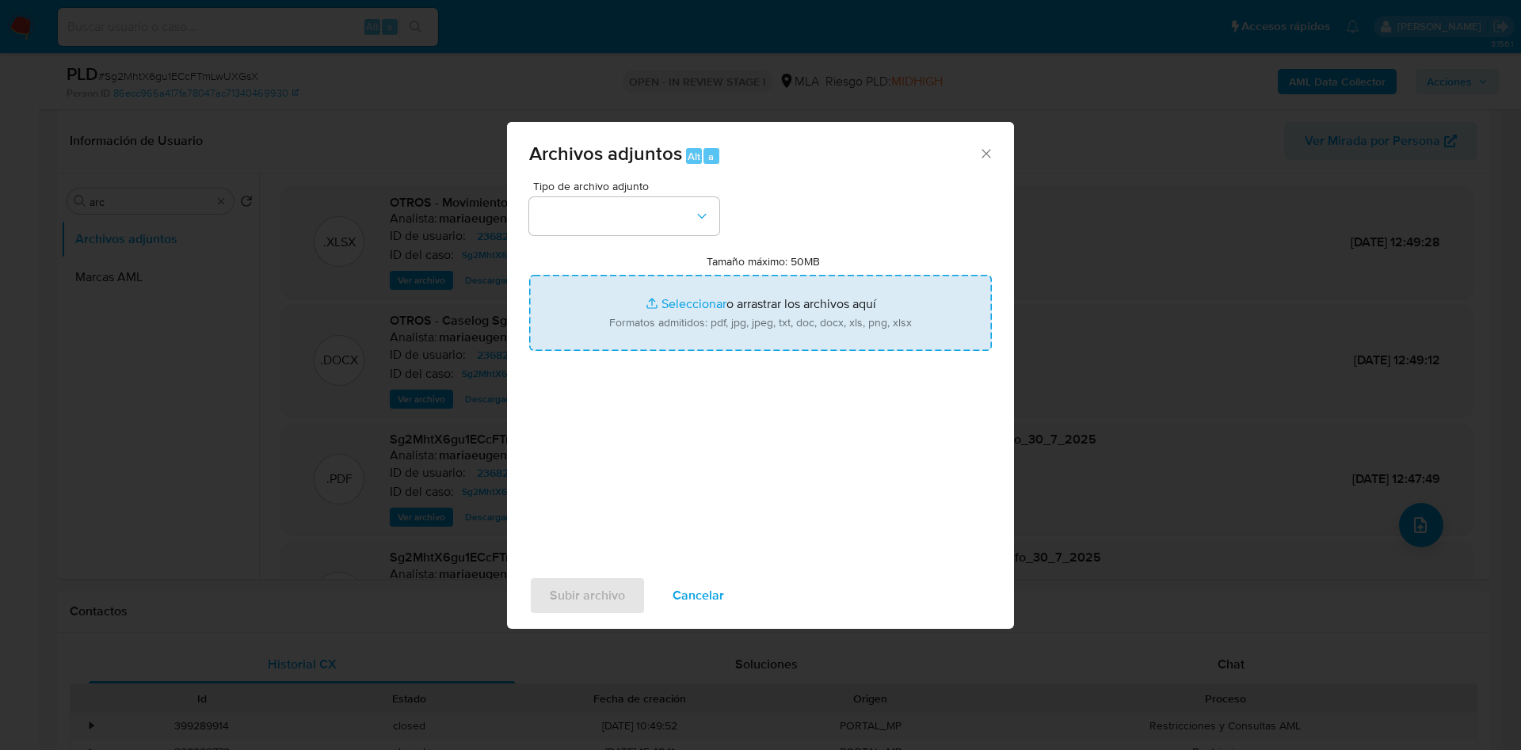
click at [719, 329] on input "Tamaño máximo: 50MB Seleccionar archivos" at bounding box center [760, 313] width 463 height 76
type input "C:\fakepath\Caselog Sg2MhtX6gu1ECcFTmLwUXGsX - V2.docx"
click at [704, 338] on input "Tamaño máximo: 50MB Seleccionar archivos" at bounding box center [760, 313] width 463 height 76
type input "C:\fakepath\Doc.pdf"
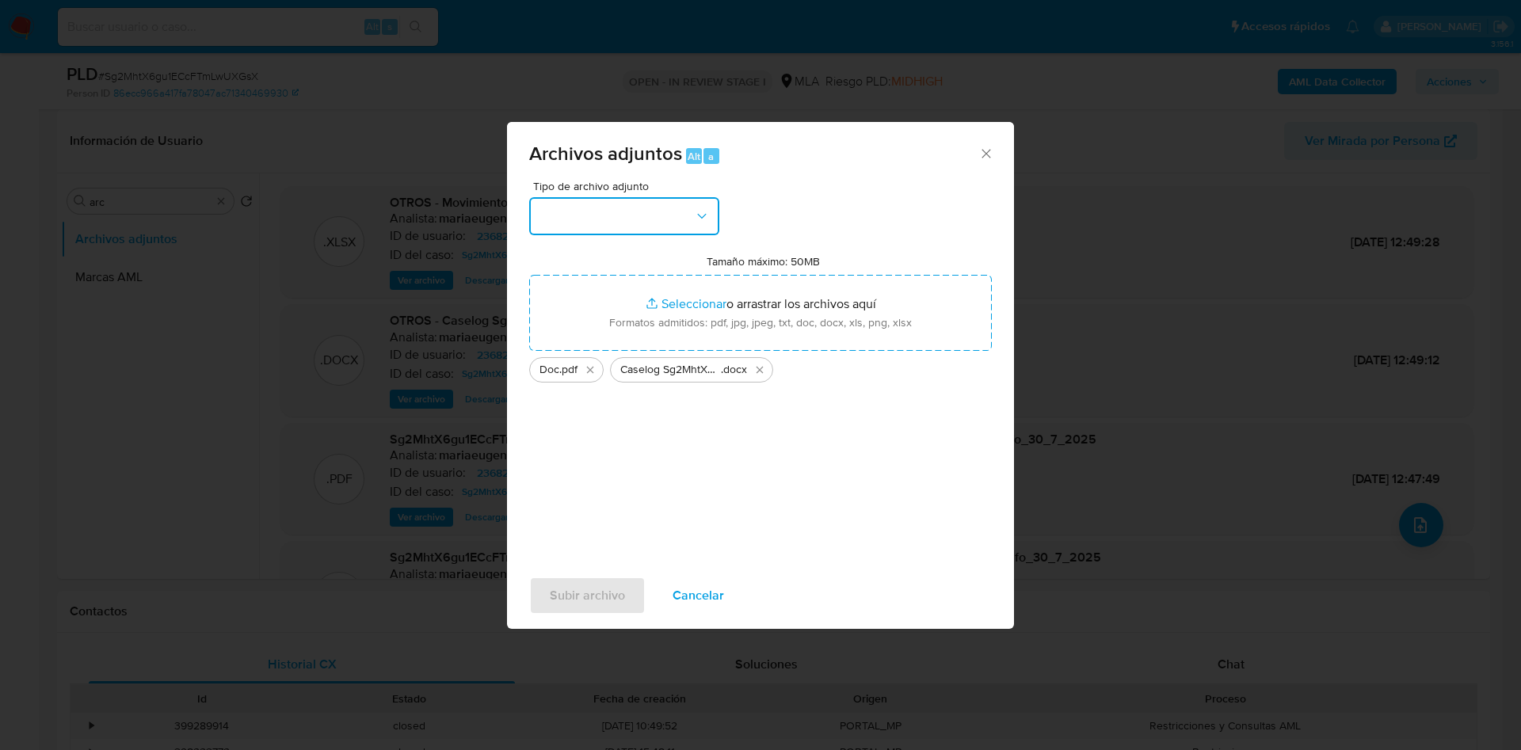
click at [628, 220] on button "button" at bounding box center [624, 216] width 190 height 38
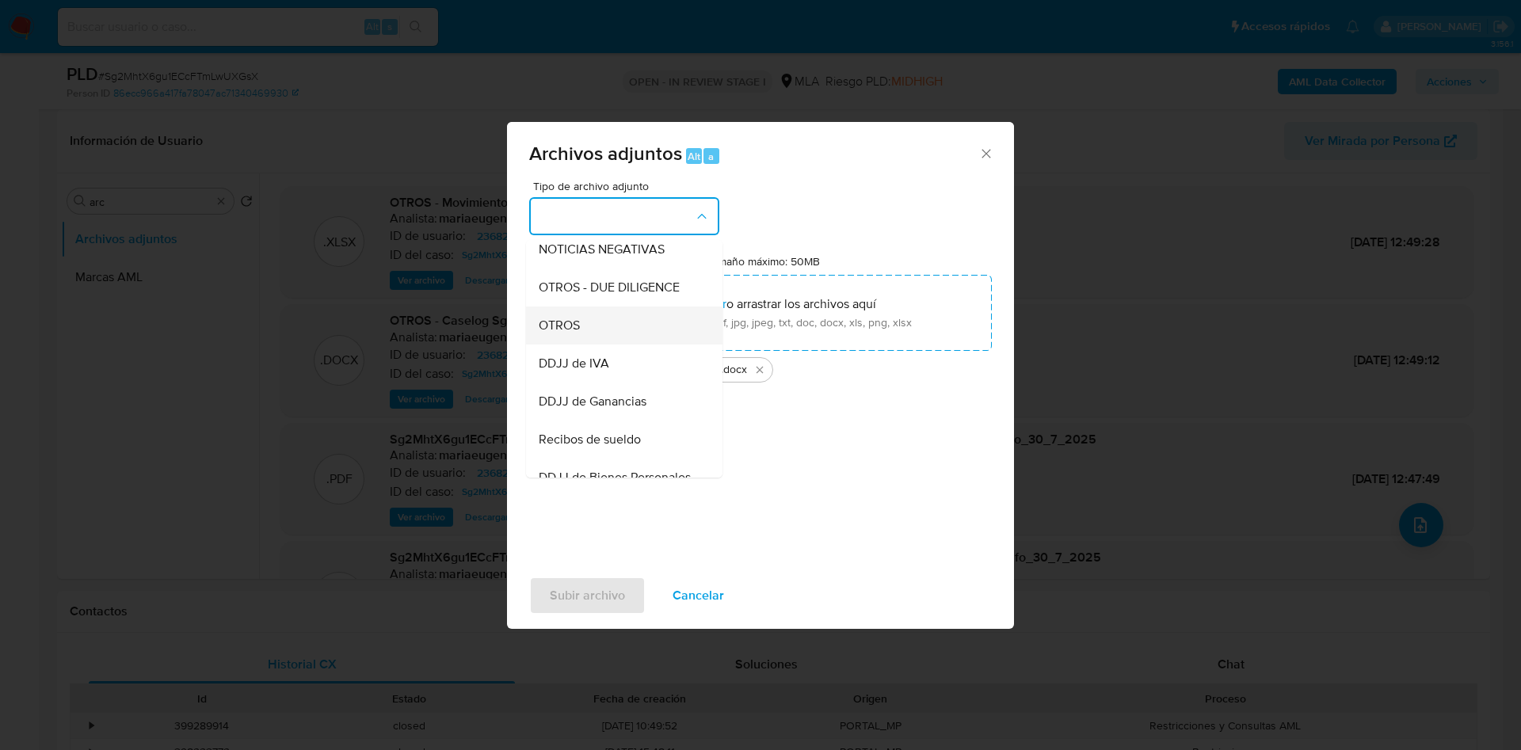
click at [581, 331] on div "OTROS" at bounding box center [620, 326] width 162 height 38
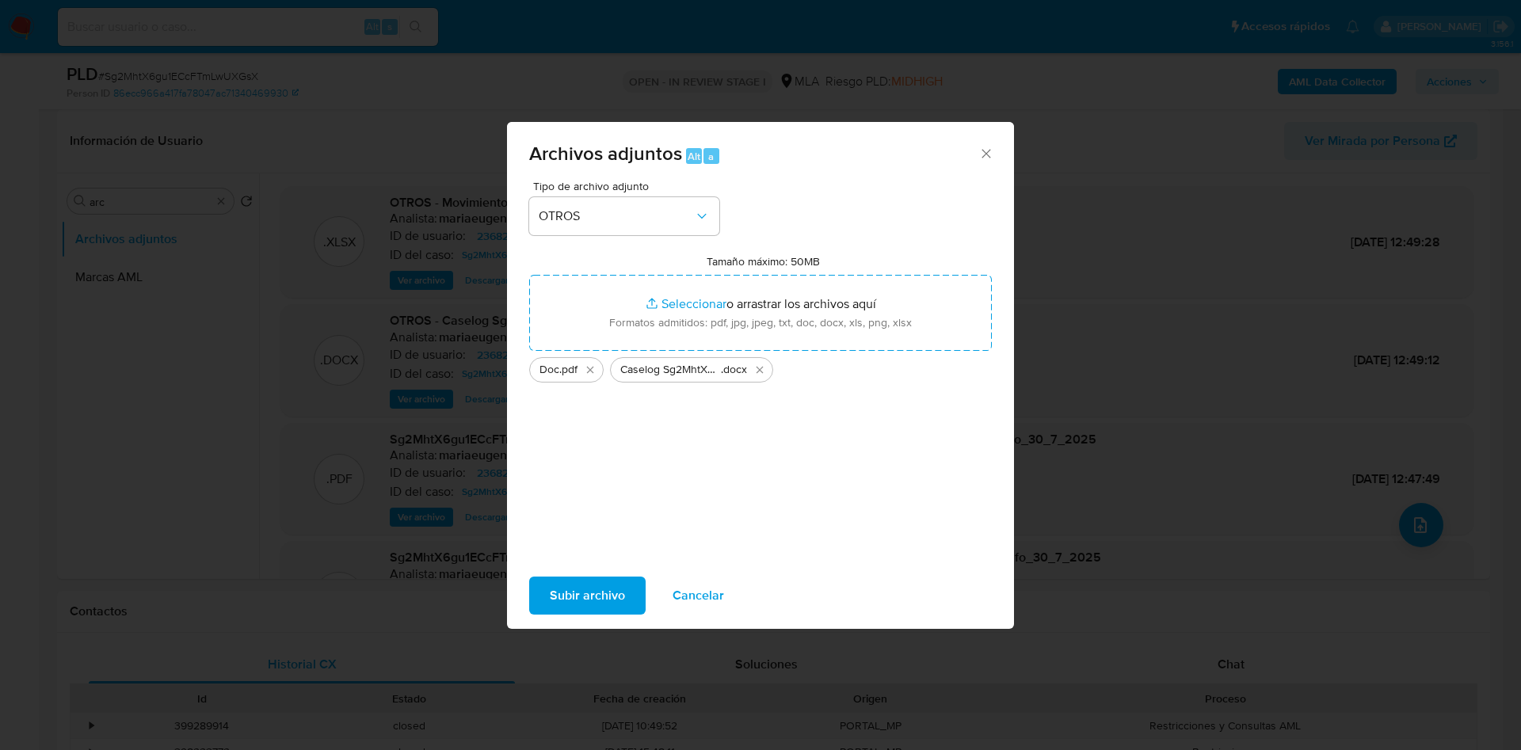
click at [578, 589] on span "Subir archivo" at bounding box center [587, 595] width 75 height 35
